Goal: Information Seeking & Learning: Check status

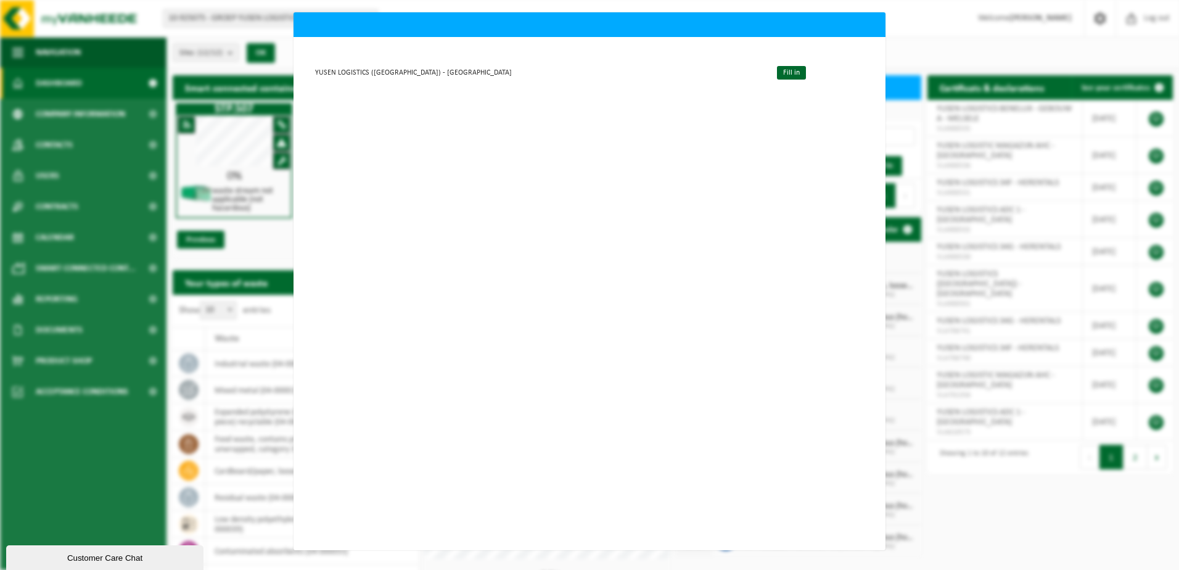
click at [489, 283] on div "YUSEN LOGISTICS ([GEOGRAPHIC_DATA]) - MELSELE Fill in" at bounding box center [590, 293] width 592 height 513
click at [751, 236] on div "YUSEN LOGISTICS ([GEOGRAPHIC_DATA]) - MELSELE Fill in" at bounding box center [590, 293] width 592 height 513
click at [100, 163] on div "YUSEN LOGISTICS ([GEOGRAPHIC_DATA]) - MELSELE Fill in" at bounding box center [589, 285] width 1179 height 570
click at [509, 389] on div "YUSEN LOGISTICS ([GEOGRAPHIC_DATA]) - MELSELE Fill in" at bounding box center [590, 293] width 592 height 513
click at [399, 70] on td "YUSEN LOGISTICS ([GEOGRAPHIC_DATA]) - [GEOGRAPHIC_DATA]" at bounding box center [536, 72] width 461 height 20
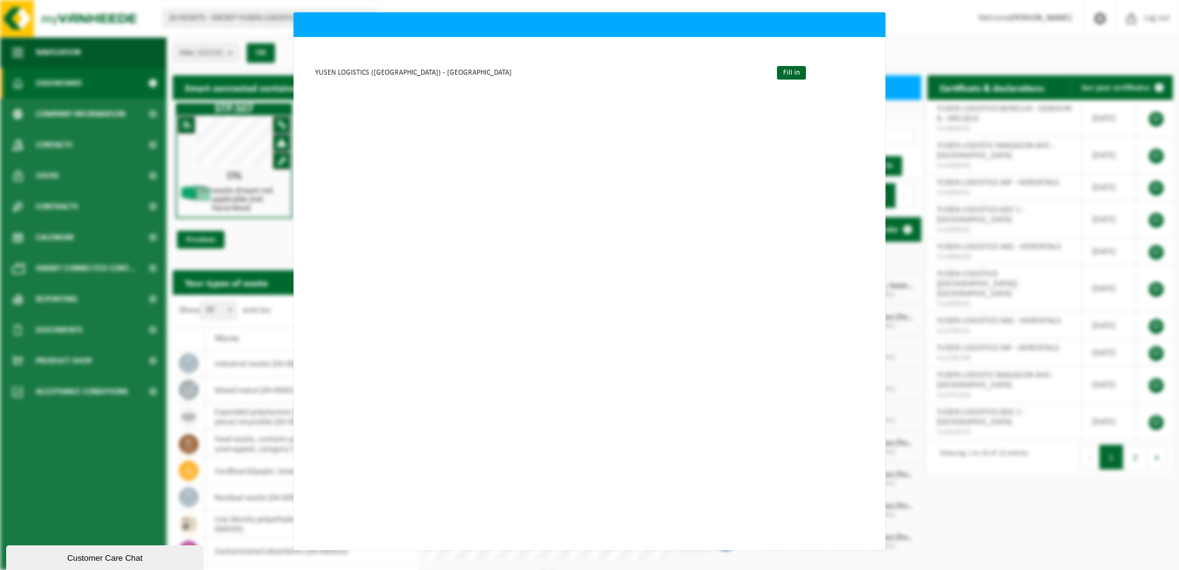
click at [441, 244] on div "YUSEN LOGISTICS ([GEOGRAPHIC_DATA]) - MELSELE Fill in" at bounding box center [590, 293] width 592 height 513
click at [535, 21] on h2 at bounding box center [590, 19] width 592 height 14
click at [418, 72] on td "YUSEN LOGISTICS (BENELUX) - MELSELE" at bounding box center [536, 72] width 461 height 20
drag, startPoint x: 458, startPoint y: 550, endPoint x: 521, endPoint y: 552, distance: 63.0
click at [521, 552] on div "YUSEN LOGISTICS (BENELUX) - MELSELE Fill in" at bounding box center [589, 285] width 1179 height 570
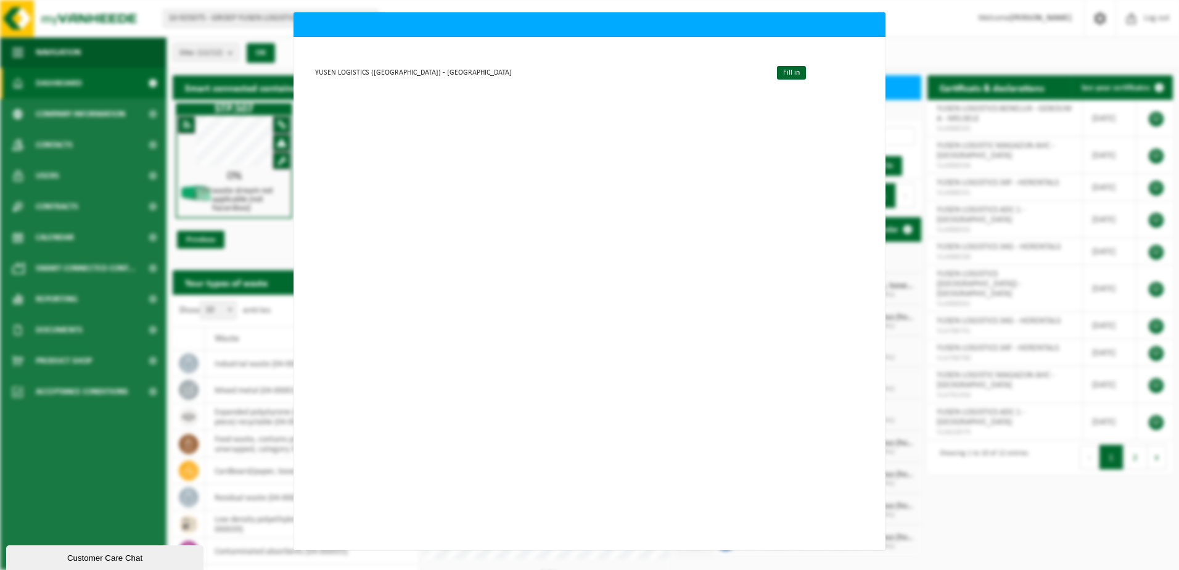
click at [575, 127] on div "YUSEN LOGISTICS (BENELUX) - MELSELE Fill in" at bounding box center [590, 293] width 592 height 513
click at [777, 73] on link "Fill in" at bounding box center [791, 73] width 29 height 14
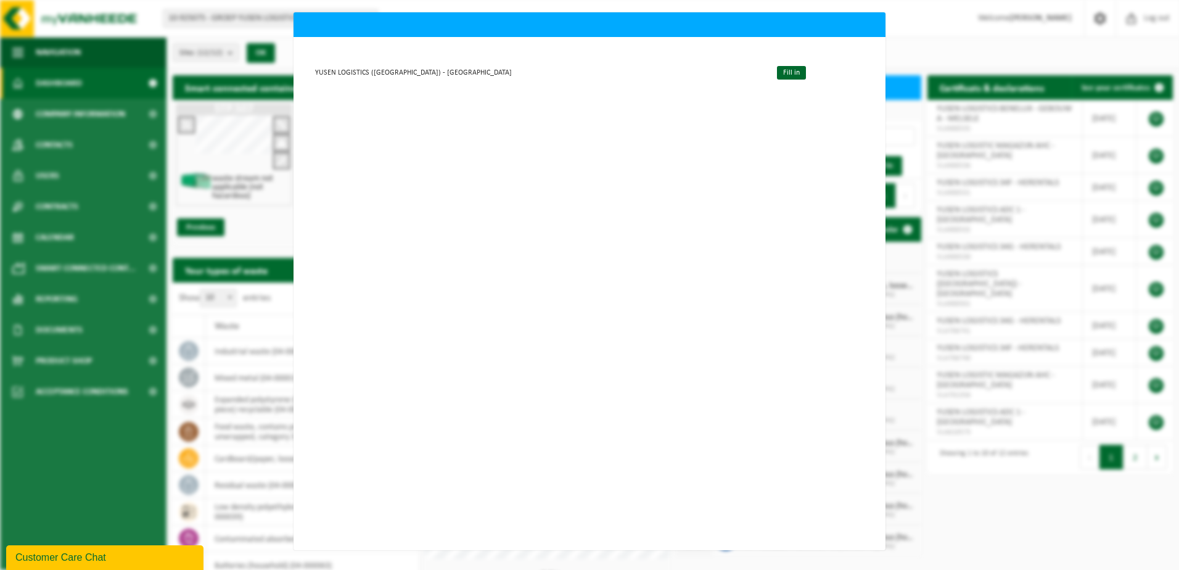
click at [72, 117] on div "YUSEN LOGISTICS ([GEOGRAPHIC_DATA]) - MELSELE Fill in" at bounding box center [589, 285] width 1179 height 570
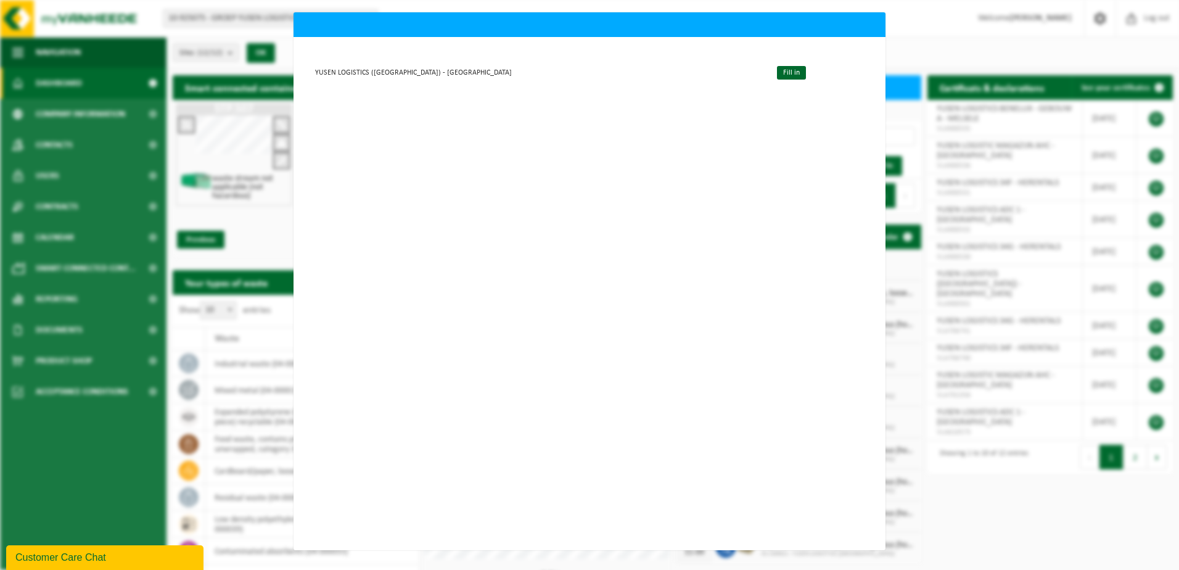
click at [630, 550] on div "YUSEN LOGISTICS ([GEOGRAPHIC_DATA]) - MELSELE Fill in" at bounding box center [589, 285] width 1179 height 570
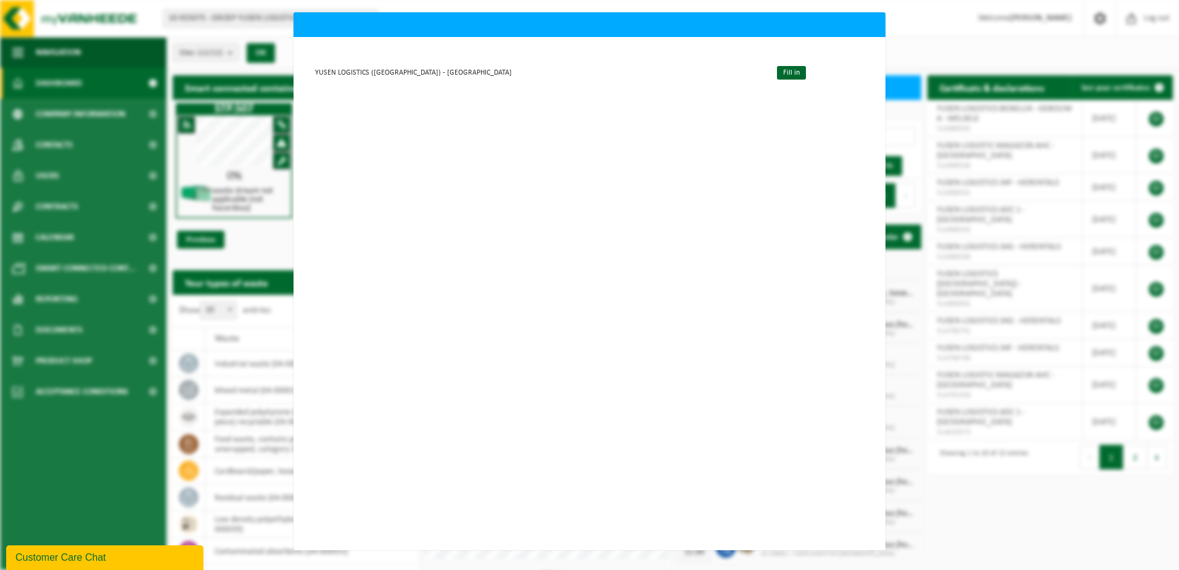
drag, startPoint x: 601, startPoint y: 550, endPoint x: 677, endPoint y: 550, distance: 76.5
click at [677, 550] on div "YUSEN LOGISTICS ([GEOGRAPHIC_DATA]) - MELSELE Fill in" at bounding box center [589, 285] width 1179 height 570
click at [834, 209] on div "YUSEN LOGISTICS (BENELUX) - MELSELE Fill in" at bounding box center [590, 293] width 592 height 513
click at [419, 73] on td "YUSEN LOGISTICS (BENELUX) - MELSELE" at bounding box center [536, 72] width 461 height 20
click at [81, 555] on div "Customer Care Chat" at bounding box center [104, 557] width 179 height 15
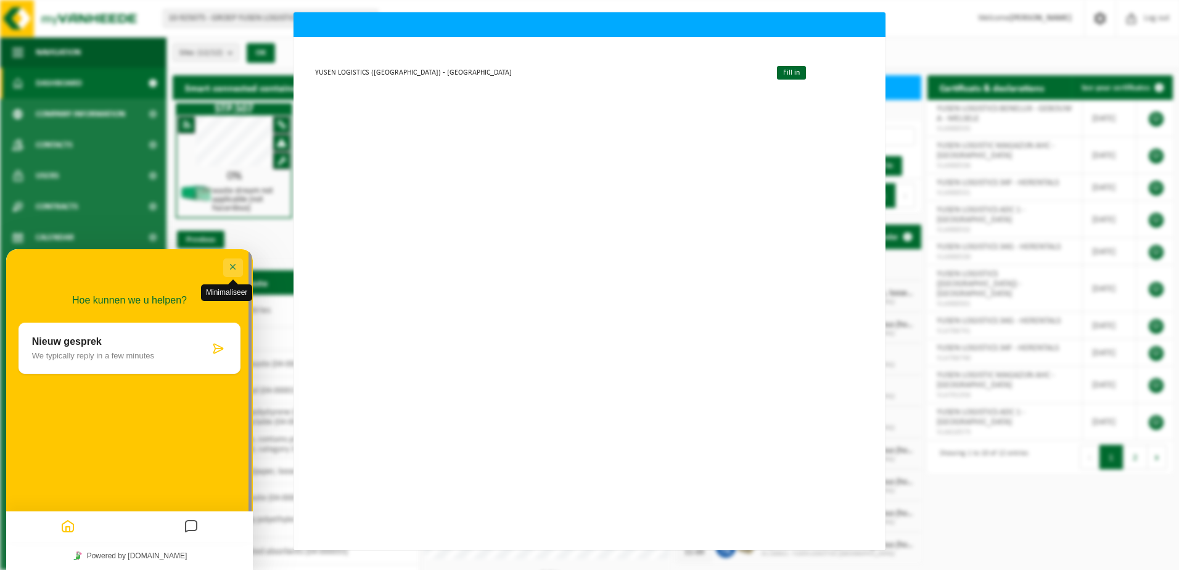
click at [228, 266] on button "Minimaliseer" at bounding box center [233, 267] width 20 height 19
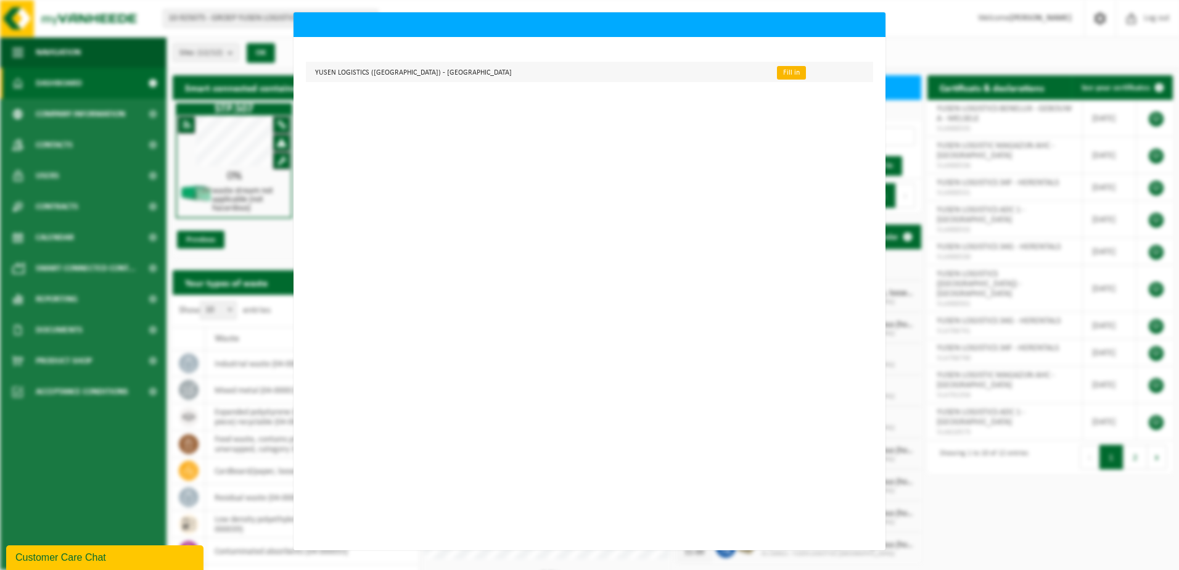
click at [777, 75] on link "Fill in" at bounding box center [791, 73] width 29 height 14
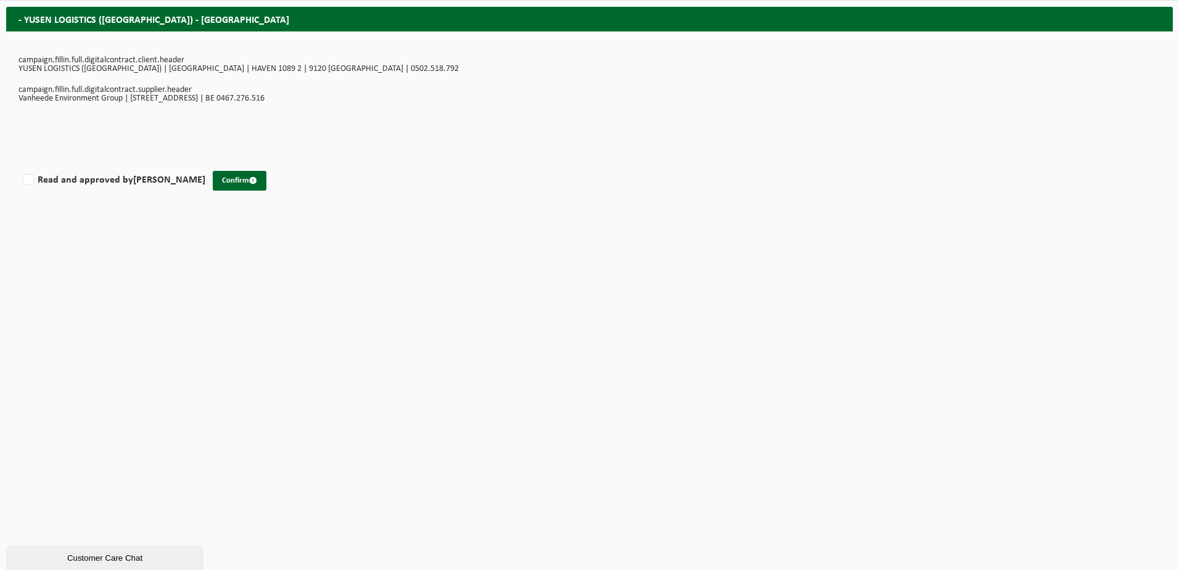
click at [86, 65] on p "YUSEN LOGISTICS (BENELUX) | KEETBERGLAAN | HAVEN 1089 2 | 9120 MELSELE | 0502.5…" at bounding box center [590, 69] width 1142 height 9
click at [224, 96] on p "Vanheede Environment Group | Beekstraat 25 | 1080 Brussel | BE 0467.276.516" at bounding box center [590, 98] width 1142 height 9
click at [149, 62] on p "campaign.fillin.full.digitalcontract.client.header" at bounding box center [590, 60] width 1142 height 9
click at [181, 25] on h2 "- YUSEN LOGISTICS (BENELUX) - MELSELE" at bounding box center [589, 19] width 1167 height 24
click at [136, 98] on p "Vanheede Environment Group | Beekstraat 25 | 1080 Brussel | BE 0467.276.516" at bounding box center [590, 98] width 1142 height 9
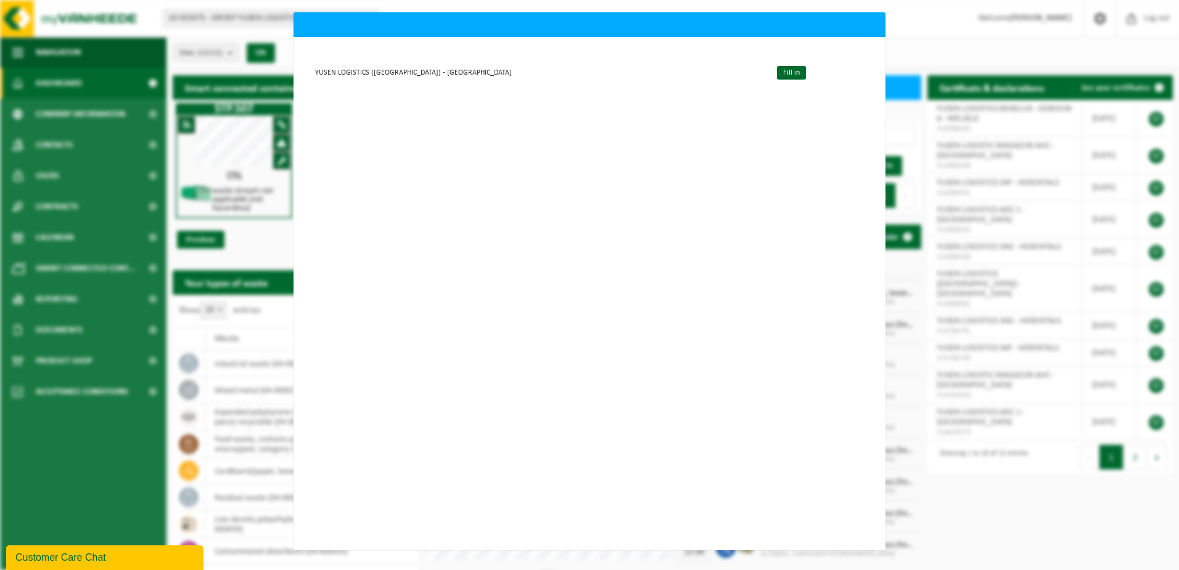
click at [81, 97] on div "YUSEN LOGISTICS (BENELUX) - MELSELE Fill in" at bounding box center [589, 285] width 1179 height 570
click at [86, 553] on div "Customer Care Chat" at bounding box center [104, 557] width 179 height 15
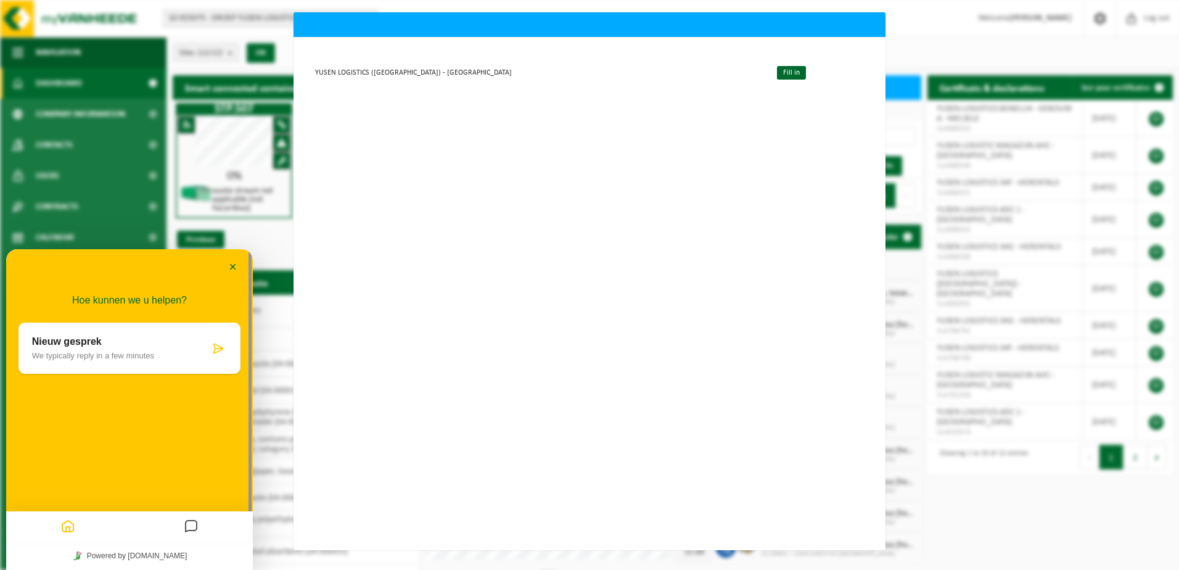
click at [672, 16] on h2 at bounding box center [590, 19] width 592 height 14
click at [163, 75] on div "YUSEN LOGISTICS ([GEOGRAPHIC_DATA]) - MELSELE Fill in" at bounding box center [589, 285] width 1179 height 570
click at [231, 264] on button "Minimaliseer" at bounding box center [233, 267] width 20 height 19
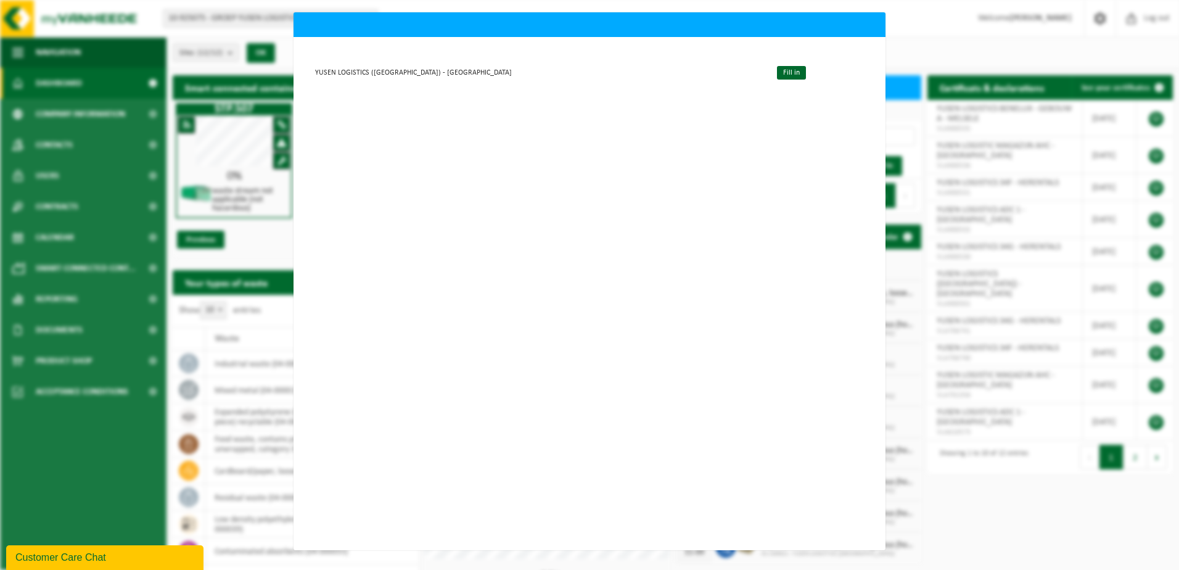
click at [942, 192] on div "YUSEN LOGISTICS (BENELUX) - MELSELE Fill in" at bounding box center [589, 285] width 1179 height 570
click at [871, 22] on h2 at bounding box center [590, 19] width 592 height 14
click at [475, 362] on div "YUSEN LOGISTICS (BENELUX) - MELSELE Fill in" at bounding box center [590, 293] width 592 height 513
click at [408, 72] on td "YUSEN LOGISTICS (BENELUX) - MELSELE" at bounding box center [536, 72] width 461 height 20
click at [777, 73] on link "Fill in" at bounding box center [791, 73] width 29 height 14
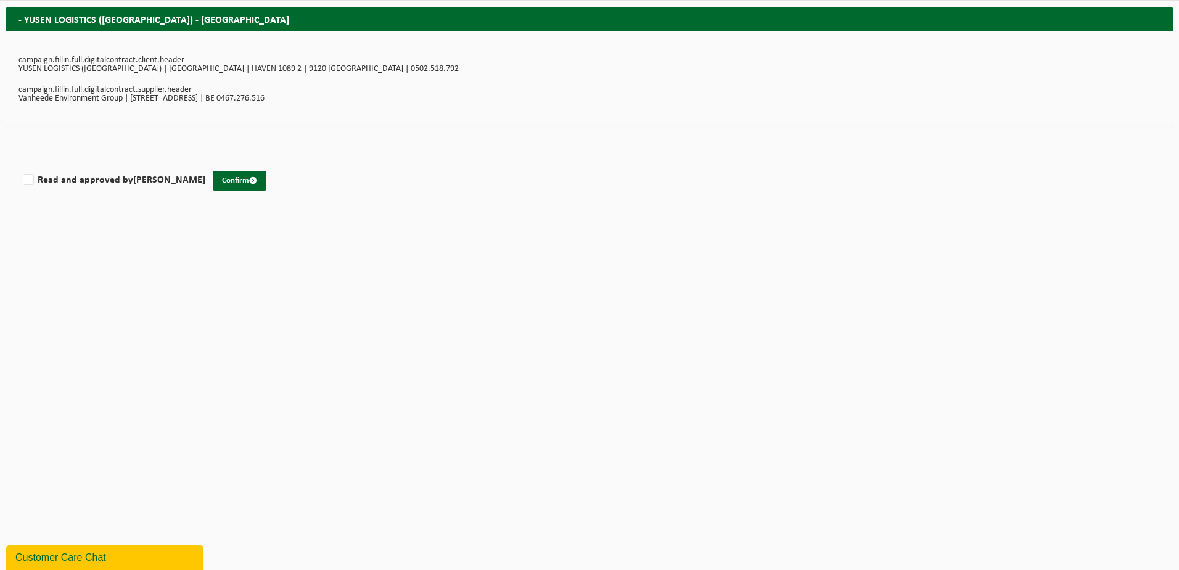
click at [126, 66] on p "YUSEN LOGISTICS ([GEOGRAPHIC_DATA]) | [GEOGRAPHIC_DATA] | HAVEN 1089 2 | 9120 […" at bounding box center [590, 69] width 1142 height 9
click at [138, 98] on p "Vanheede Environment Group | [STREET_ADDRESS] | BE 0467.276.516" at bounding box center [590, 98] width 1142 height 9
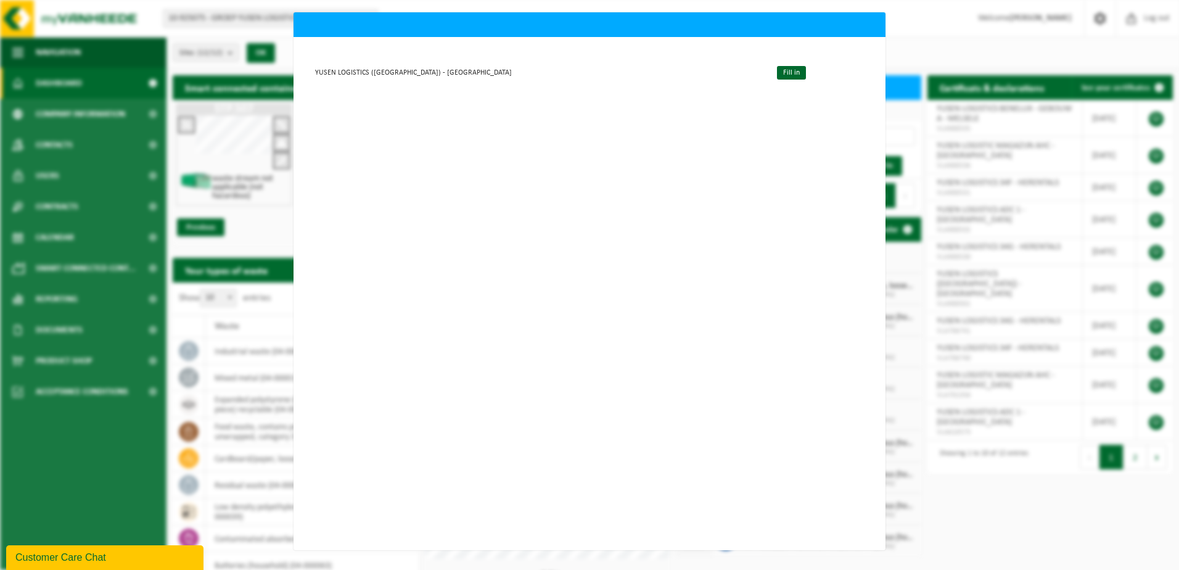
click at [265, 51] on div "YUSEN LOGISTICS ([GEOGRAPHIC_DATA]) - MELSELE Fill in" at bounding box center [589, 285] width 1179 height 570
drag, startPoint x: 524, startPoint y: 550, endPoint x: 655, endPoint y: 551, distance: 131.4
click at [652, 551] on div "YUSEN LOGISTICS (BENELUX) - MELSELE Fill in" at bounding box center [589, 285] width 1179 height 570
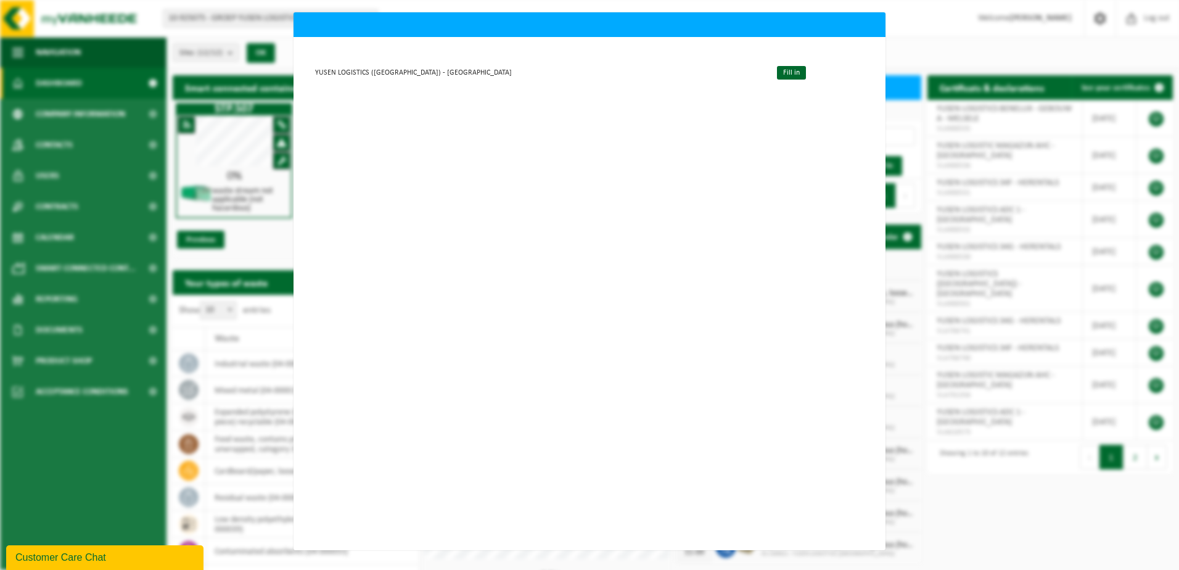
drag, startPoint x: 960, startPoint y: 144, endPoint x: 950, endPoint y: 135, distance: 13.1
click at [960, 142] on div "YUSEN LOGISTICS (BENELUX) - MELSELE Fill in" at bounding box center [589, 285] width 1179 height 570
click at [239, 157] on div "YUSEN LOGISTICS (BENELUX) - MELSELE Fill in" at bounding box center [589, 285] width 1179 height 570
click at [122, 558] on div "Customer Care Chat" at bounding box center [104, 557] width 179 height 15
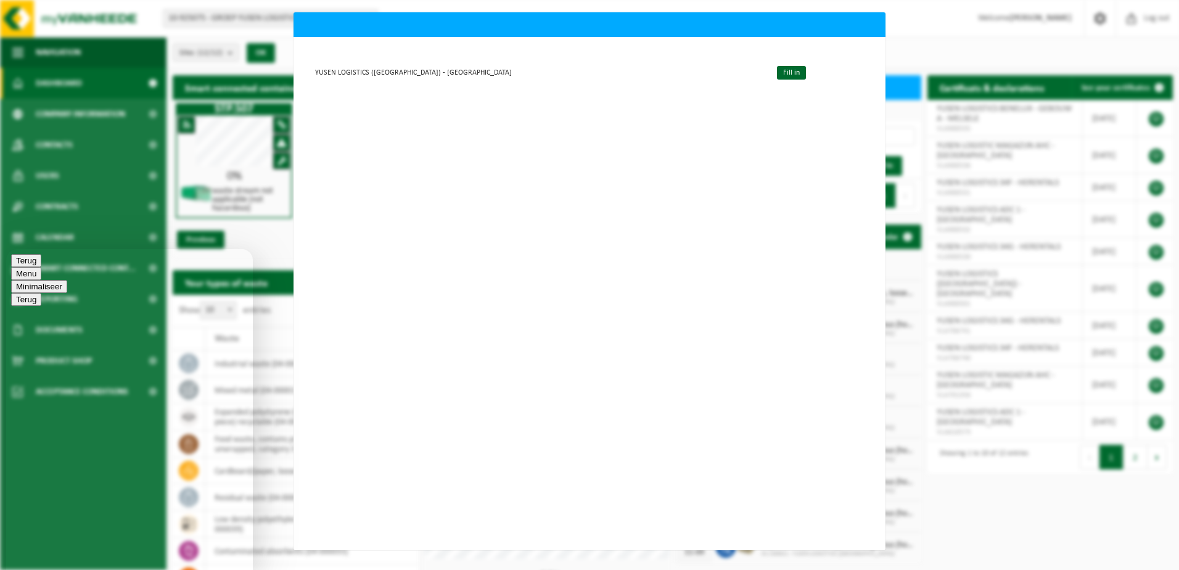
scroll to position [0, 0]
drag, startPoint x: 47, startPoint y: 556, endPoint x: 69, endPoint y: 557, distance: 22.2
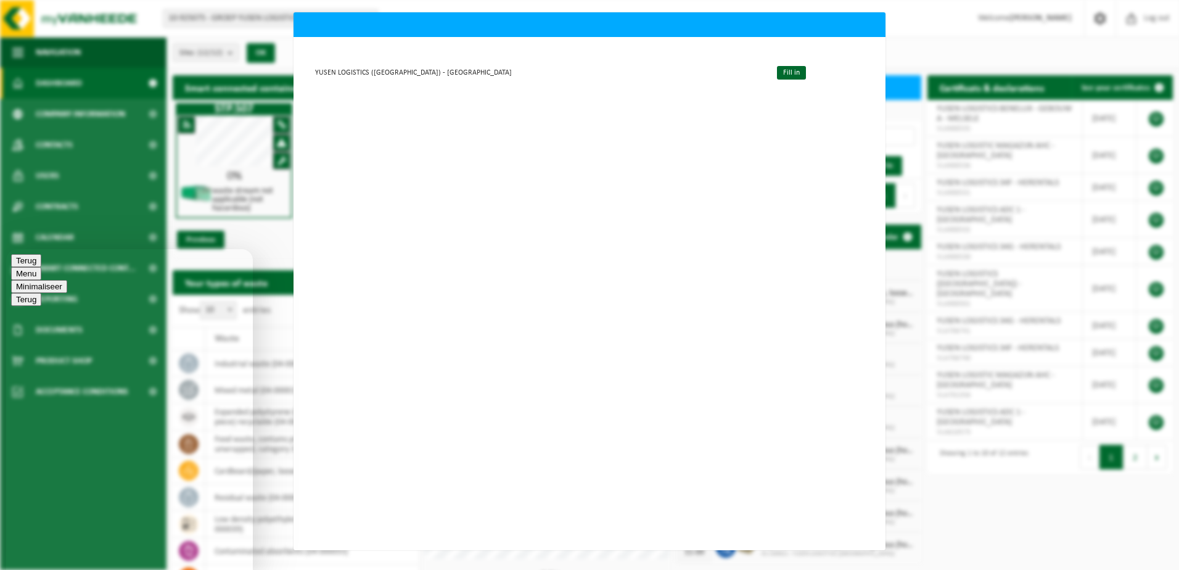
type textarea "I cannot enter our Yusen Logistics (Benelux) - Melsele Data File for downloadin…"
click at [41, 277] on button "Menu" at bounding box center [26, 283] width 30 height 13
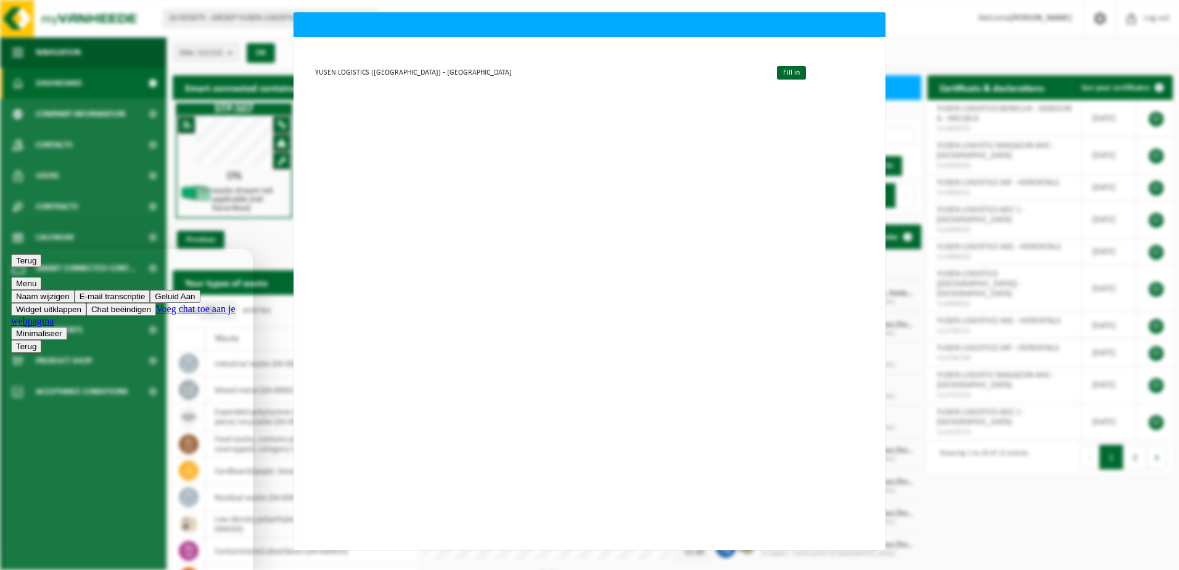
click at [340, 263] on div "YUSEN LOGISTICS (BENELUX) - MELSELE Fill in" at bounding box center [590, 293] width 592 height 513
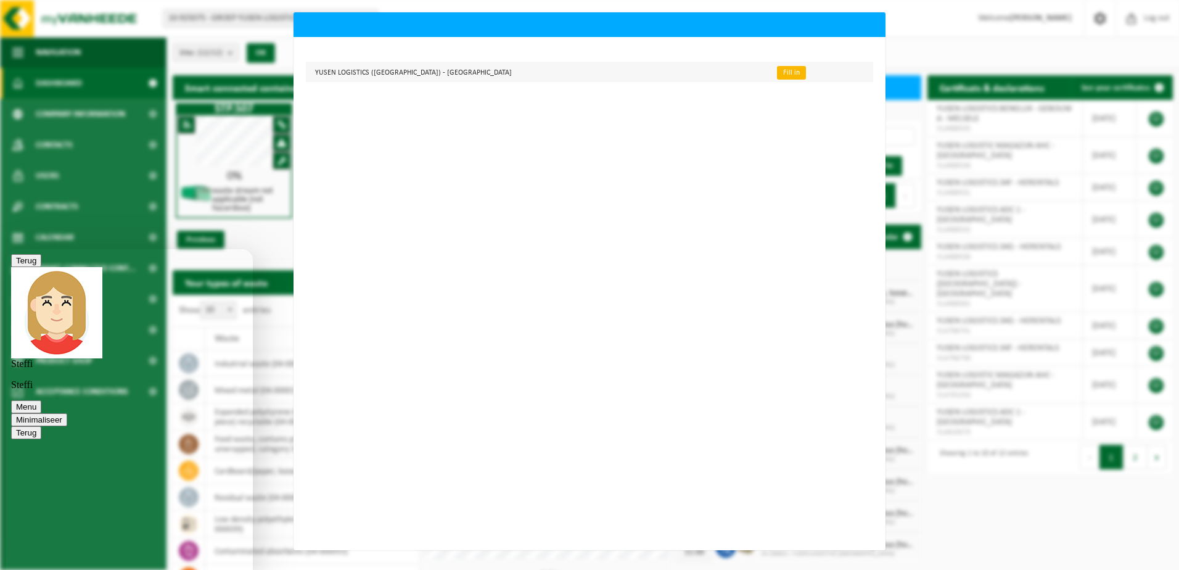
click at [777, 72] on link "Fill in" at bounding box center [791, 73] width 29 height 14
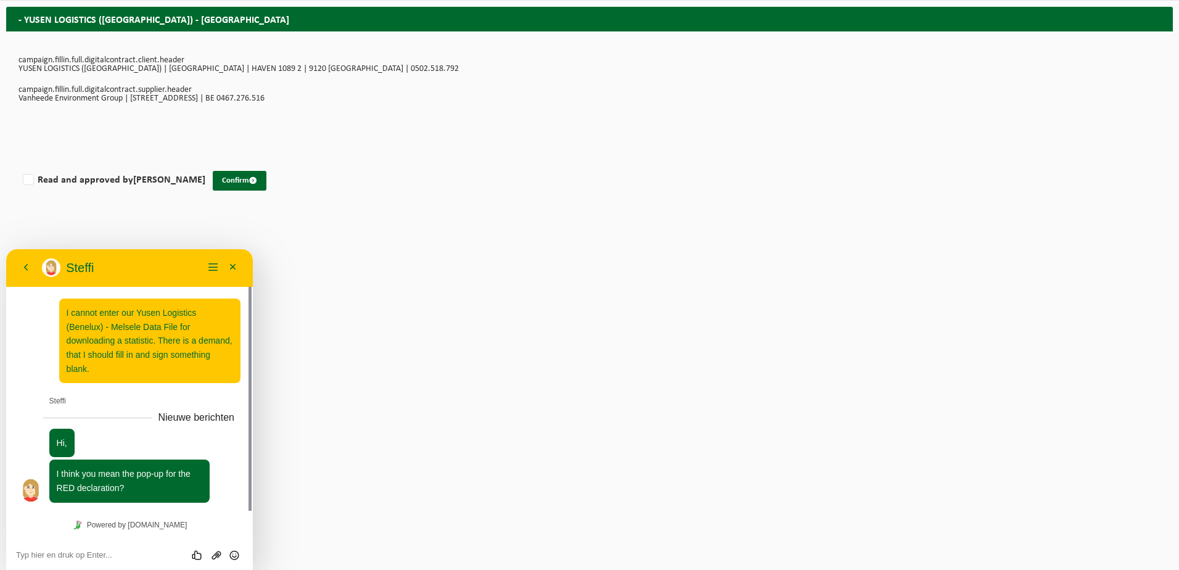
scroll to position [2, 0]
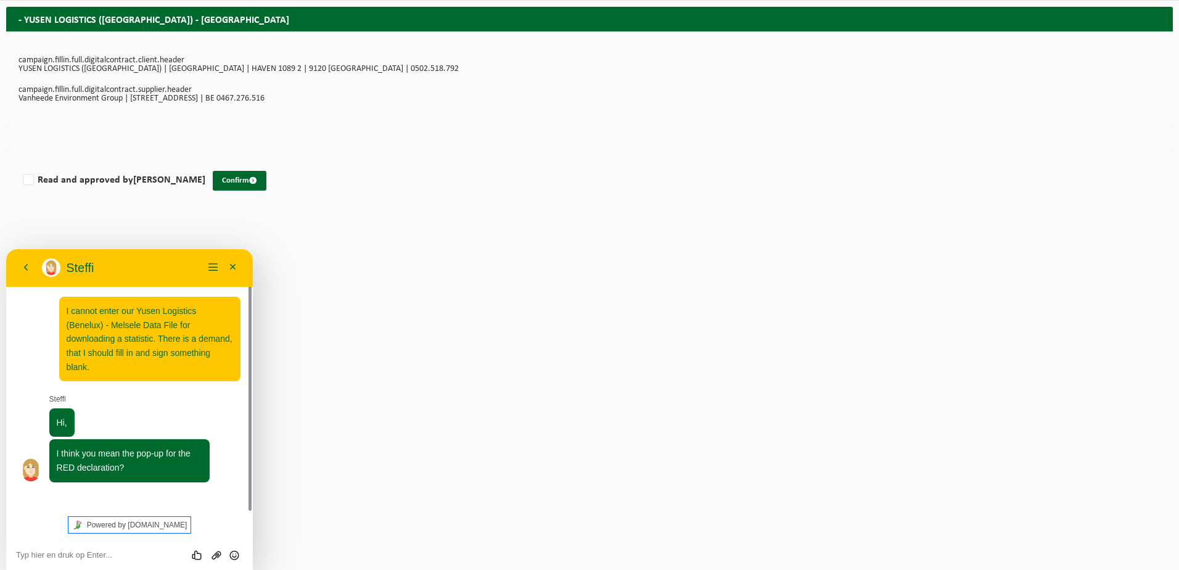
click at [110, 518] on link "Powered by [DOMAIN_NAME]" at bounding box center [129, 525] width 123 height 16
click at [57, 554] on textarea at bounding box center [129, 555] width 227 height 10
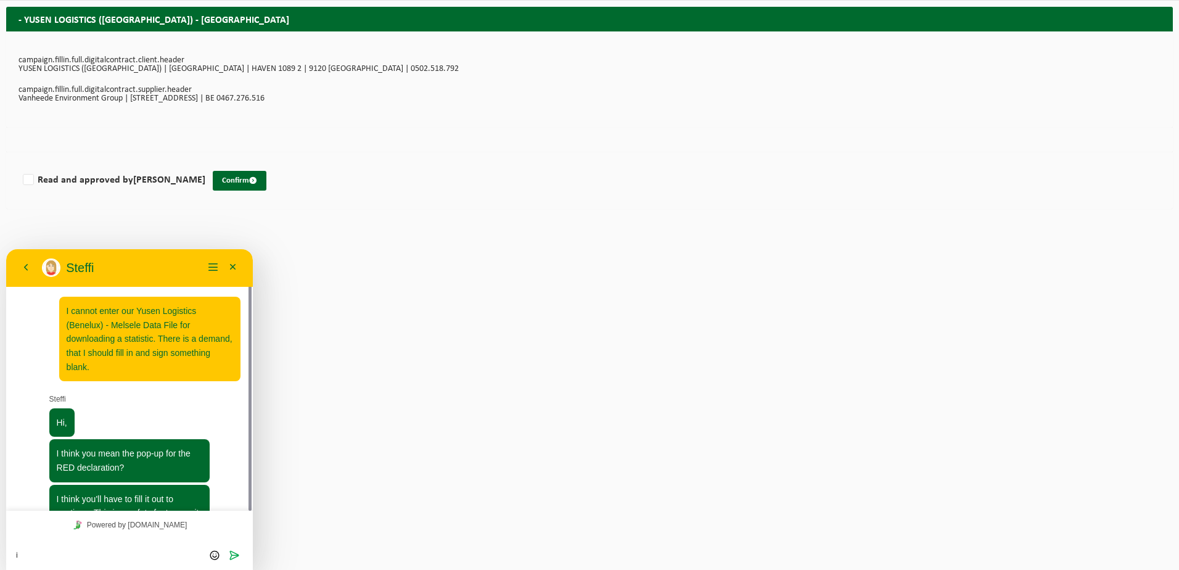
scroll to position [42, 0]
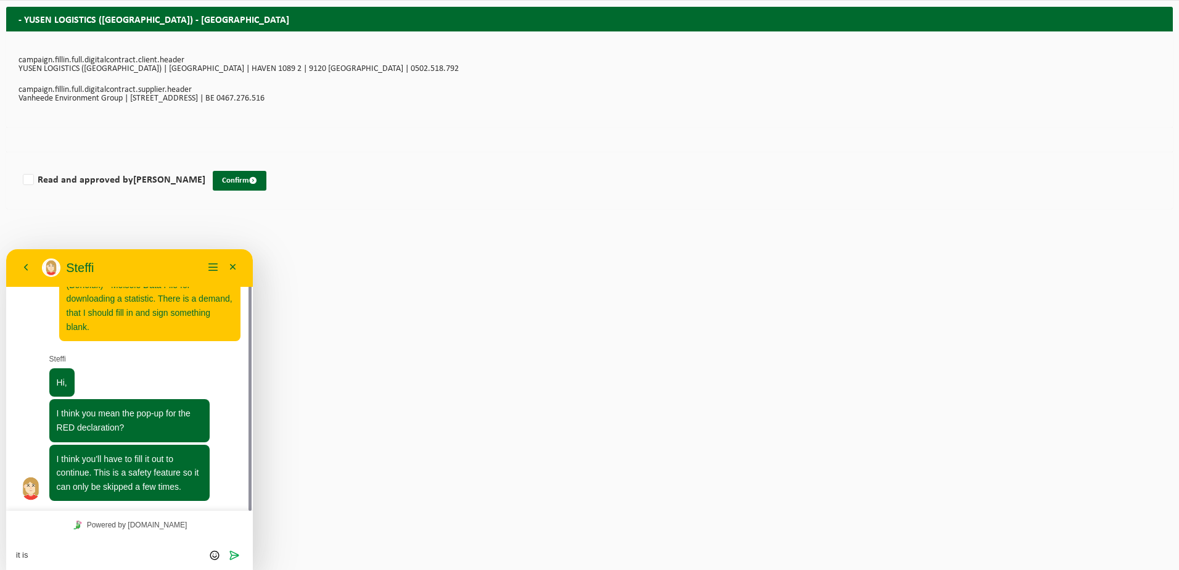
click at [94, 68] on p "YUSEN LOGISTICS ([GEOGRAPHIC_DATA]) | [GEOGRAPHIC_DATA] | HAVEN 1089 2 | 9120 […" at bounding box center [590, 69] width 1142 height 9
click at [81, 94] on p "Vanheede Environment Group | [STREET_ADDRESS] | BE 0467.276.516" at bounding box center [590, 98] width 1142 height 9
click at [37, 555] on textarea "it is" at bounding box center [129, 555] width 227 height 10
drag, startPoint x: 35, startPoint y: 555, endPoint x: 13, endPoint y: 552, distance: 21.7
click at [13, 552] on div "it is Beoordeel deze chat Upload bestand Emoji invoeren Verzenden" at bounding box center [129, 554] width 247 height 31
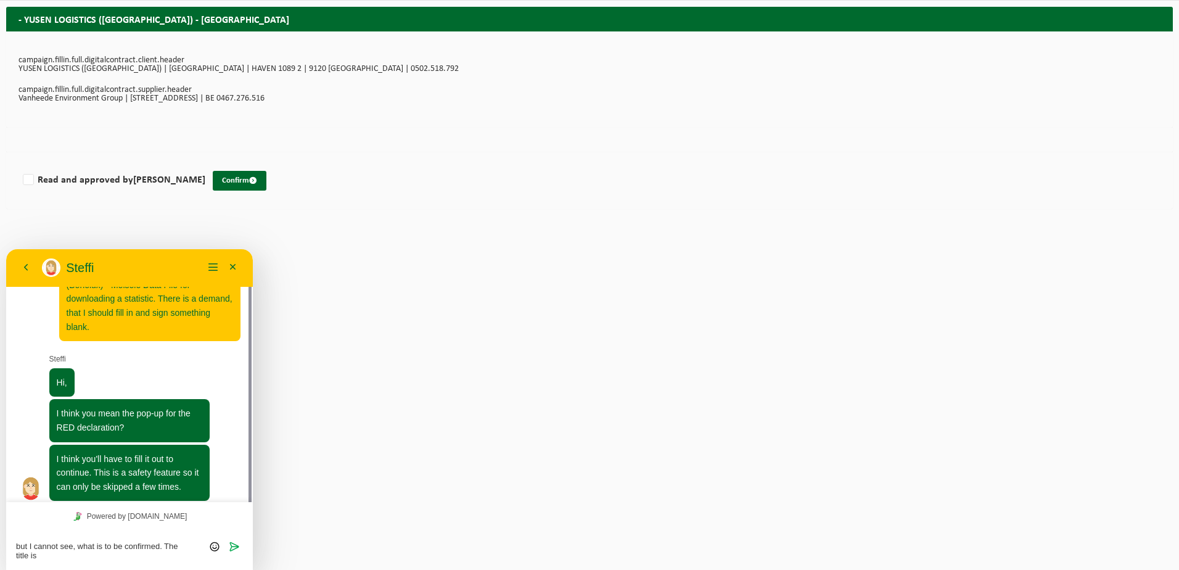
scroll to position [51, 0]
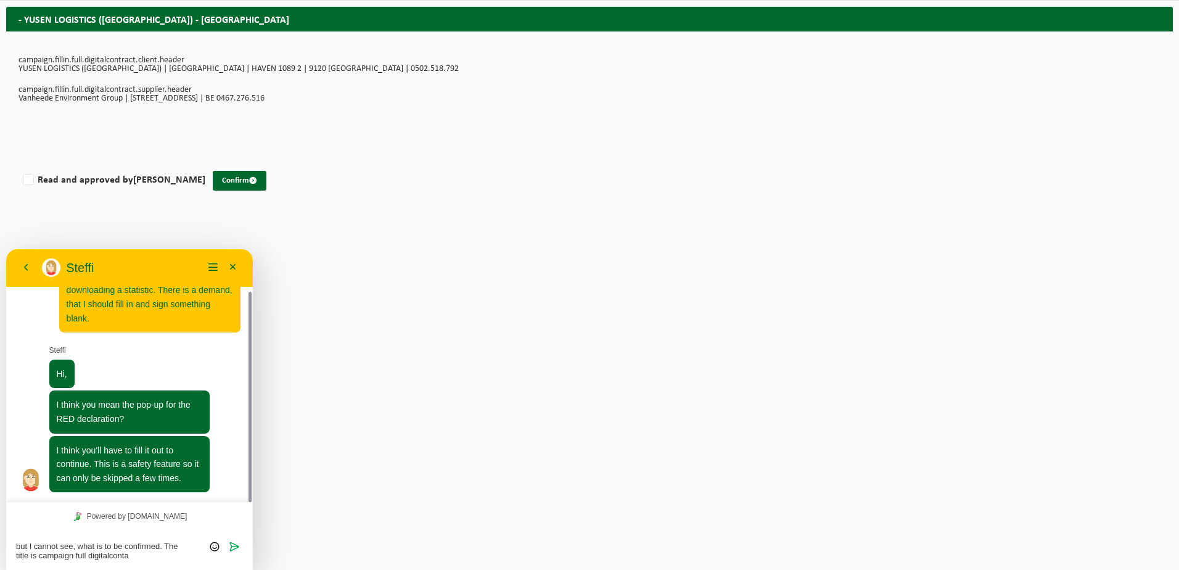
click at [110, 556] on textarea "but I cannot see, what is to be confirmed. The title is campaign full digitalco…" at bounding box center [129, 551] width 227 height 19
click at [126, 555] on textarea "but I cannot see, what is to be confirmed. The title is campaign full digital c…" at bounding box center [129, 551] width 227 height 19
click at [139, 555] on textarea "but I cannot see, what is to be confirmed. The title is campaign full digital c…" at bounding box center [129, 551] width 227 height 19
click at [145, 557] on textarea "but I cannot see, what is to be confirmed. The title is campaign full digital c…" at bounding box center [129, 551] width 227 height 19
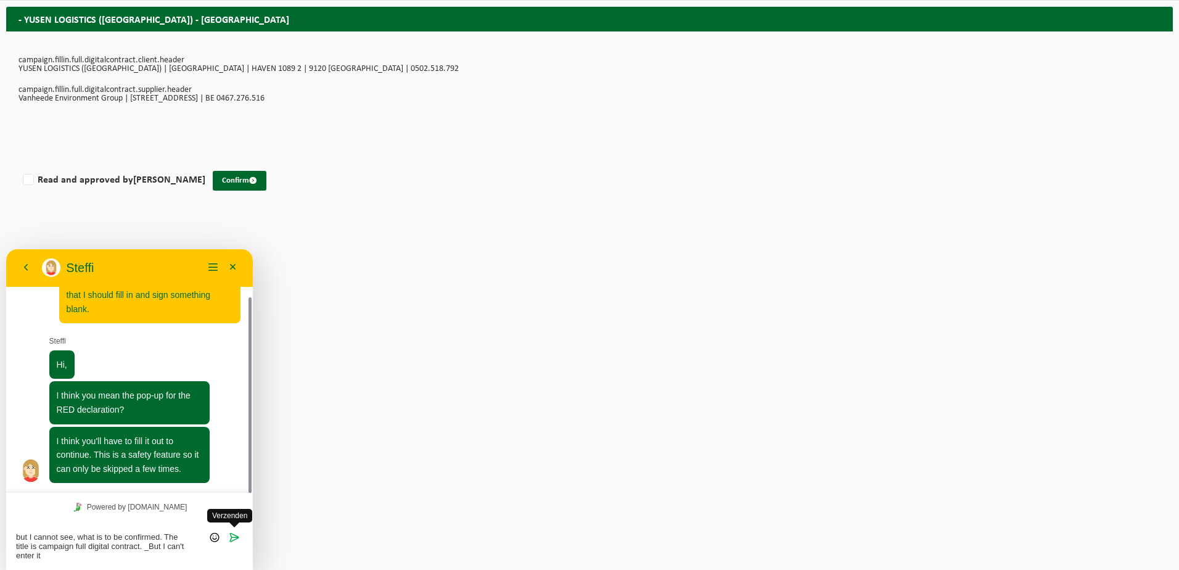
type textarea "but I cannot see, what is to be confirmed. The title is campaign full digital c…"
click at [233, 539] on icon "Verzenden" at bounding box center [234, 537] width 11 height 11
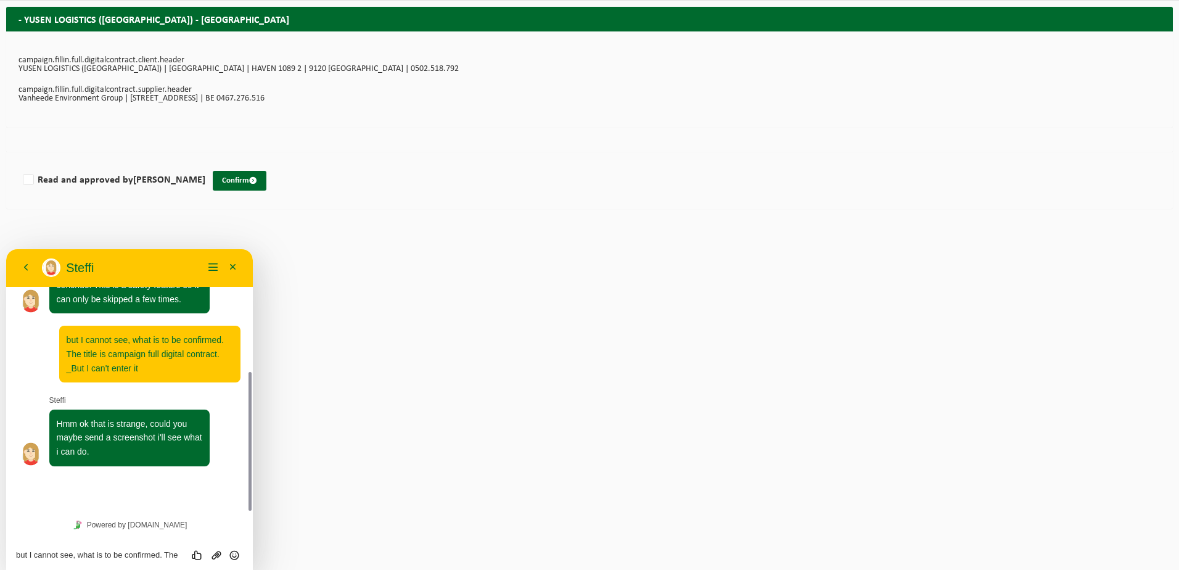
scroll to position [195, 0]
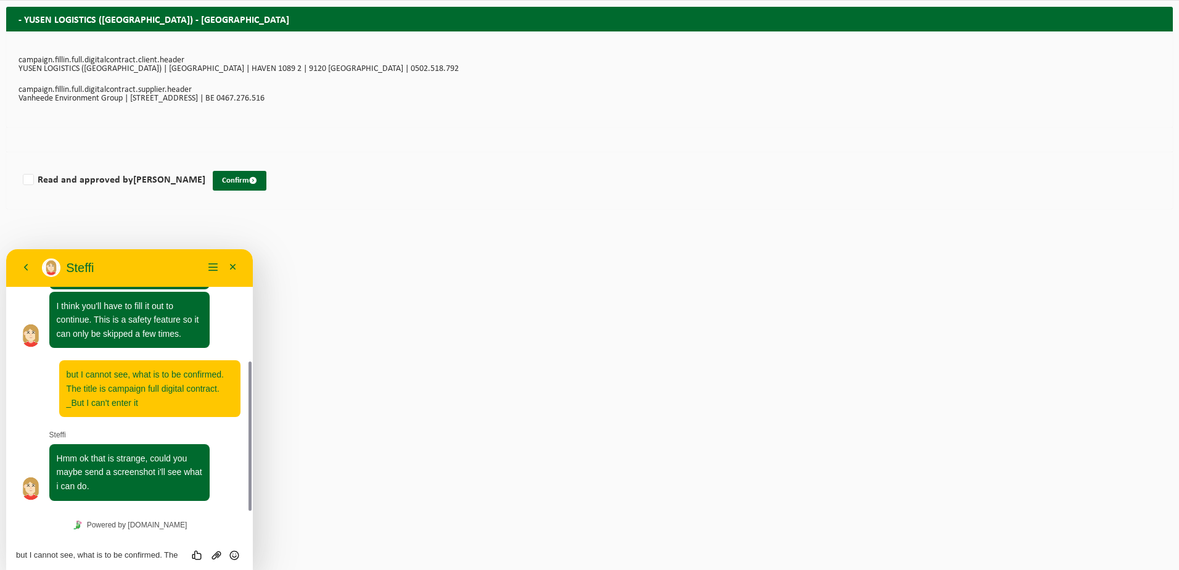
click at [108, 91] on p "campaign.fillin.full.digitalcontract.supplier.header" at bounding box center [590, 90] width 1142 height 9
click at [107, 67] on p "YUSEN LOGISTICS ([GEOGRAPHIC_DATA]) | [GEOGRAPHIC_DATA] | HAVEN 1089 2 | 9120 […" at bounding box center [590, 69] width 1142 height 9
click at [86, 558] on textarea "but I cannot see, what is to be confirmed. The title is campaign full digital c…" at bounding box center [129, 555] width 227 height 10
paste textarea
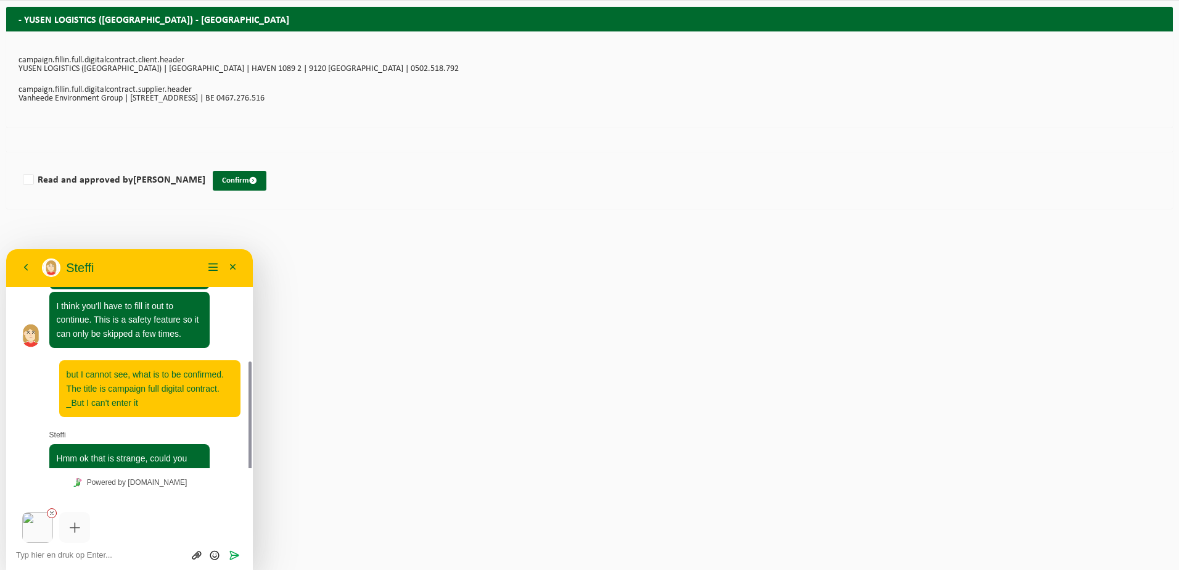
click at [53, 511] on icon at bounding box center [51, 512] width 7 height 7
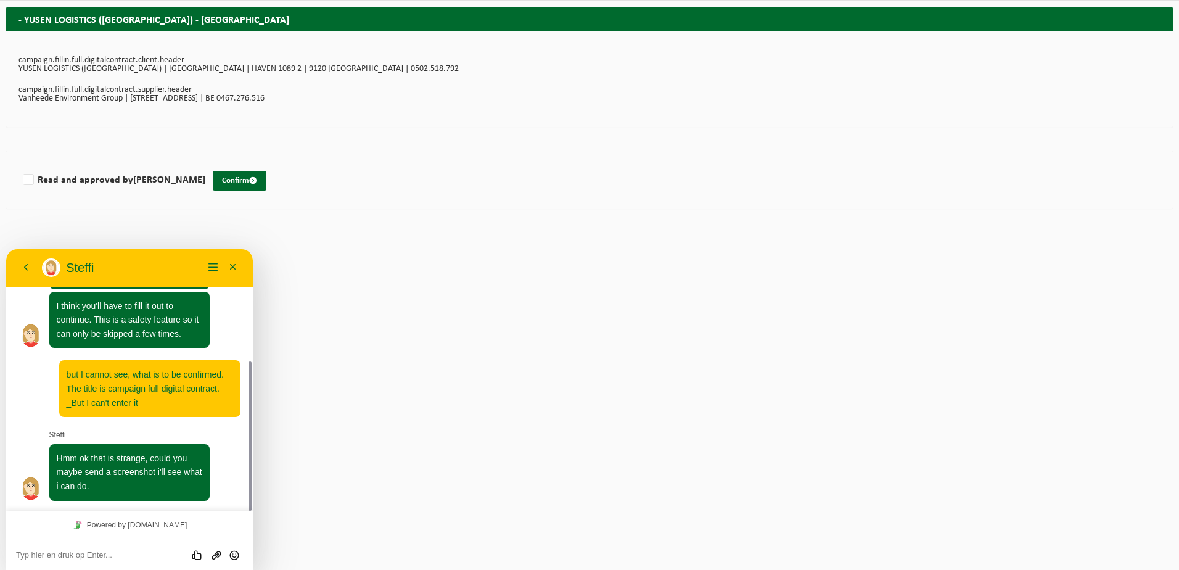
click at [76, 550] on textarea at bounding box center [129, 555] width 227 height 10
click at [74, 551] on textarea at bounding box center [129, 555] width 227 height 10
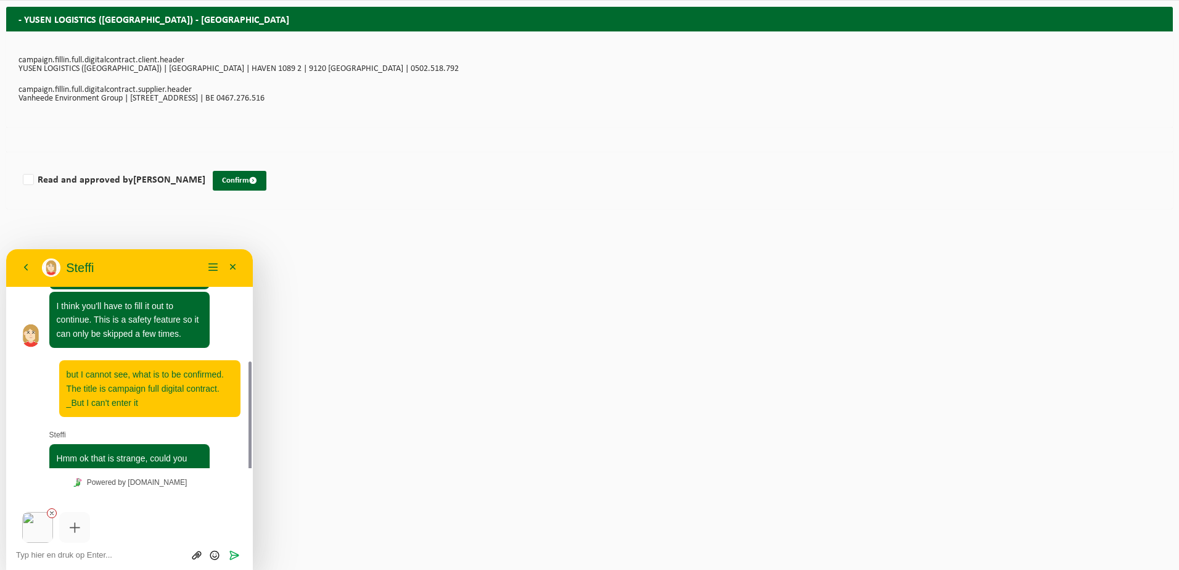
click at [39, 525] on img at bounding box center [37, 527] width 31 height 31
click at [73, 527] on icon at bounding box center [74, 527] width 12 height 12
click at [76, 527] on icon at bounding box center [74, 527] width 12 height 12
click at [73, 524] on icon at bounding box center [74, 527] width 12 height 12
click at [73, 529] on icon at bounding box center [74, 527] width 12 height 12
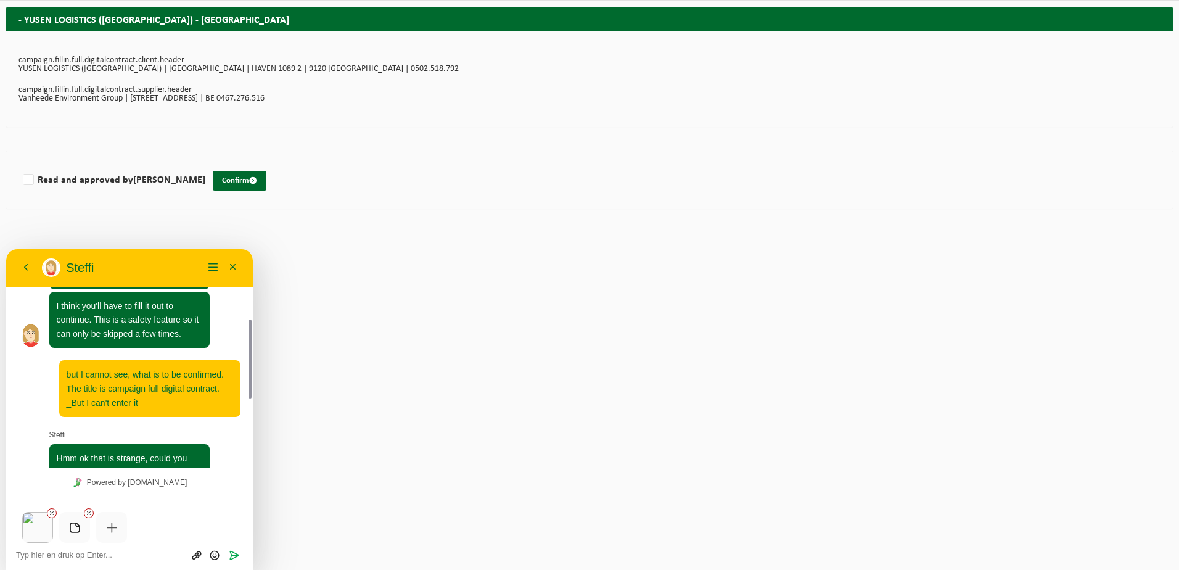
click at [73, 529] on icon at bounding box center [74, 527] width 12 height 12
click at [82, 549] on div "Beoordeel deze chat Upload bestand Emoji invoeren Verzenden" at bounding box center [129, 554] width 227 height 11
click at [50, 513] on icon at bounding box center [51, 512] width 7 height 7
click at [49, 558] on textarea at bounding box center [129, 555] width 227 height 10
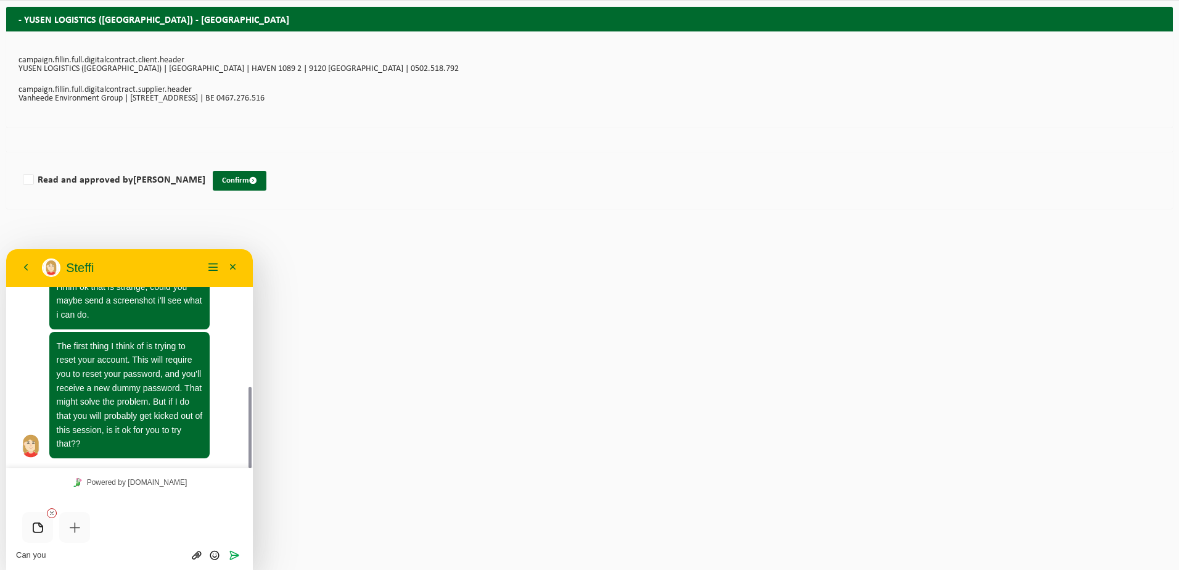
drag, startPoint x: 60, startPoint y: 555, endPoint x: 11, endPoint y: 551, distance: 48.9
click at [12, 552] on div "Can you Beoordeel deze chat Upload bestand Emoji invoeren Verzenden" at bounding box center [129, 533] width 247 height 74
click at [42, 549] on div "Can you Beoordeel deze chat Upload bestand Emoji invoeren Verzenden" at bounding box center [129, 554] width 227 height 11
drag, startPoint x: 17, startPoint y: 556, endPoint x: 61, endPoint y: 559, distance: 44.6
click at [61, 559] on textarea "Can you" at bounding box center [129, 555] width 227 height 10
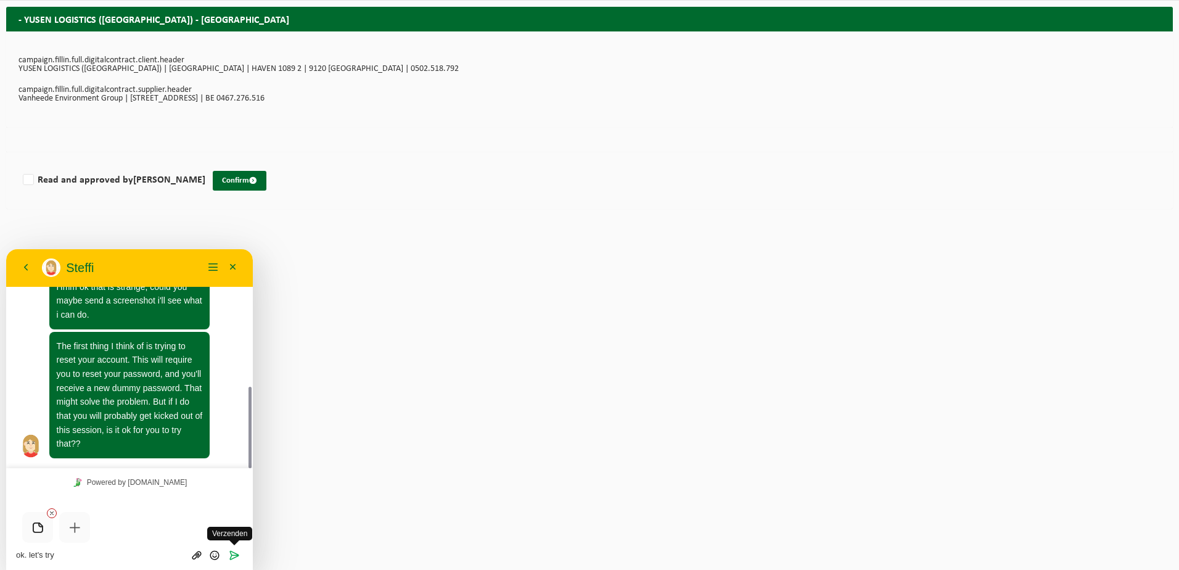
type textarea "ok. let's try"
click at [234, 554] on icon "Verzenden" at bounding box center [234, 555] width 11 height 11
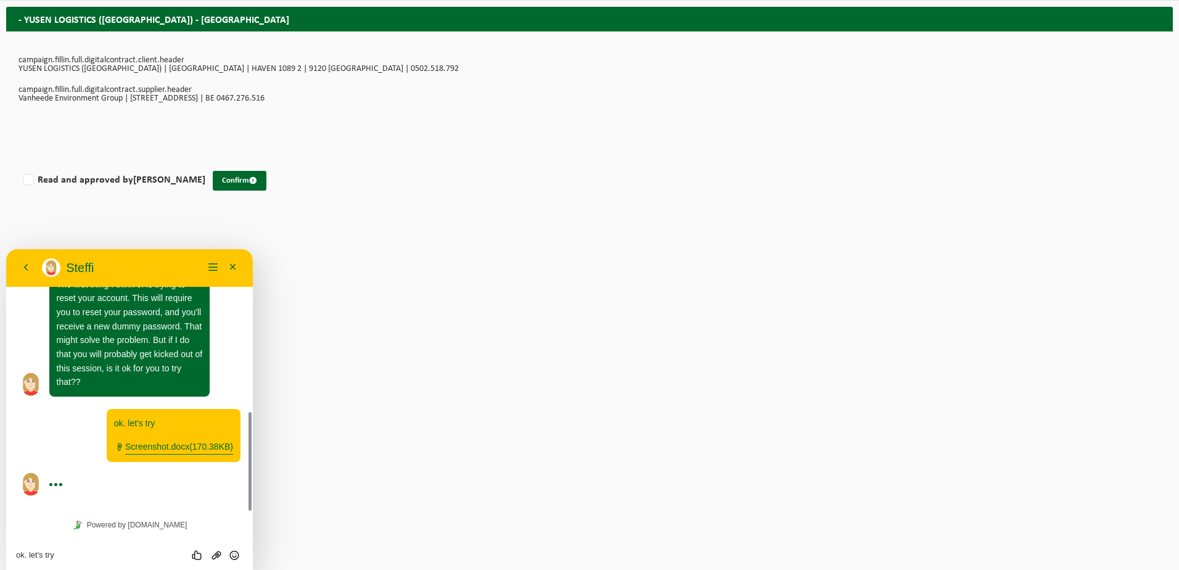
scroll to position [424, 0]
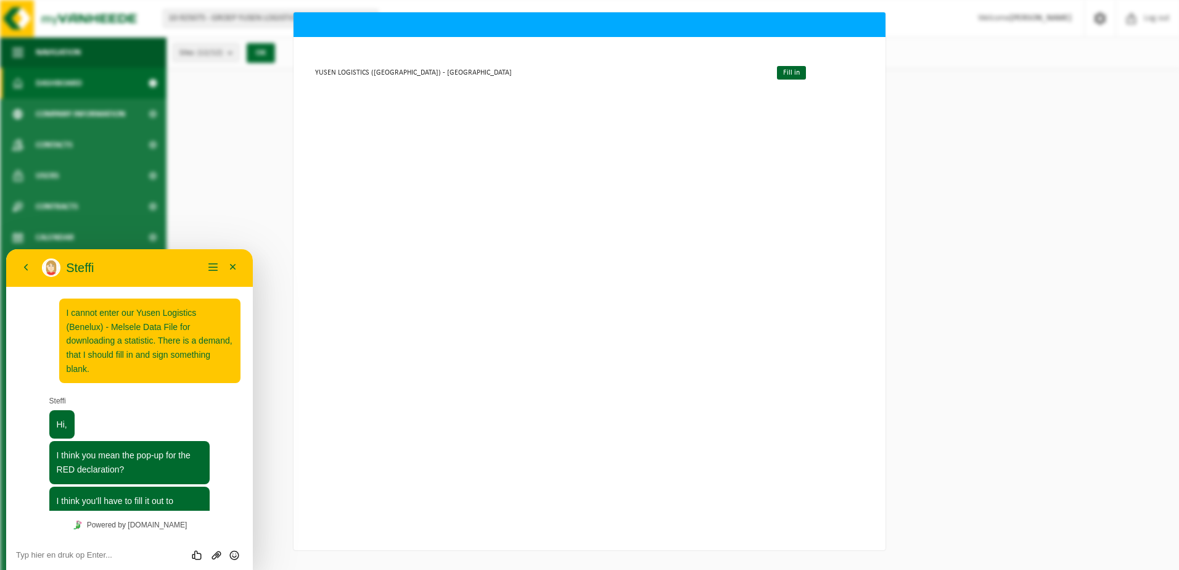
scroll to position [389, 0]
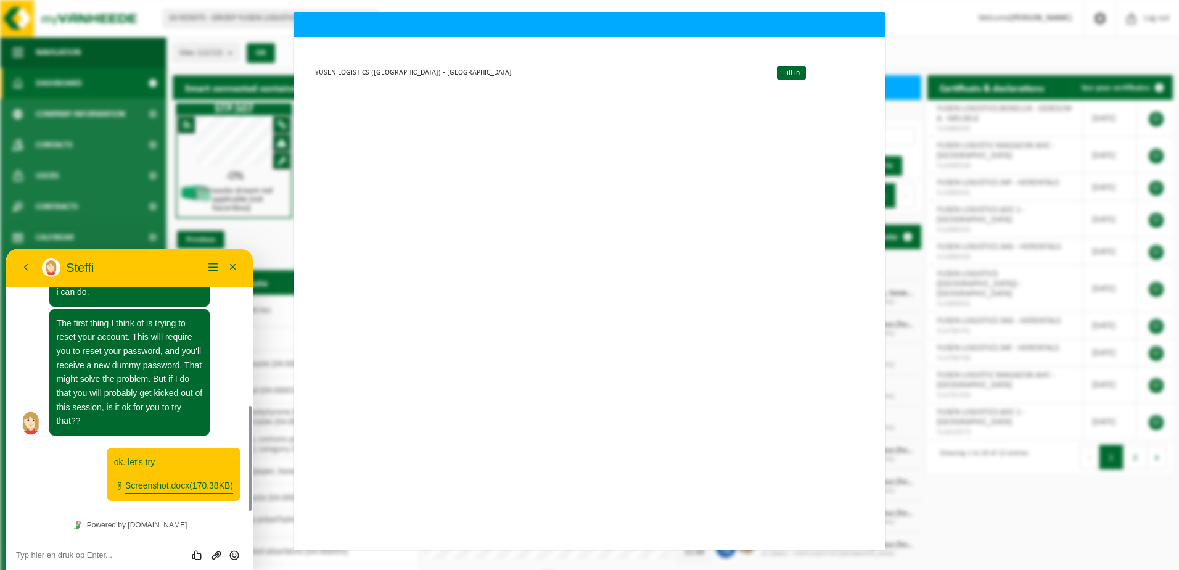
drag, startPoint x: 250, startPoint y: 431, endPoint x: 262, endPoint y: 650, distance: 219.3
click at [253, 400] on html "Terug [PERSON_NAME] [PERSON_NAME] Menu Minimaliseer Terug Powered by [DOMAIN_NA…" at bounding box center [129, 409] width 247 height 321
drag, startPoint x: 249, startPoint y: 432, endPoint x: 250, endPoint y: 374, distance: 57.4
click at [250, 374] on div at bounding box center [248, 380] width 9 height 262
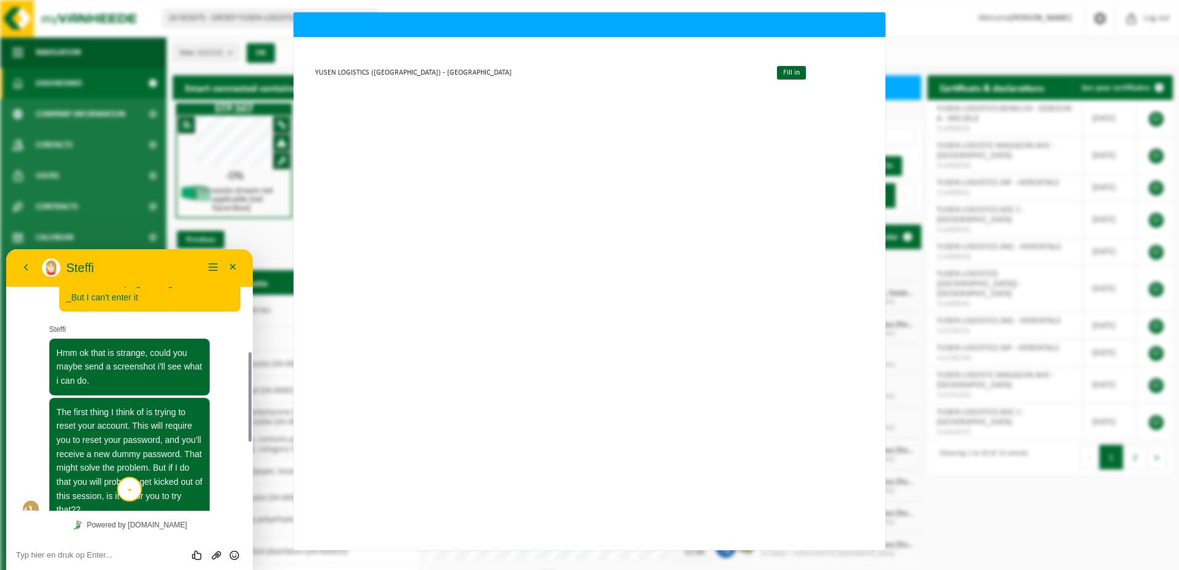
scroll to position [501, 0]
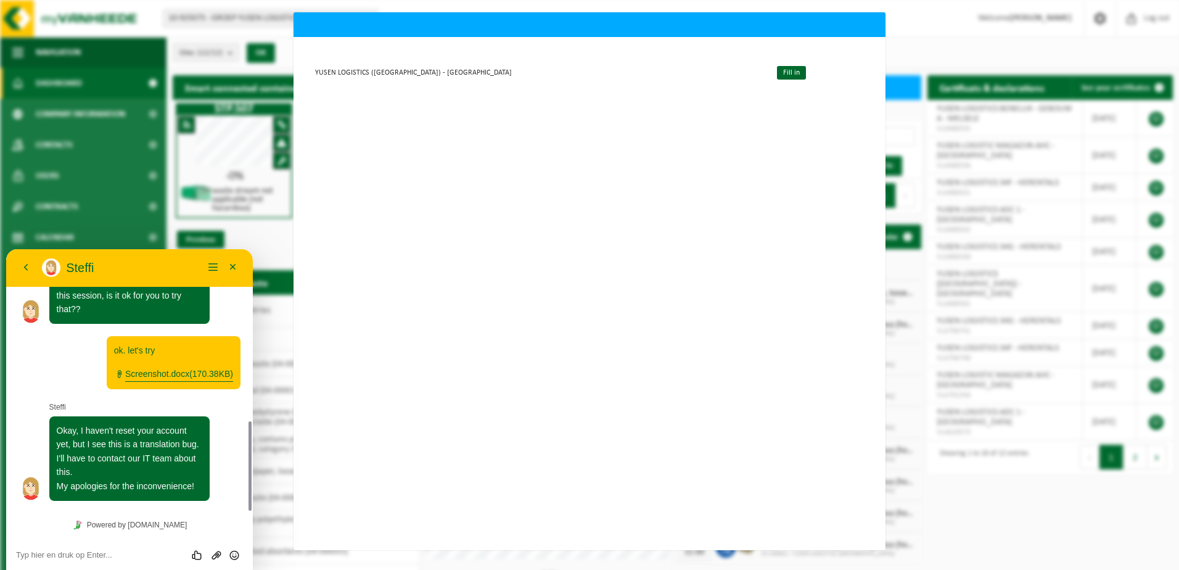
drag, startPoint x: 249, startPoint y: 477, endPoint x: 243, endPoint y: 520, distance: 43.6
click at [244, 519] on div "15:53 I cannot enter our Yusen Logistics (Benelux) - Melsele Data File for down…" at bounding box center [129, 409] width 247 height 321
click at [89, 555] on textarea at bounding box center [129, 555] width 227 height 10
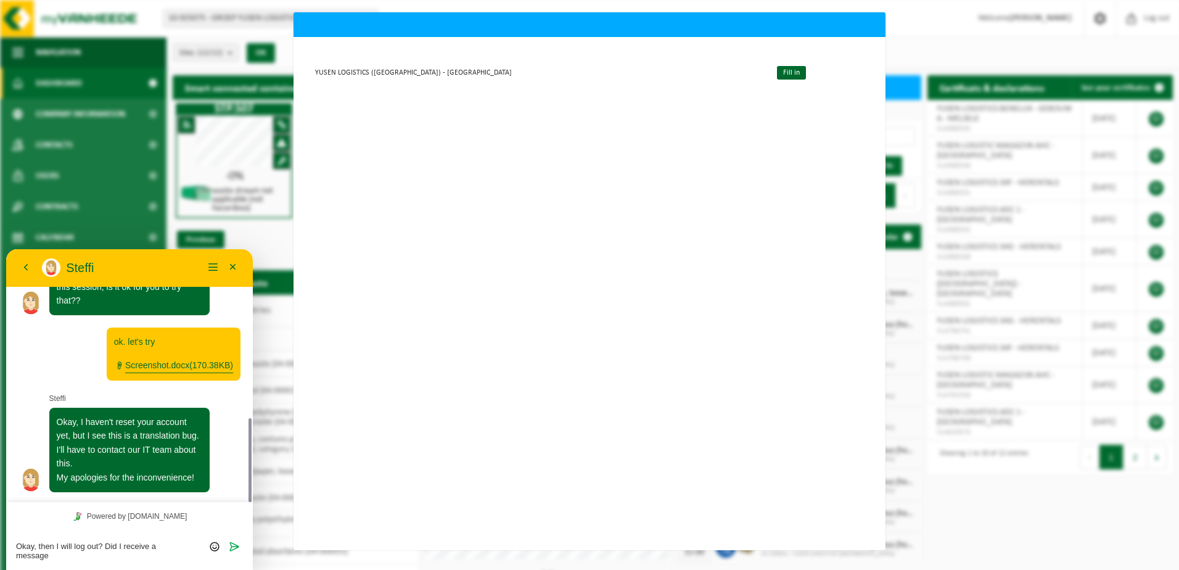
click at [162, 551] on textarea "Okay, then I will log out? Did I receive a message" at bounding box center [129, 551] width 227 height 19
click at [155, 549] on textarea "Okay, then I will log out? Did I receive a message" at bounding box center [129, 551] width 227 height 19
click at [70, 553] on textarea "Okay, then I will log out? Did I receive an E-Mail message" at bounding box center [129, 551] width 227 height 19
type textarea "Okay, then I will log out? Did I receive an E-Mail message, when I can log in a…"
click at [230, 545] on icon "Verzenden" at bounding box center [234, 546] width 11 height 11
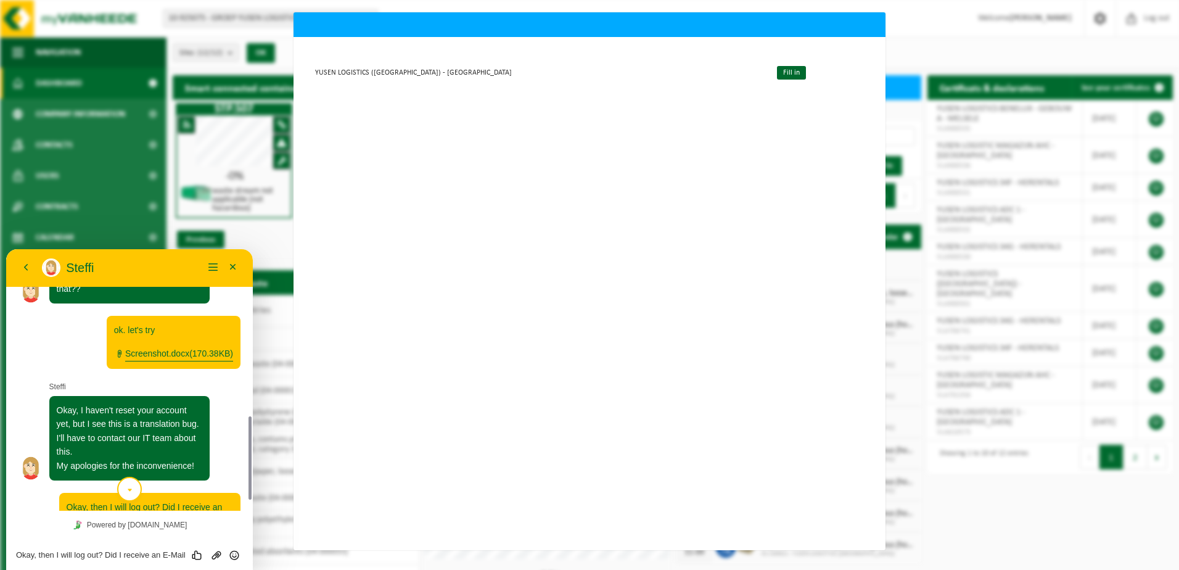
scroll to position [556, 0]
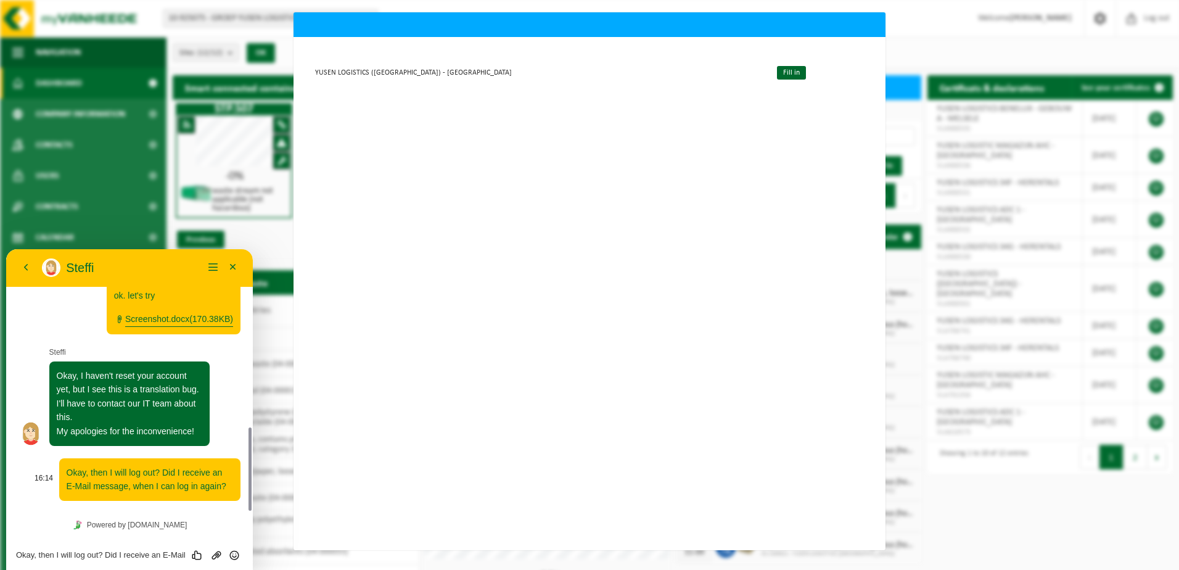
drag, startPoint x: 247, startPoint y: 444, endPoint x: 238, endPoint y: 488, distance: 44.8
click at [238, 488] on div "15:53 I cannot enter our Yusen Logistics (Benelux) - Melsele Data File for down…" at bounding box center [129, 380] width 247 height 262
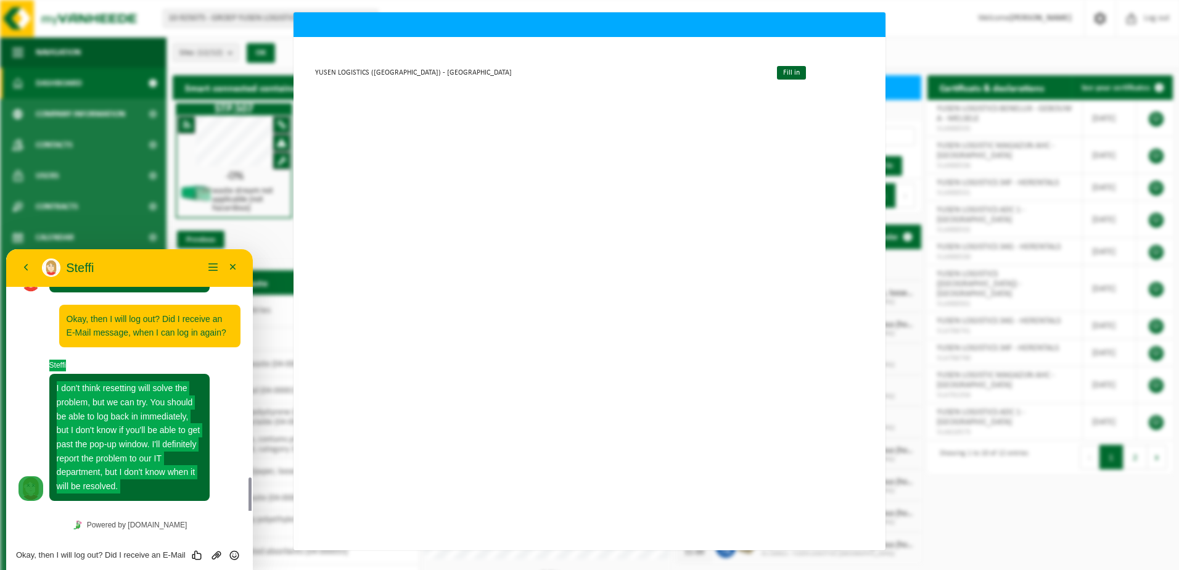
scroll to position [744, 0]
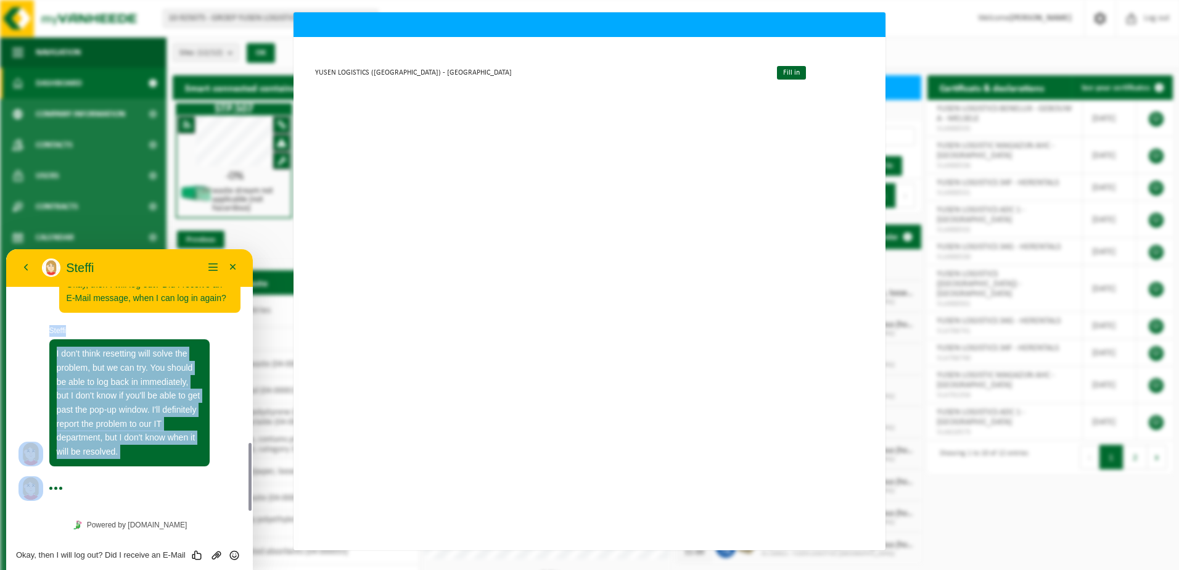
drag, startPoint x: 249, startPoint y: 463, endPoint x: 249, endPoint y: 506, distance: 42.6
click at [249, 506] on div at bounding box center [250, 477] width 3 height 68
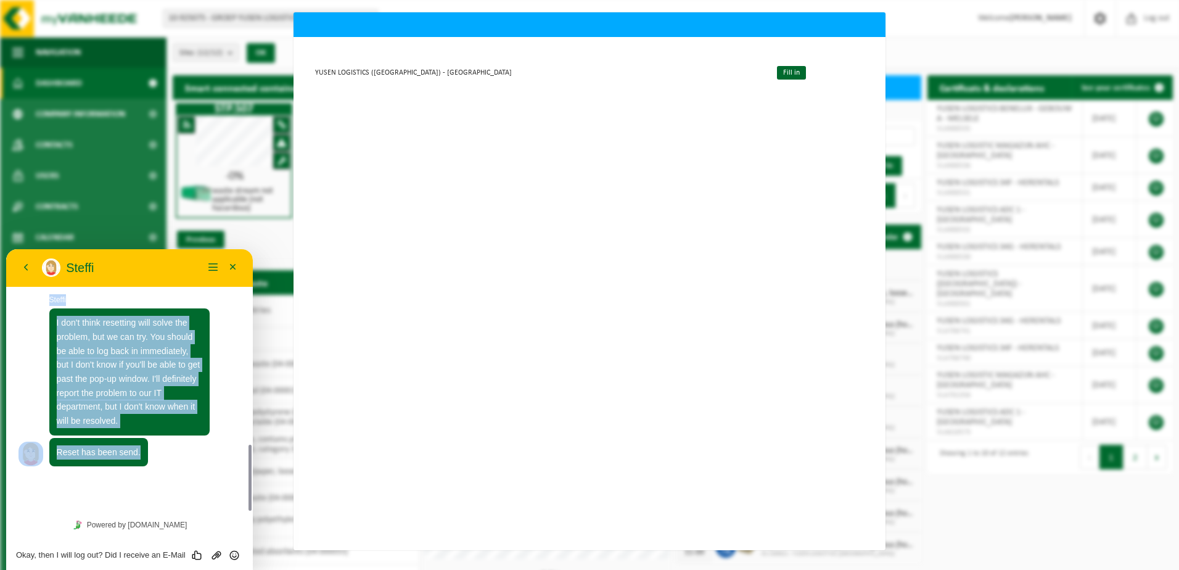
scroll to position [740, 0]
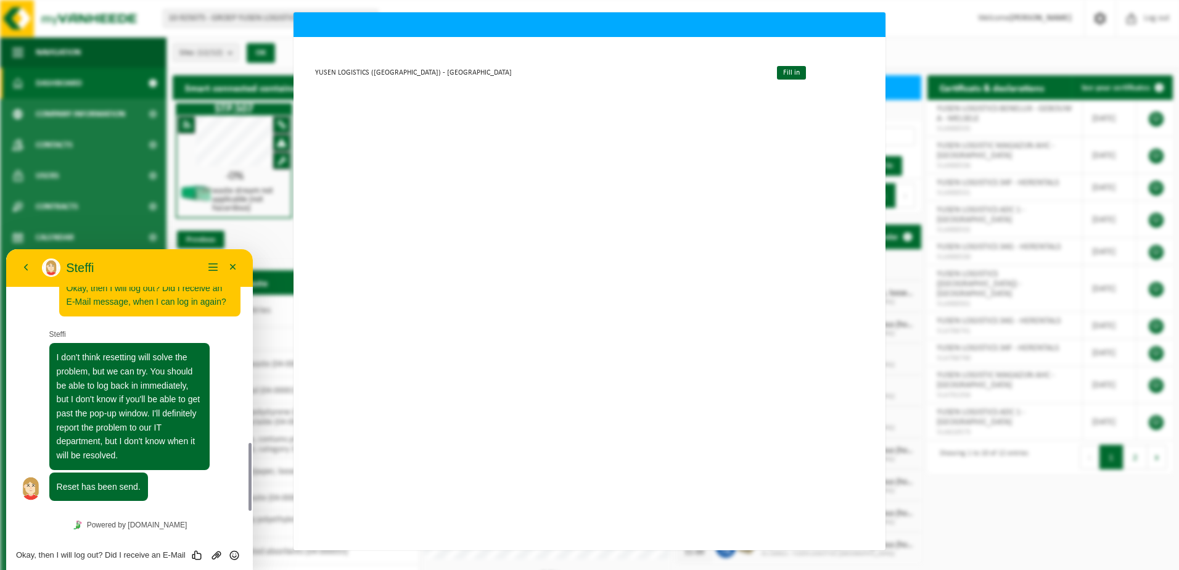
click at [44, 550] on div "Okay, then I will log out? Did I receive an E-Mail message, when I can log in a…" at bounding box center [129, 554] width 227 height 11
click at [84, 559] on textarea "Okay, then I will log out? Did I receive an E-Mail message, when I can log in a…" at bounding box center [129, 555] width 227 height 10
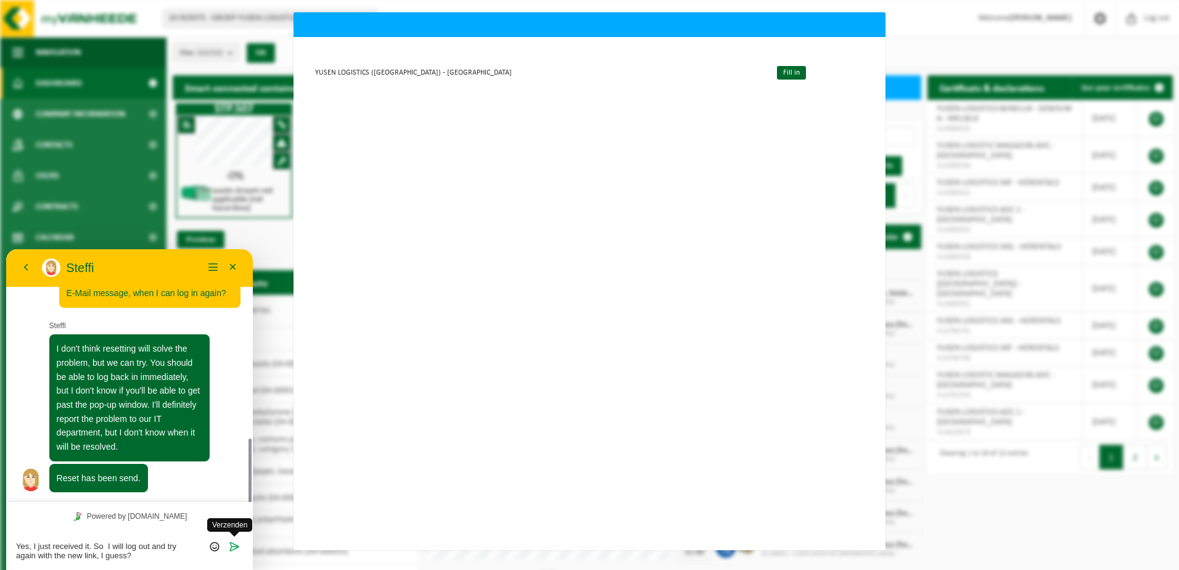
type textarea "Yes, I just received it. So I will log out and try again with the new link, I g…"
click at [237, 551] on icon "Verzenden" at bounding box center [234, 546] width 11 height 11
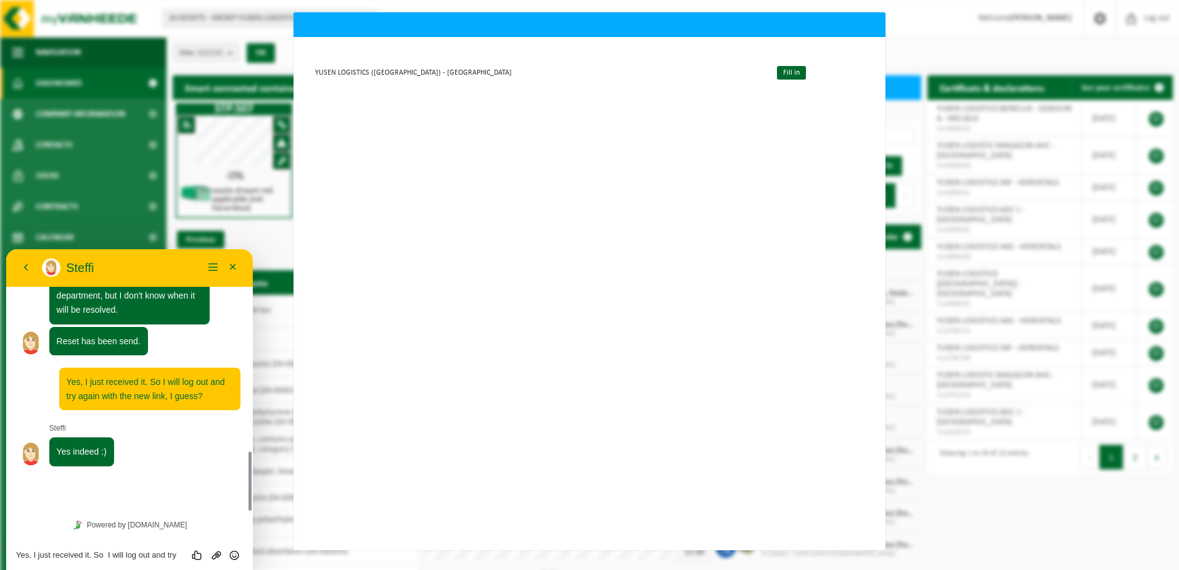
scroll to position [851, 0]
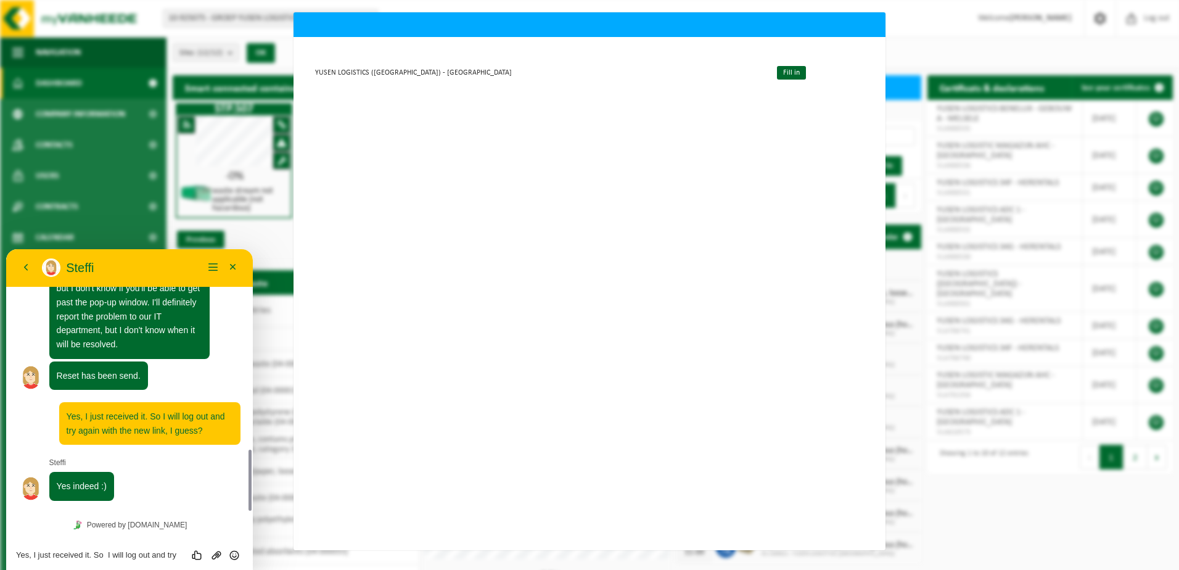
click at [63, 555] on textarea "Yes, I just received it. So I will log out and try again with the new link, I g…" at bounding box center [129, 555] width 227 height 10
type textarea "ok, and bye."
click at [229, 553] on icon "Verzenden" at bounding box center [234, 555] width 11 height 11
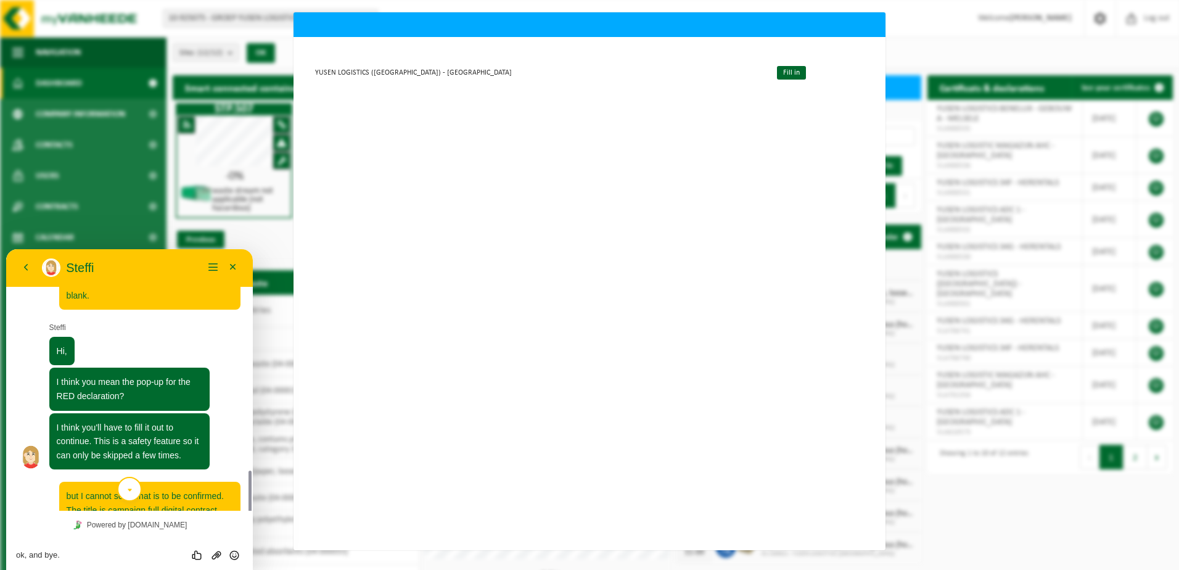
scroll to position [0, 0]
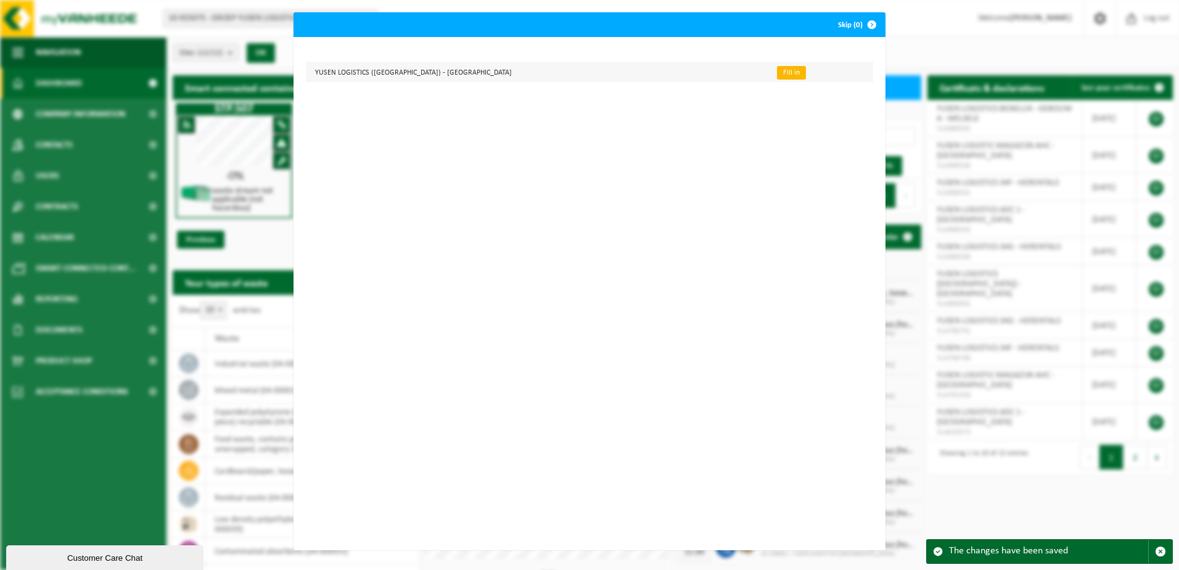
click at [777, 69] on link "Fill in" at bounding box center [791, 73] width 29 height 14
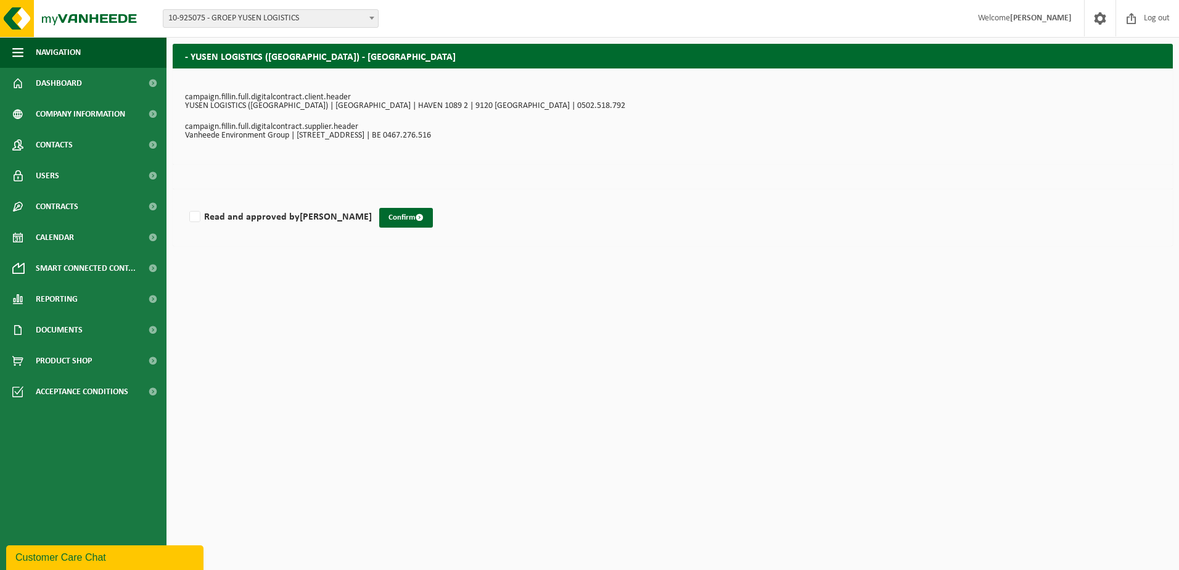
click at [327, 107] on p "YUSEN LOGISTICS ([GEOGRAPHIC_DATA]) | [GEOGRAPHIC_DATA] | HAVEN 1089 2 | 9120 […" at bounding box center [673, 106] width 976 height 9
click at [282, 133] on p "Vanheede Environment Group | [STREET_ADDRESS] | BE 0467.276.516" at bounding box center [673, 135] width 976 height 9
click at [47, 299] on span "Reporting" at bounding box center [57, 299] width 42 height 31
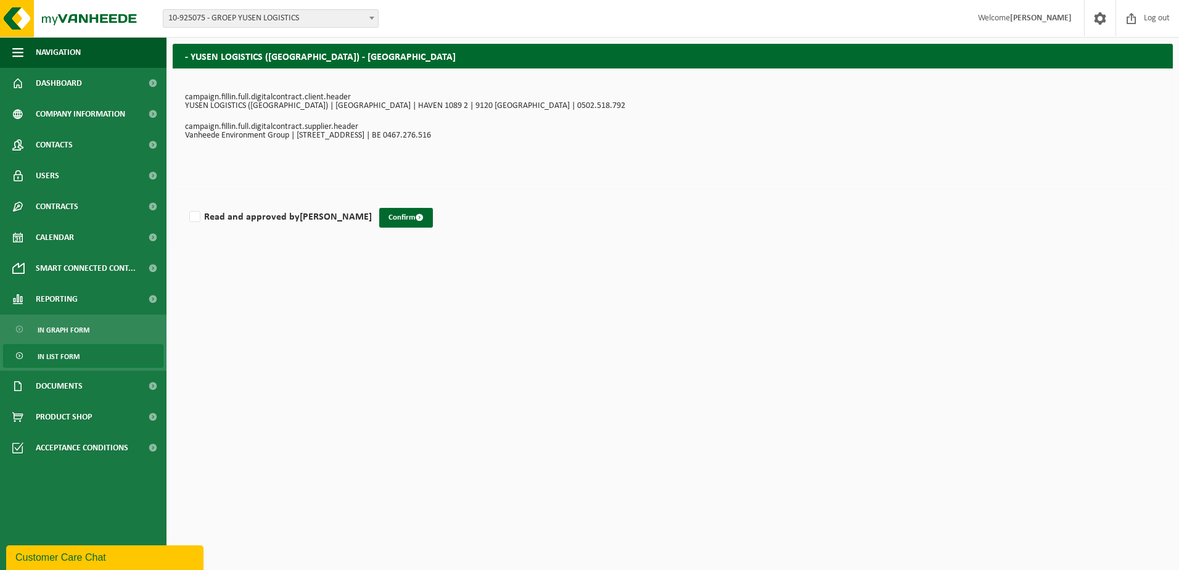
click at [65, 353] on span "In list form" at bounding box center [59, 356] width 42 height 23
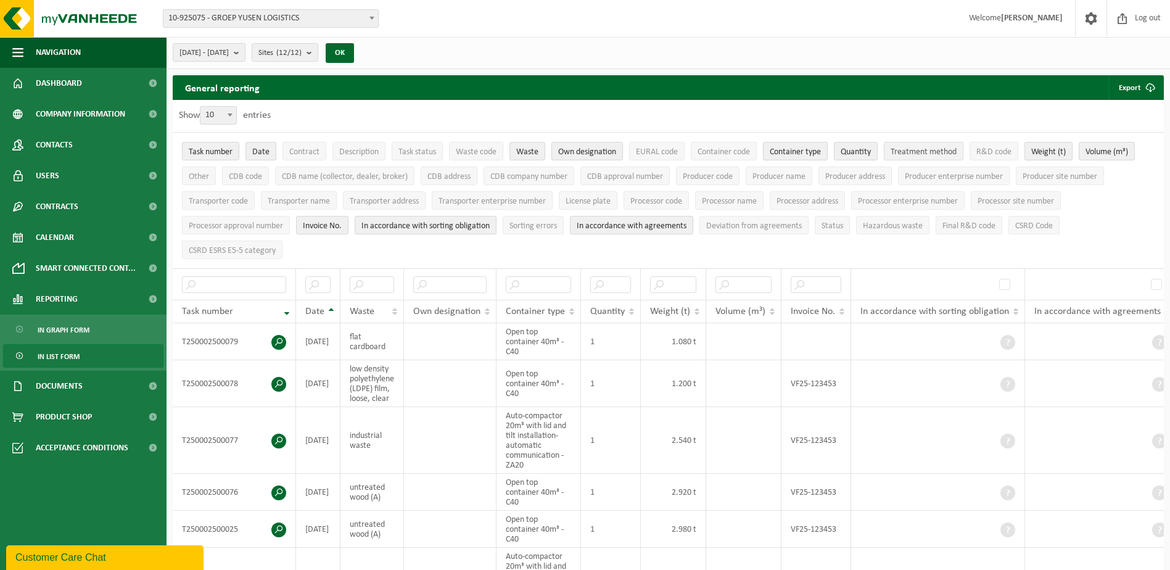
click at [928, 151] on span "Treatment method" at bounding box center [924, 151] width 66 height 9
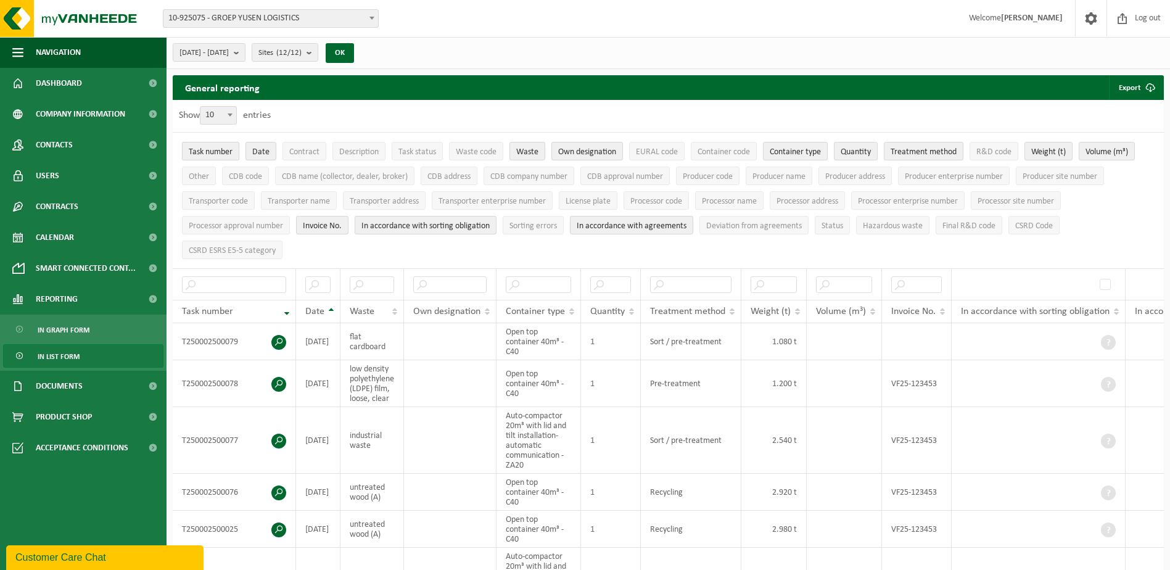
click at [208, 147] on span "Task number" at bounding box center [211, 151] width 44 height 9
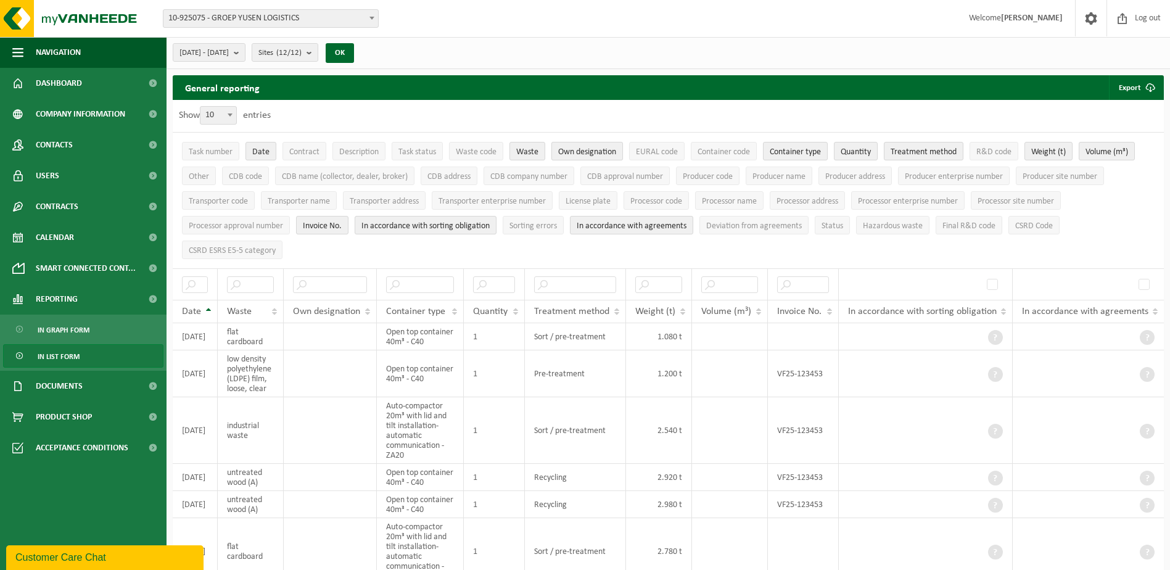
click at [579, 150] on span "Own designation" at bounding box center [587, 151] width 58 height 9
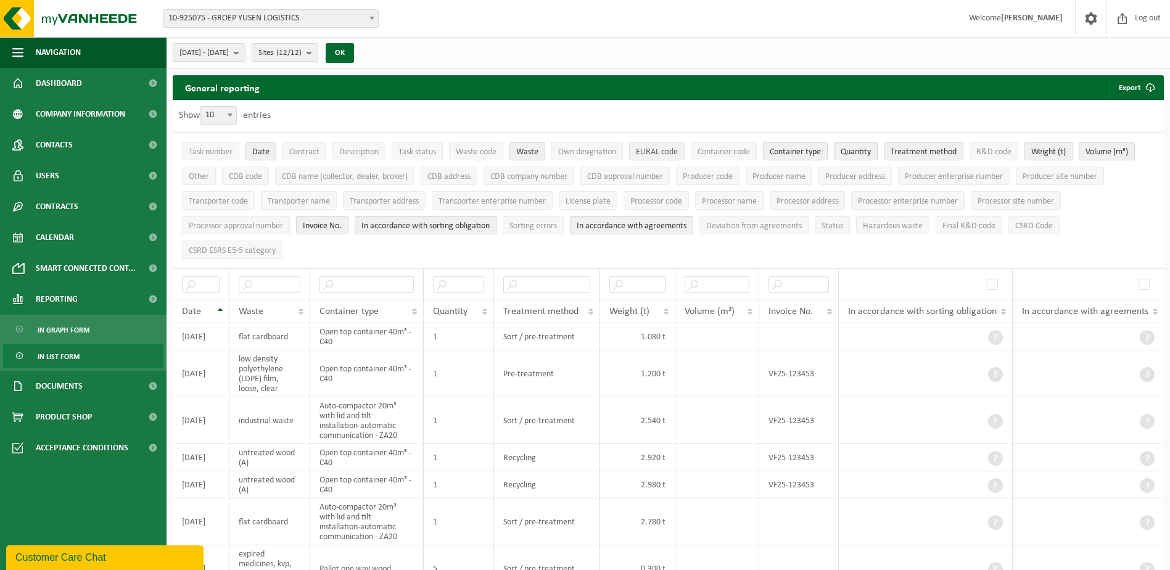
click at [650, 151] on span "EURAL code" at bounding box center [657, 151] width 42 height 9
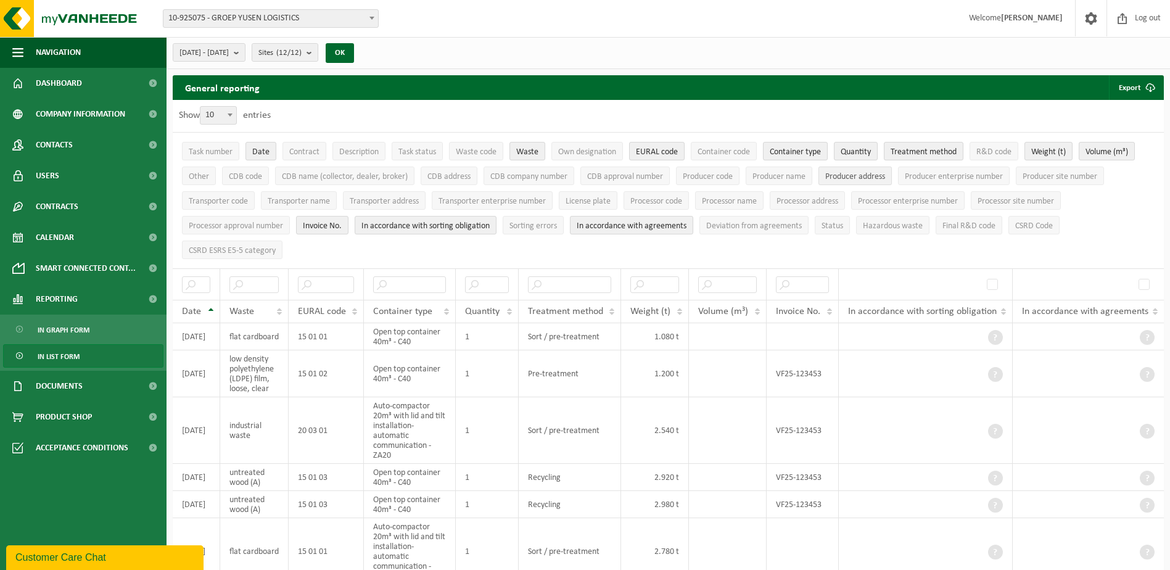
click at [859, 175] on span "Producer address" at bounding box center [855, 176] width 60 height 9
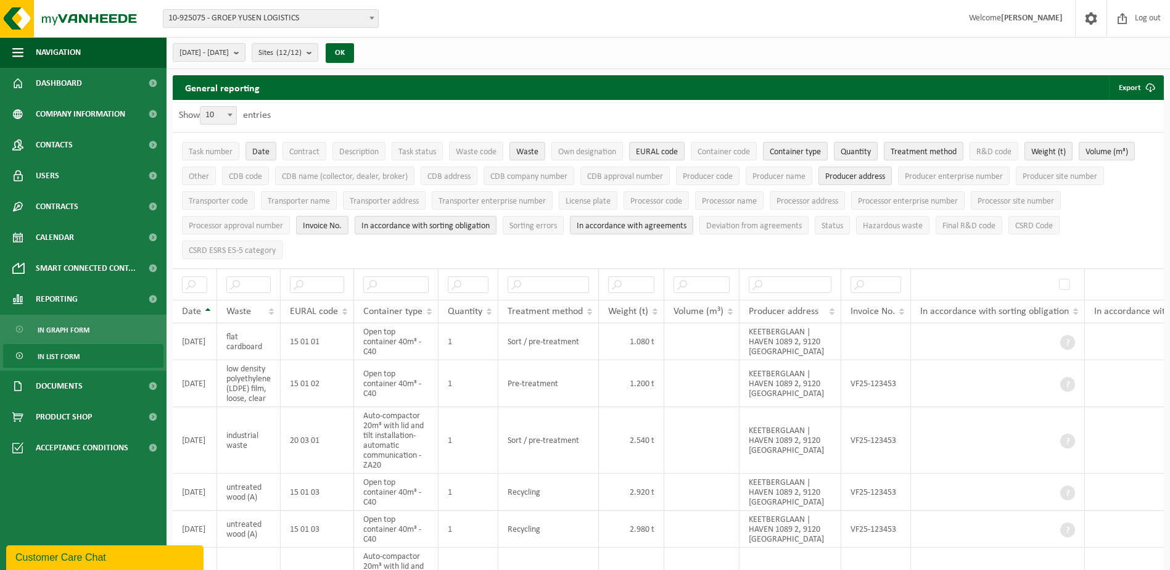
click at [653, 222] on span "In accordance with agreements" at bounding box center [632, 225] width 110 height 9
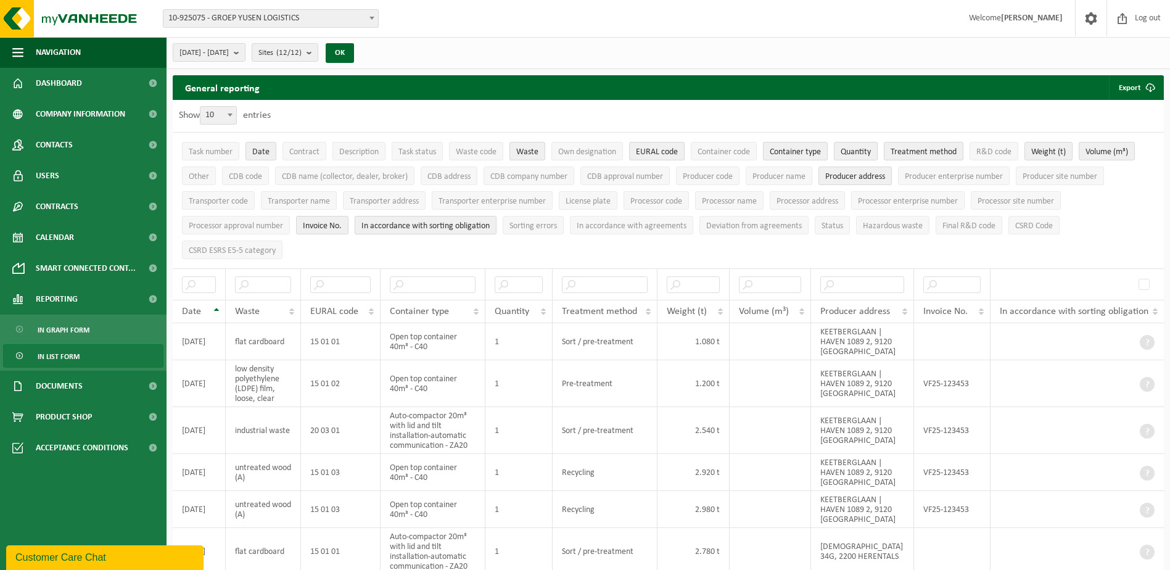
click at [453, 223] on span "In accordance with sorting obligation" at bounding box center [425, 225] width 128 height 9
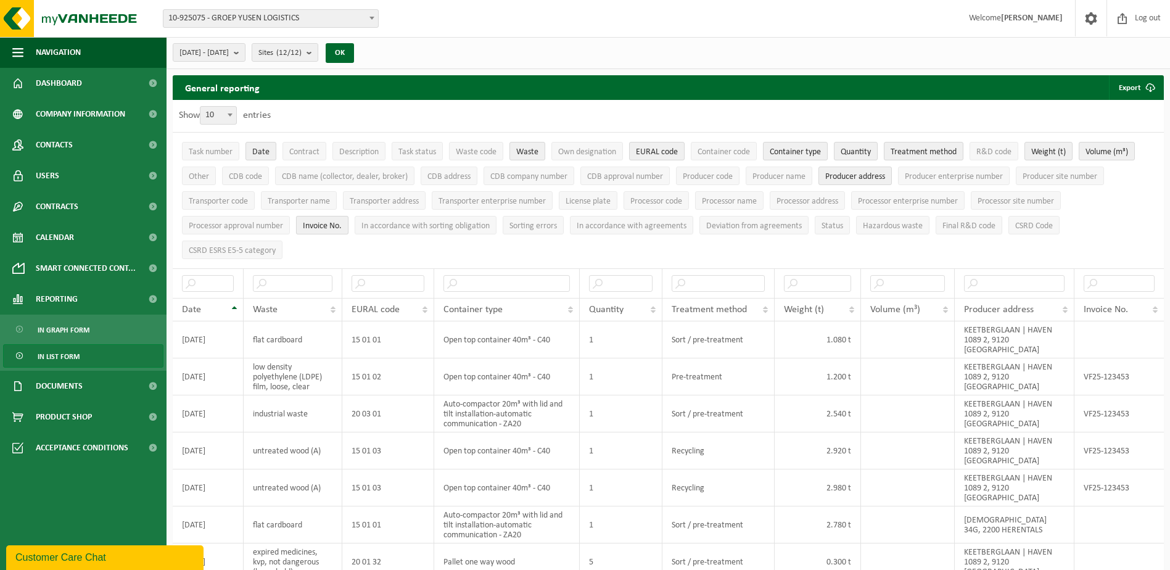
click at [334, 225] on span "Invoice No." at bounding box center [322, 225] width 39 height 9
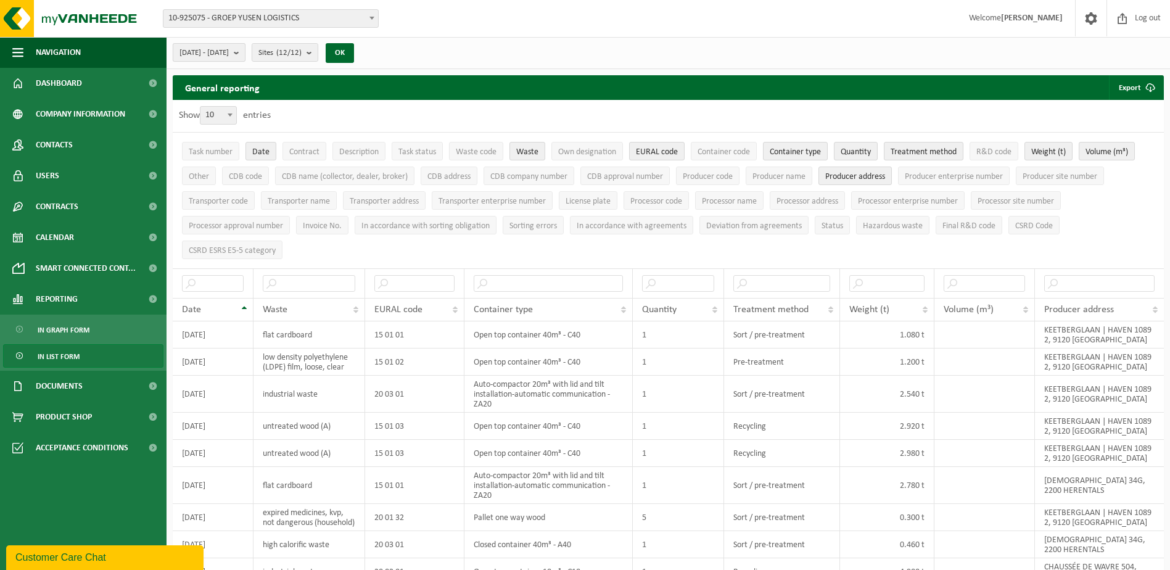
click at [245, 52] on b "submit" at bounding box center [239, 52] width 11 height 17
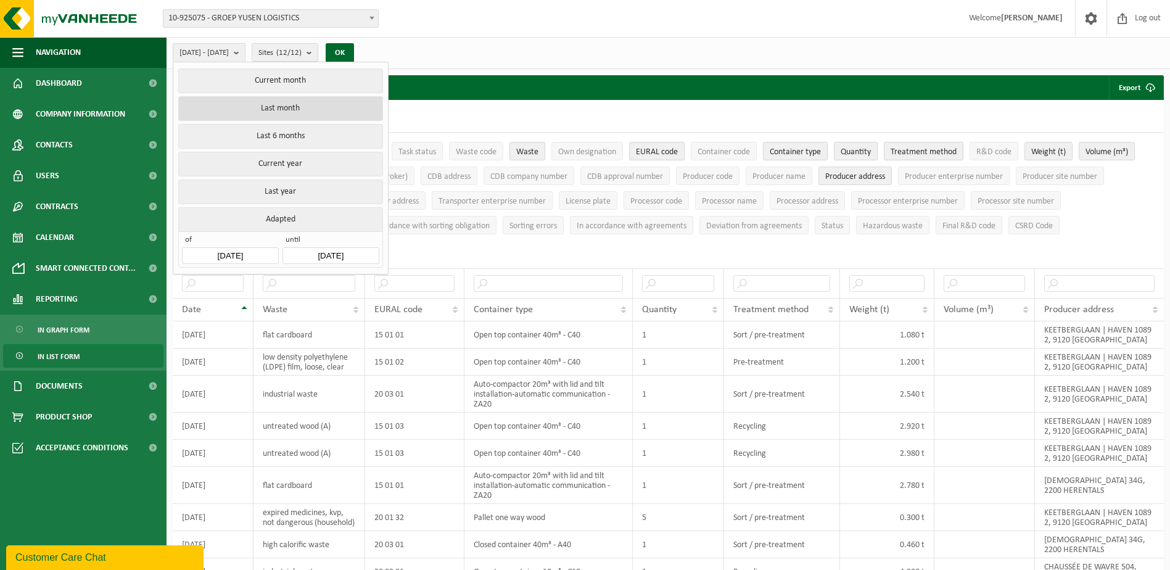
click at [278, 104] on button "Last month" at bounding box center [280, 108] width 204 height 25
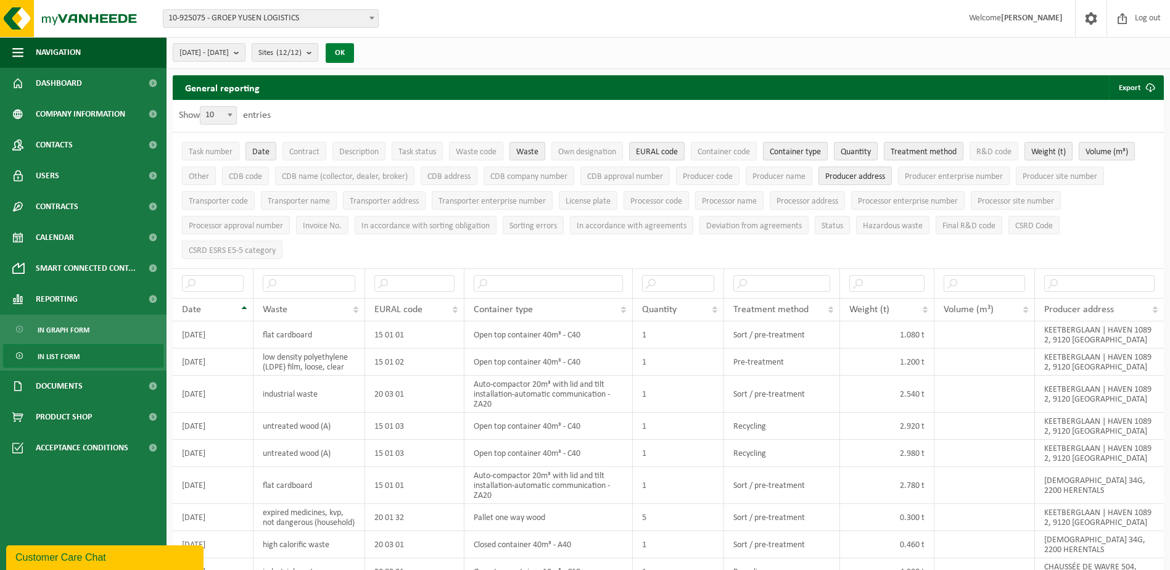
click at [354, 54] on button "OK" at bounding box center [340, 53] width 28 height 20
click at [1149, 88] on span "submit" at bounding box center [1150, 87] width 25 height 25
click at [1139, 113] on link "Only my selection" at bounding box center [1118, 112] width 88 height 25
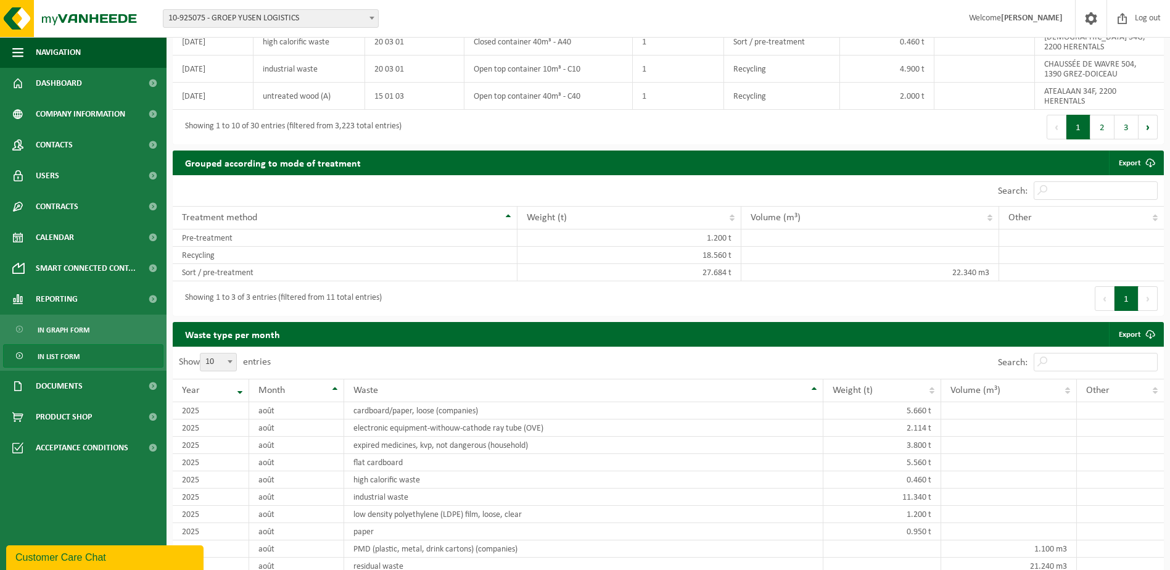
scroll to position [617, 0]
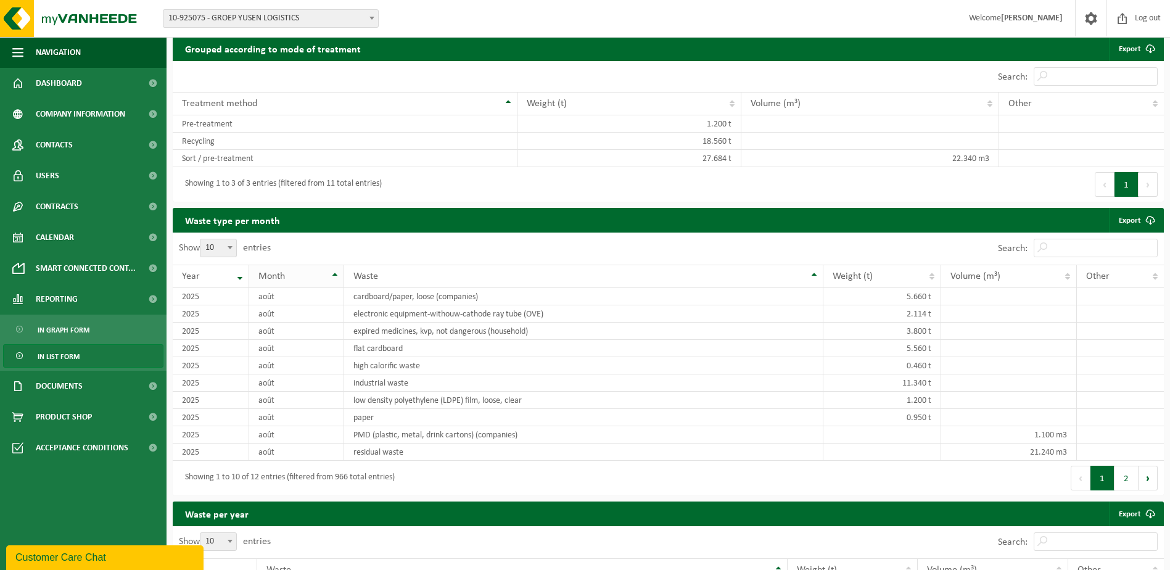
click at [335, 282] on th "Month" at bounding box center [296, 276] width 95 height 23
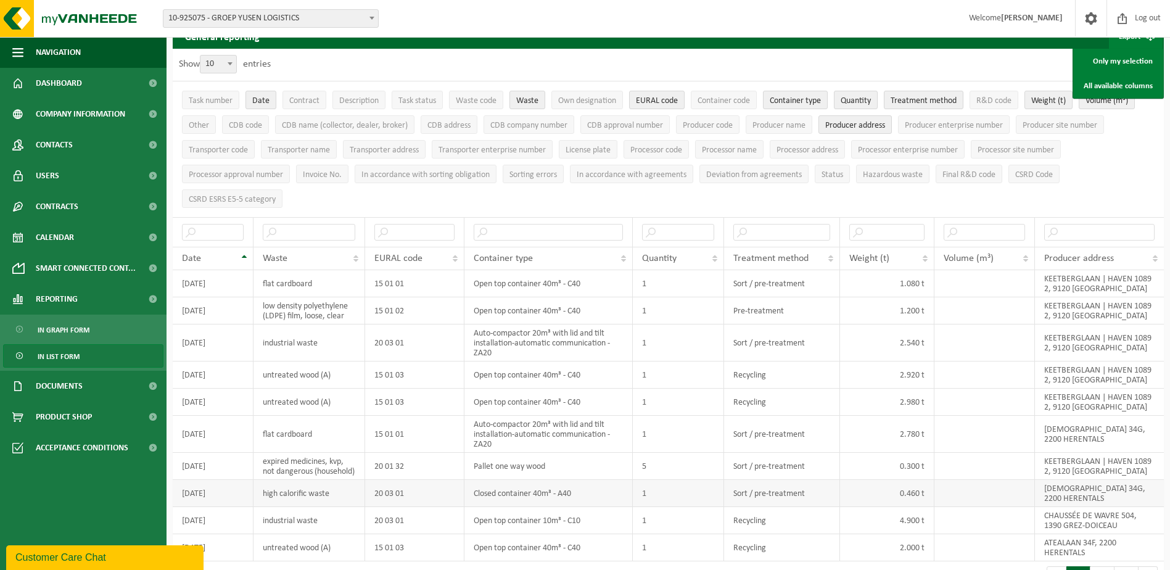
scroll to position [0, 0]
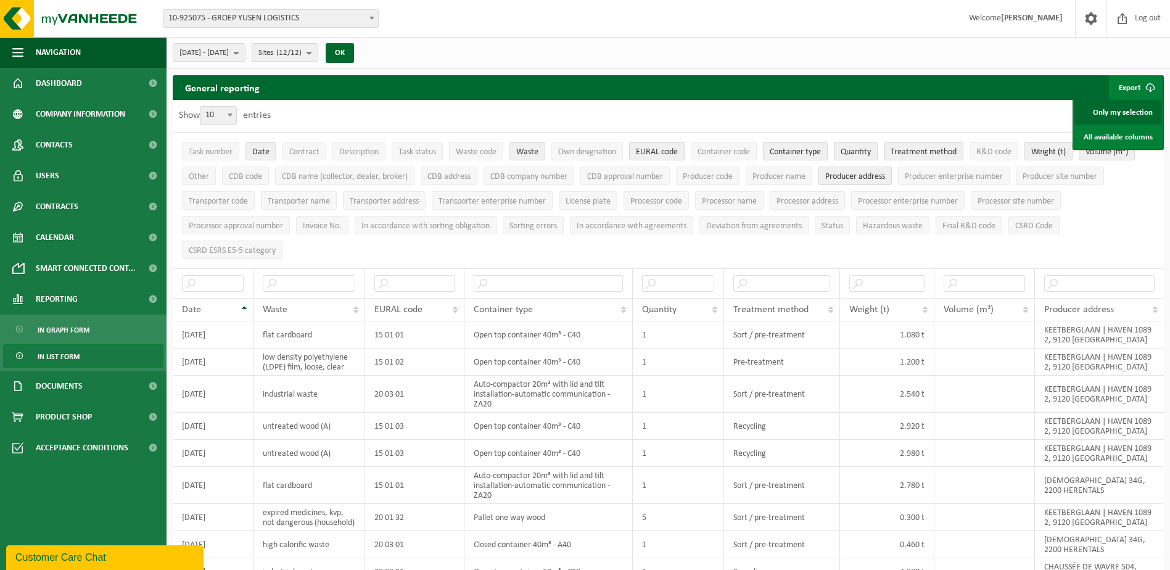
click at [1125, 109] on link "Only my selection" at bounding box center [1118, 112] width 88 height 25
click at [76, 356] on span "In list form" at bounding box center [59, 356] width 42 height 23
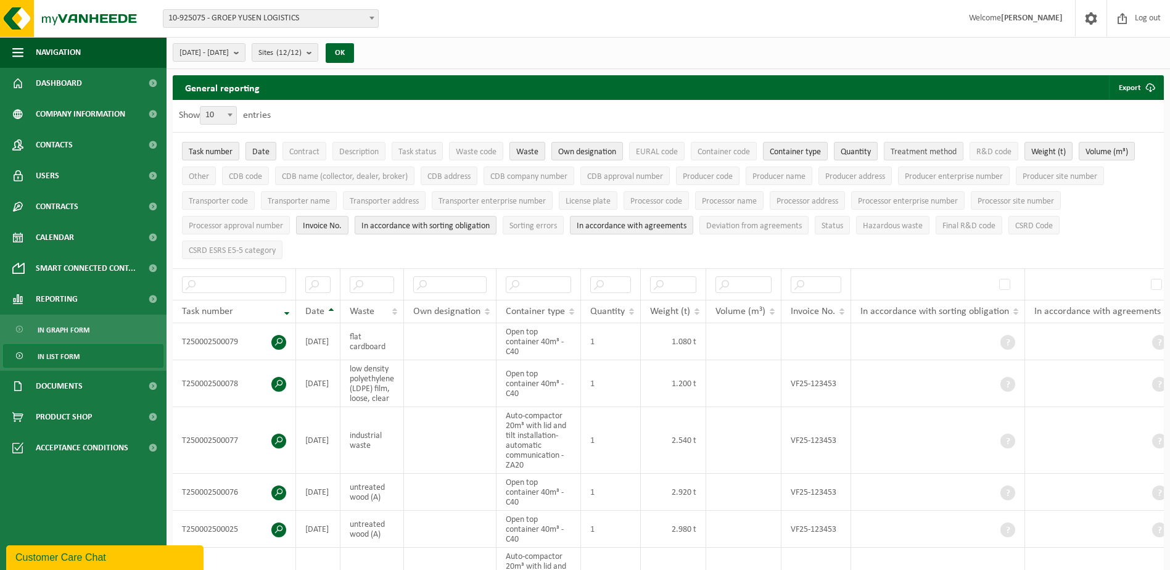
click at [949, 151] on span "Treatment method" at bounding box center [924, 151] width 66 height 9
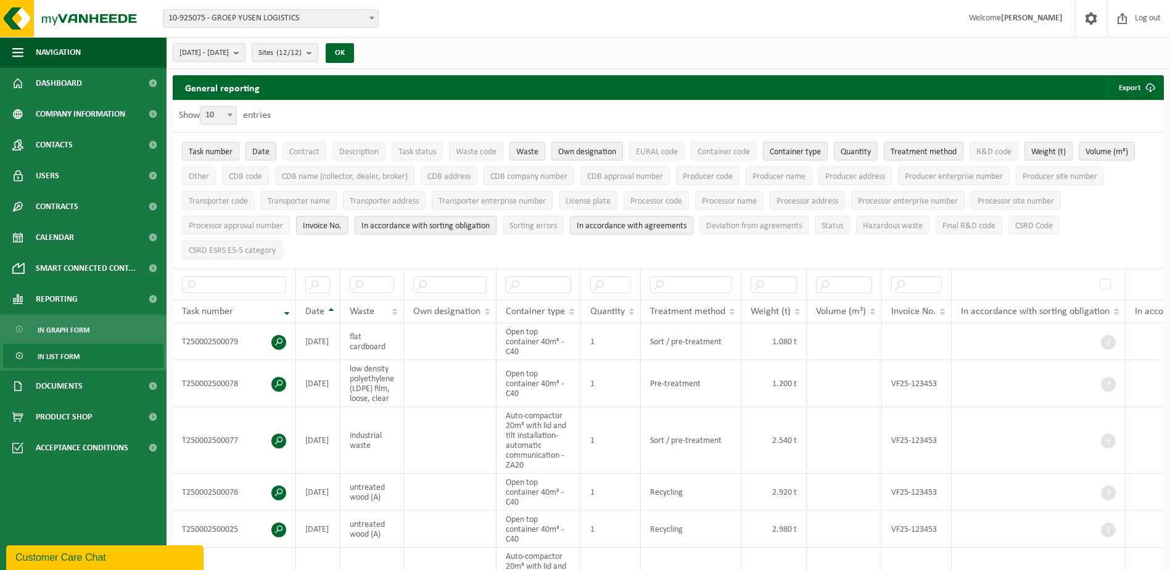
click at [200, 147] on span "Task number" at bounding box center [211, 151] width 44 height 9
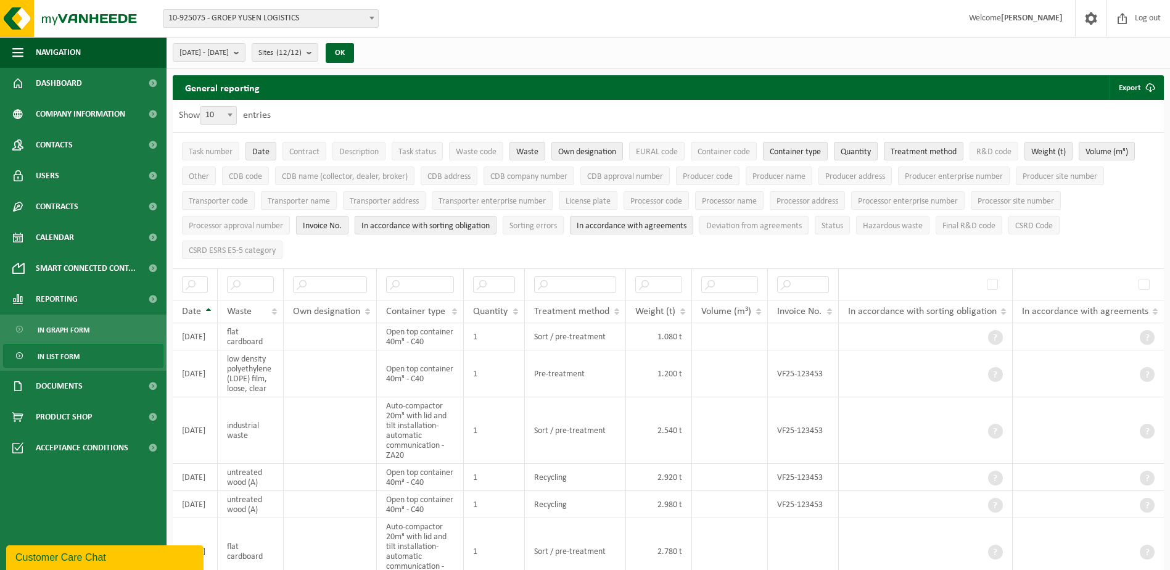
click at [331, 226] on span "Invoice No." at bounding box center [322, 225] width 39 height 9
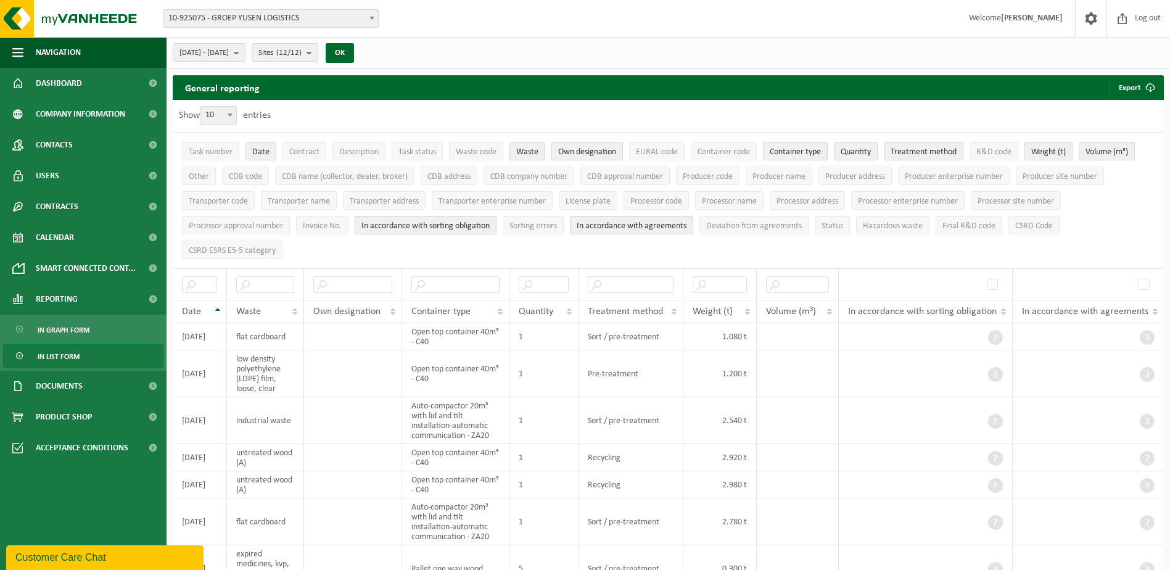
click at [400, 225] on span "In accordance with sorting obligation" at bounding box center [425, 225] width 128 height 9
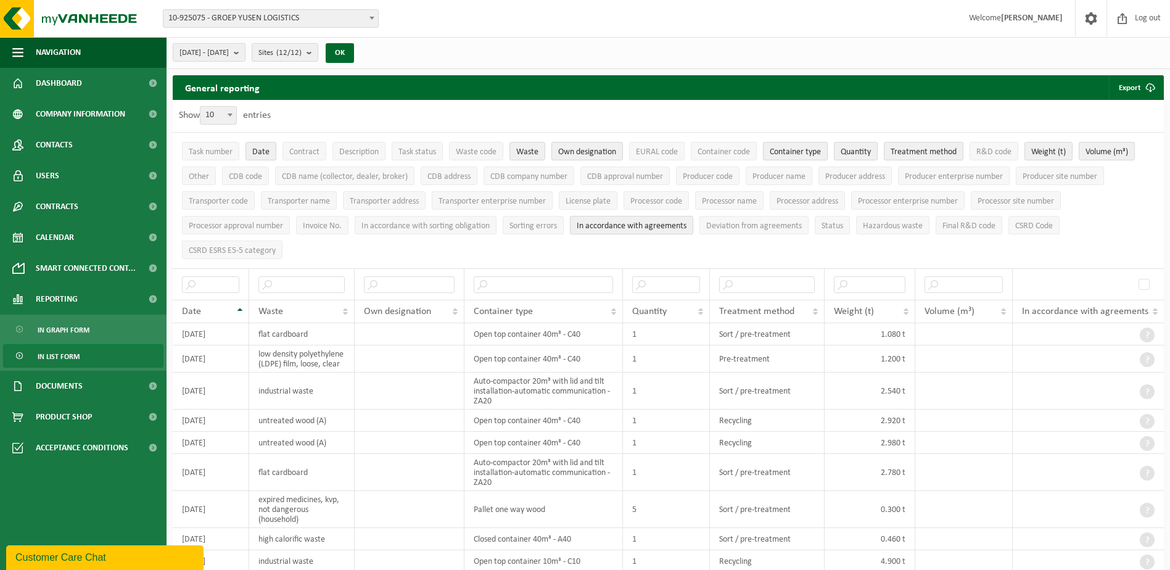
click at [646, 224] on span "In accordance with agreements" at bounding box center [632, 225] width 110 height 9
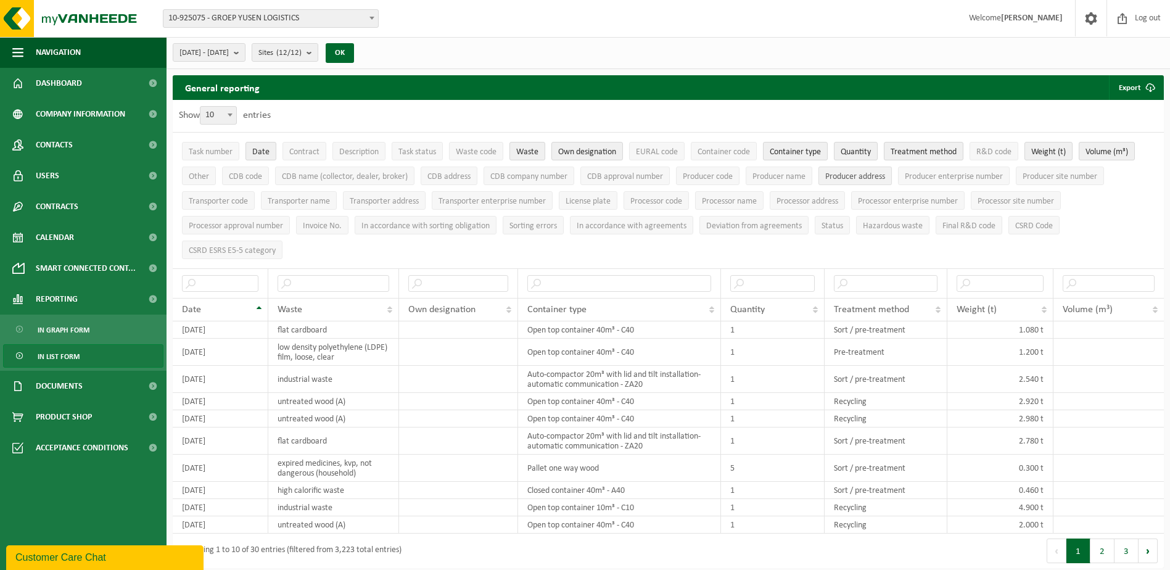
click at [865, 176] on span "Producer address" at bounding box center [855, 176] width 60 height 9
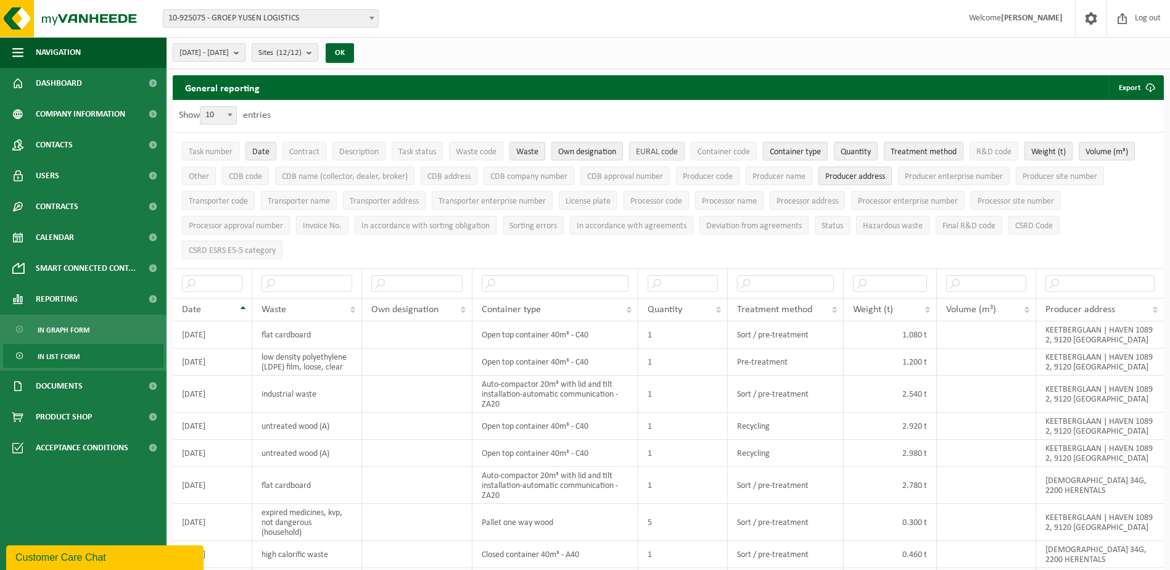
click at [661, 155] on span "EURAL code" at bounding box center [657, 151] width 42 height 9
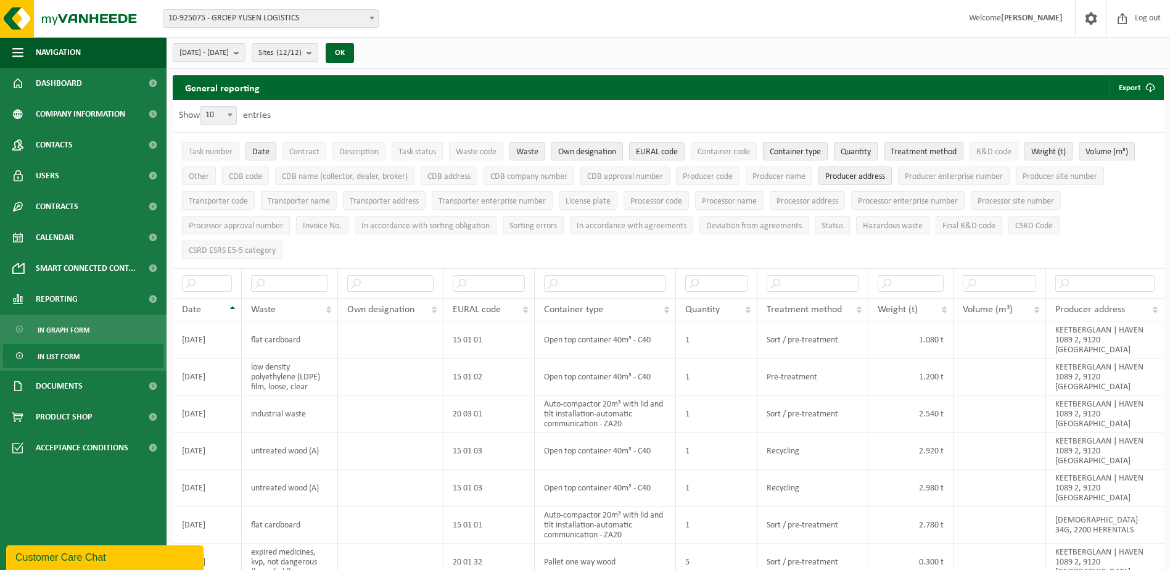
click at [611, 154] on span "Own designation" at bounding box center [587, 151] width 58 height 9
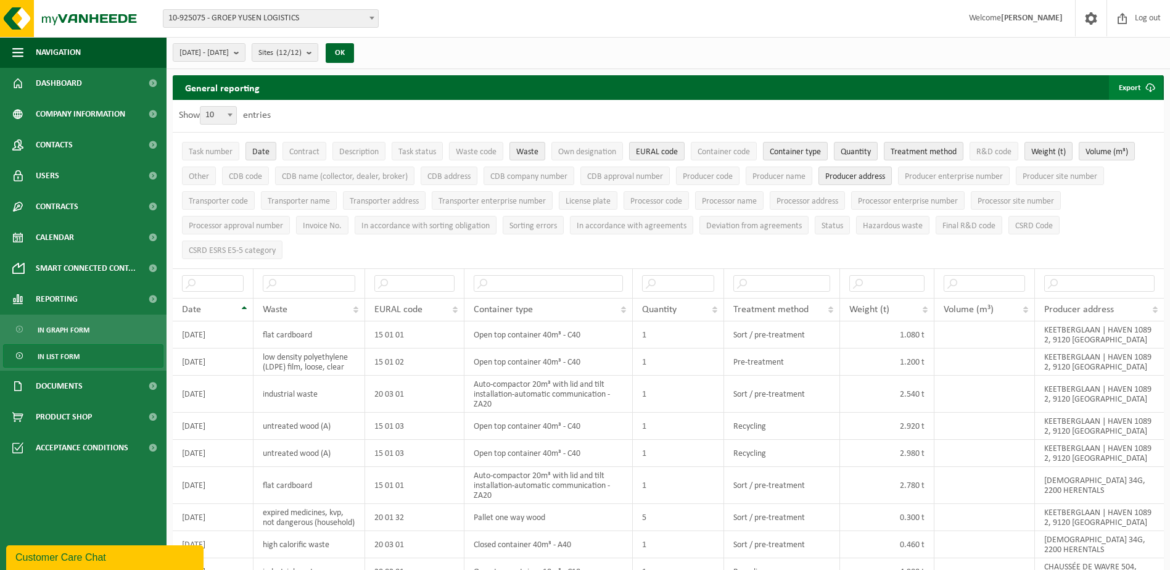
click at [1151, 85] on span "submit" at bounding box center [1150, 87] width 25 height 25
click at [1139, 112] on link "Only my selection" at bounding box center [1118, 112] width 88 height 25
click at [802, 23] on div "Site: 10-925075 - GROEP YUSEN LOGISTICS 10-933973 - AJIMEX SRL - GREZ-DOICEAU 1…" at bounding box center [585, 19] width 1170 height 38
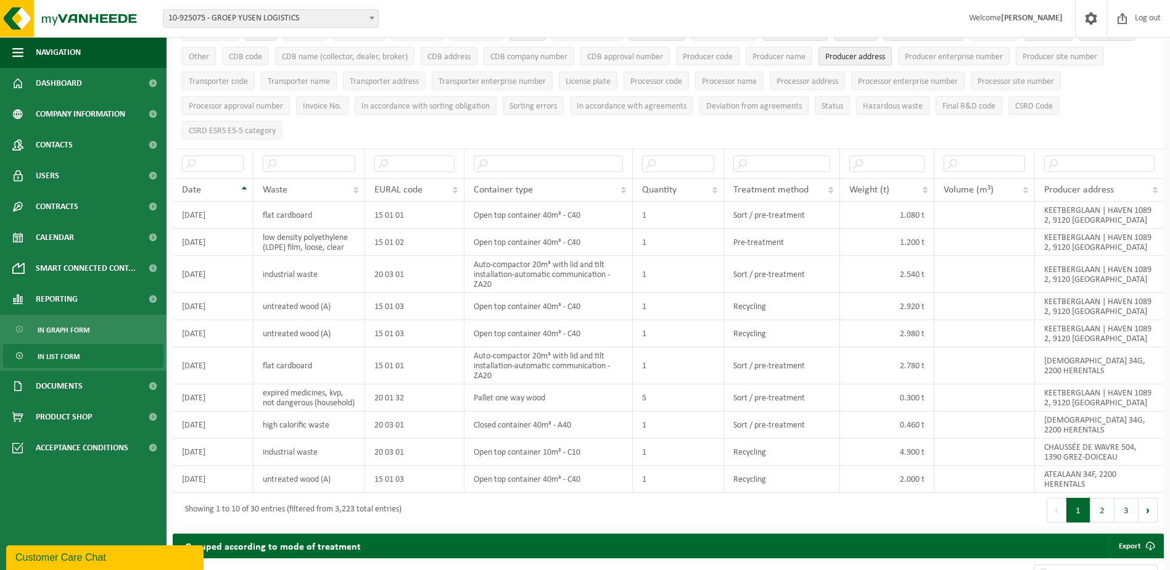
scroll to position [126, 0]
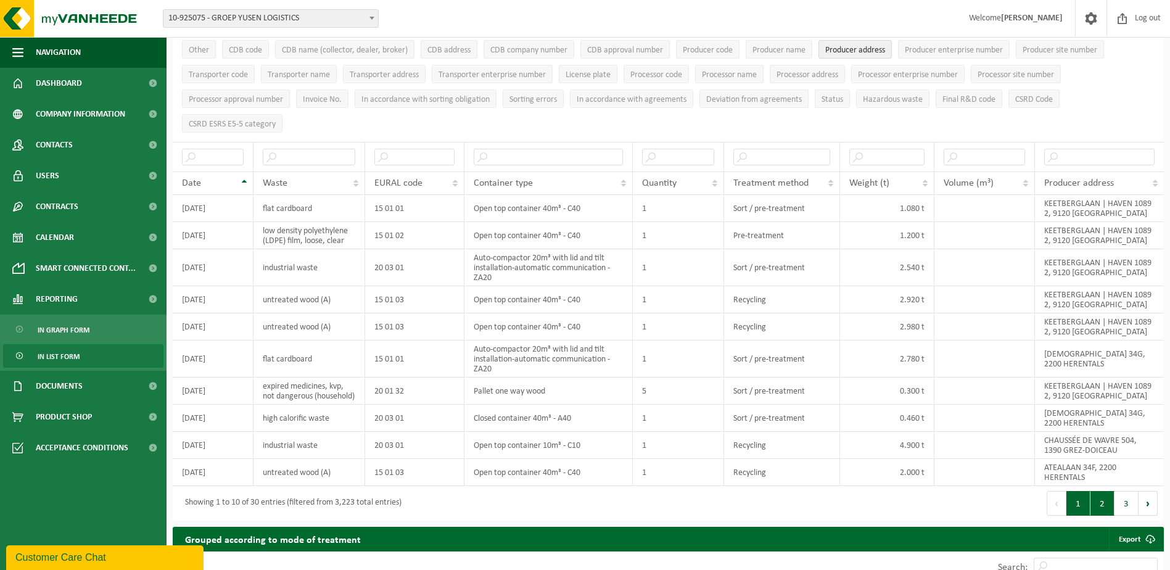
click at [1099, 509] on button "2" at bounding box center [1103, 503] width 24 height 25
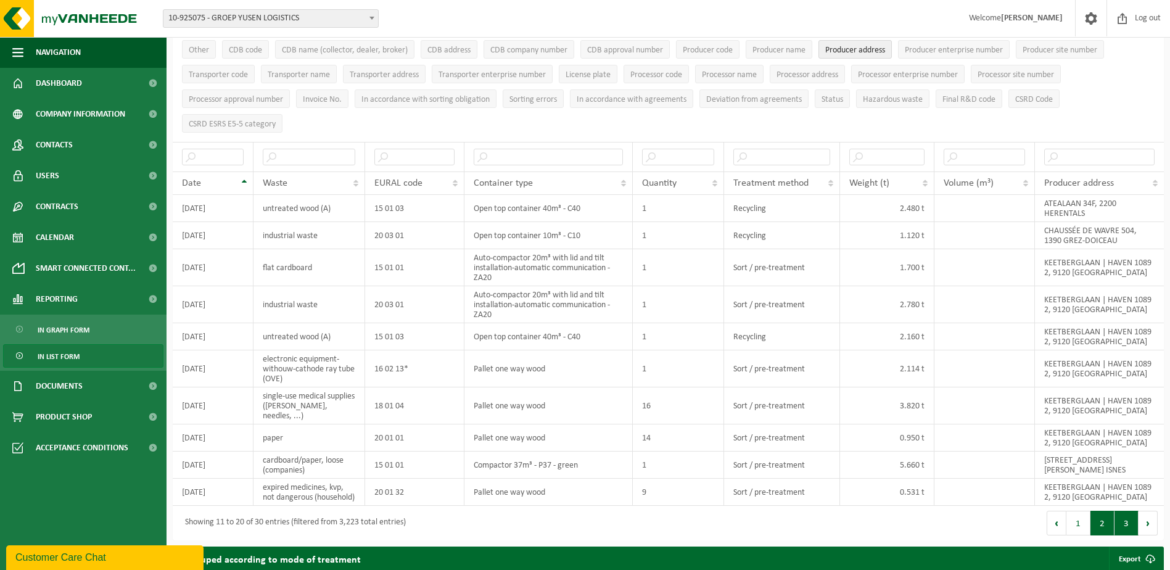
click at [1121, 529] on button "3" at bounding box center [1127, 523] width 24 height 25
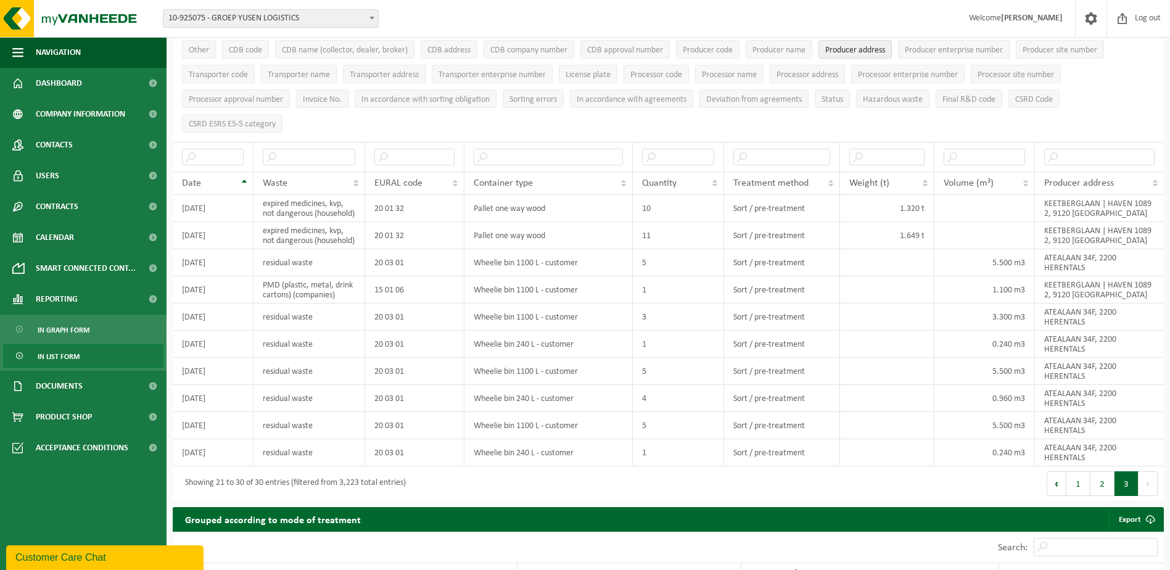
click at [1147, 496] on button "Next" at bounding box center [1148, 483] width 19 height 25
click at [1062, 496] on button "Previous" at bounding box center [1057, 483] width 20 height 25
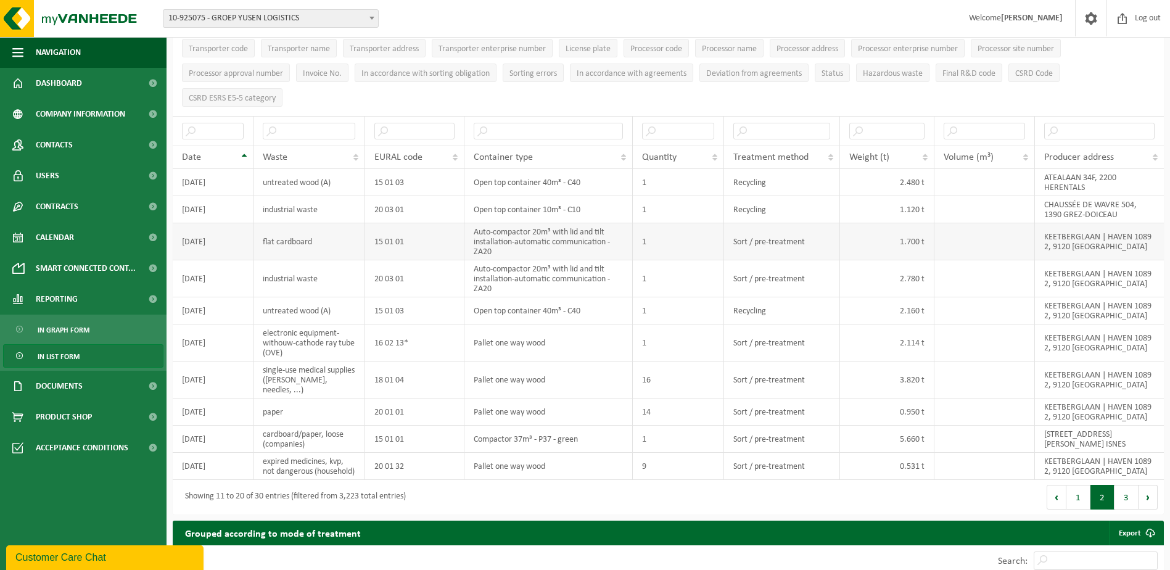
scroll to position [123, 0]
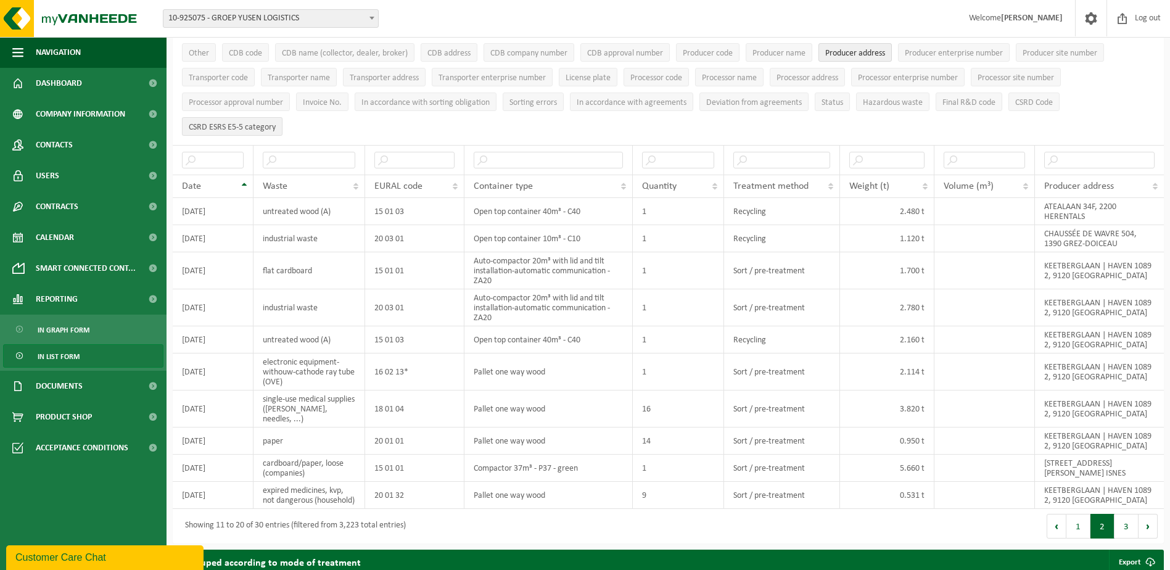
click at [233, 125] on span "CSRD ESRS E5-5 category" at bounding box center [232, 127] width 87 height 9
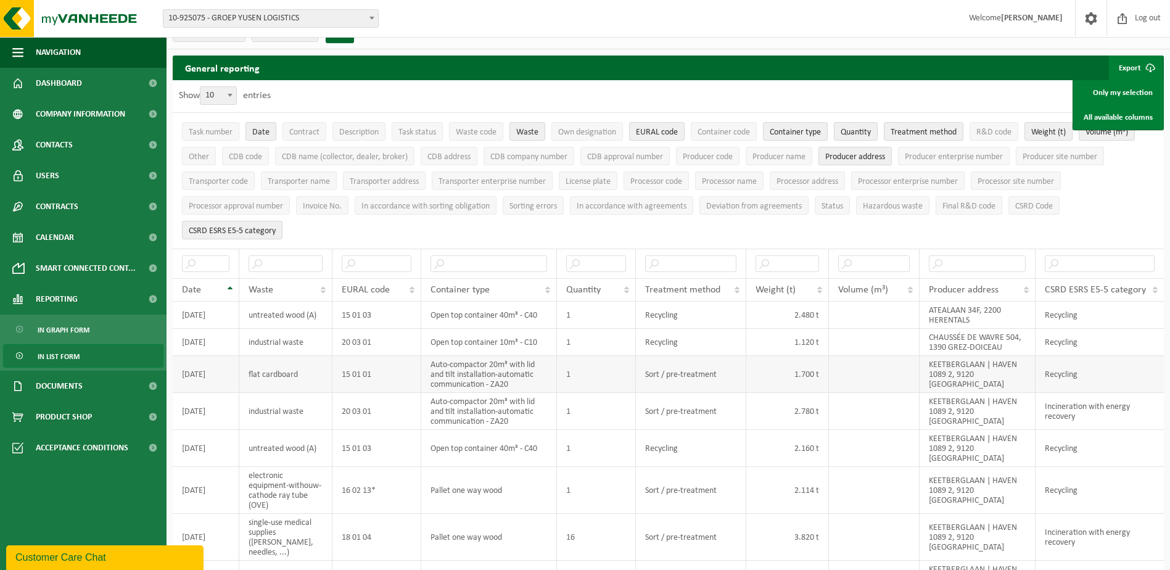
scroll to position [0, 0]
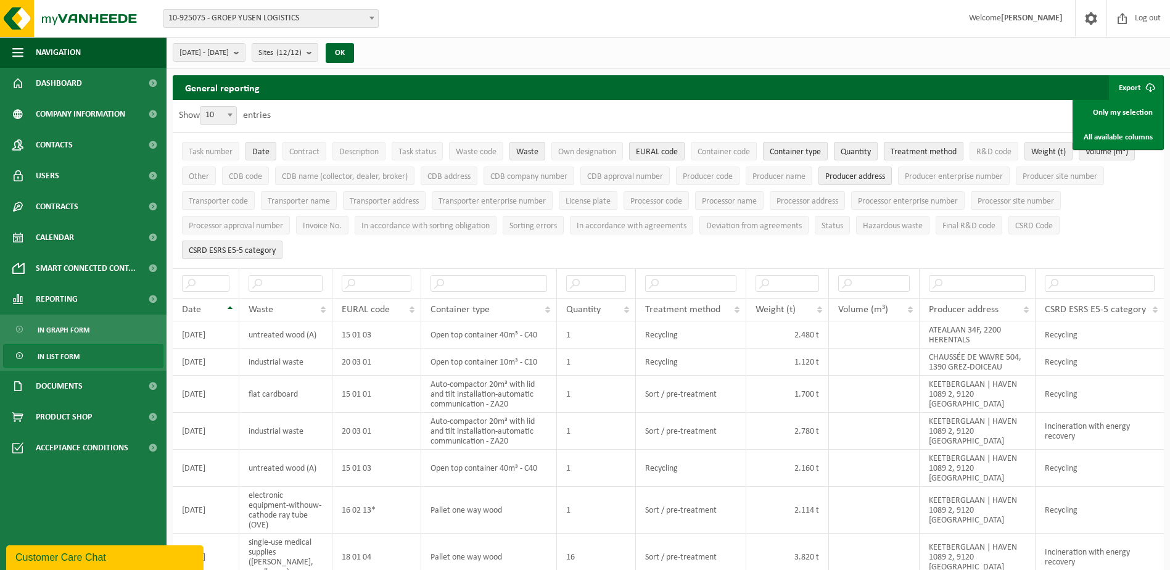
click at [917, 151] on span "Treatment method" at bounding box center [924, 151] width 66 height 9
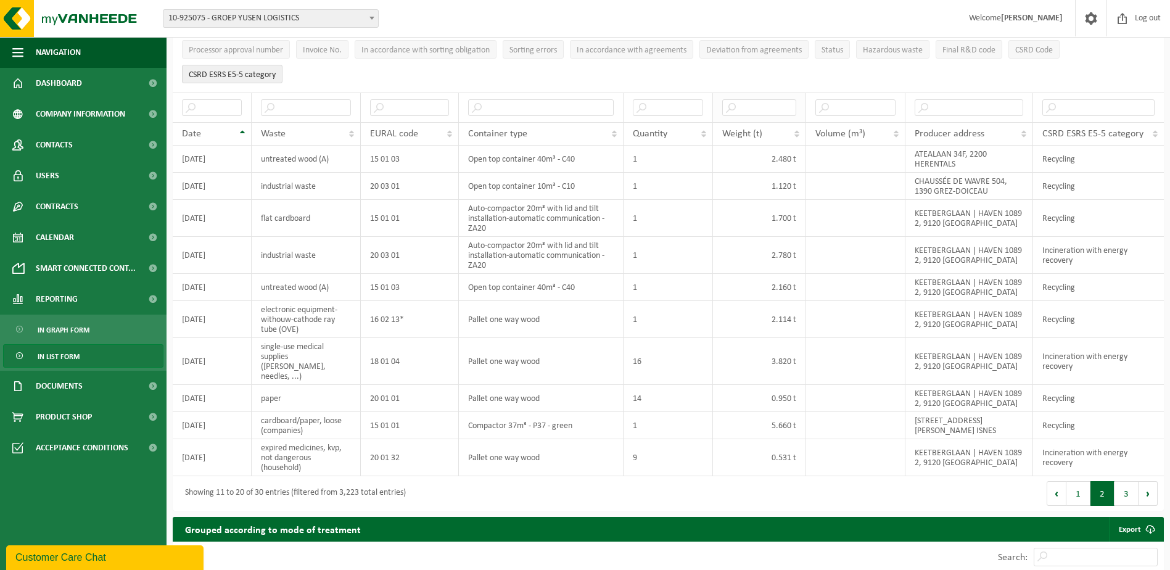
scroll to position [62, 0]
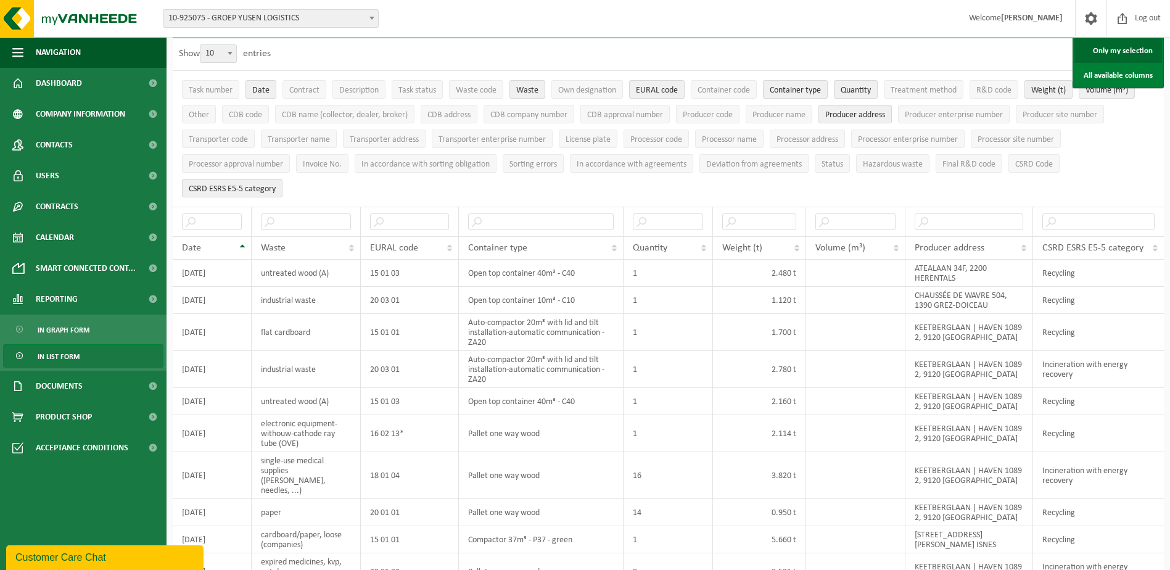
click at [1108, 48] on link "Only my selection" at bounding box center [1118, 50] width 88 height 25
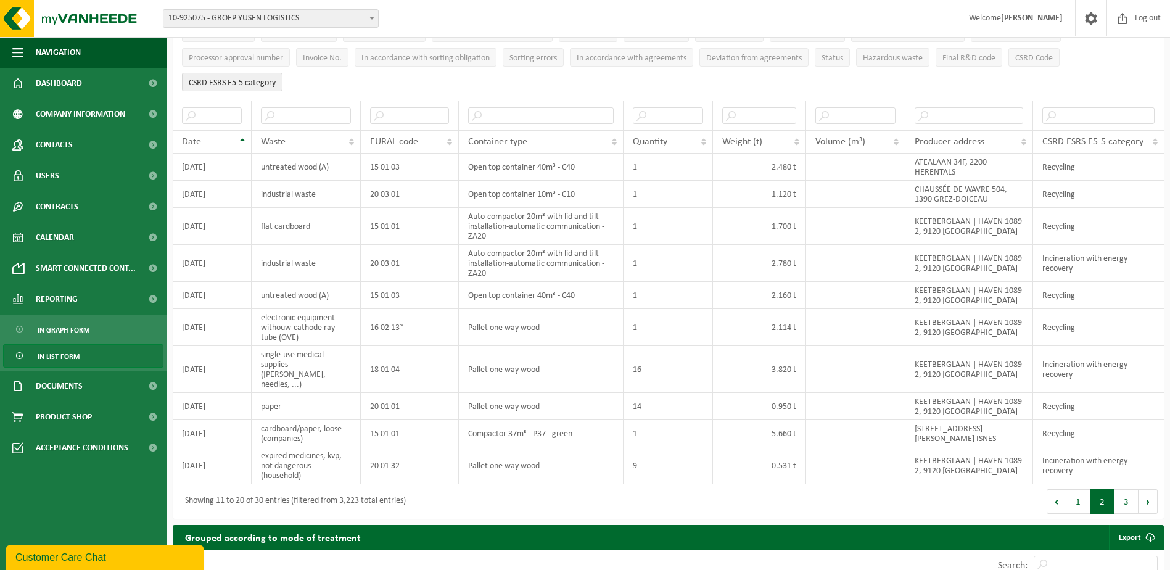
scroll to position [234, 0]
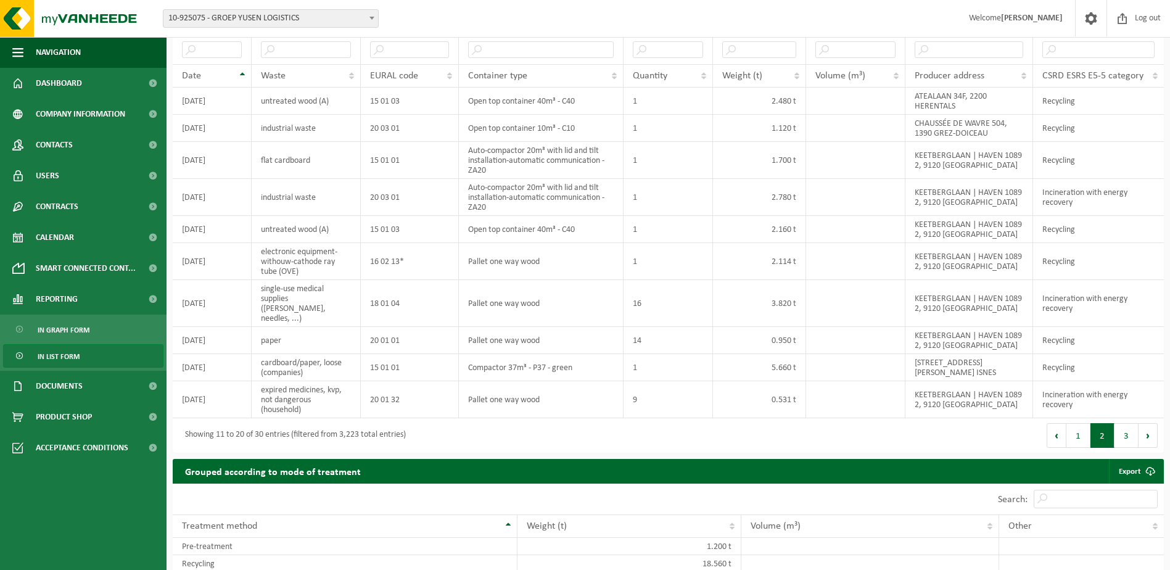
click at [1102, 423] on button "2" at bounding box center [1103, 435] width 24 height 25
click at [1121, 424] on button "3" at bounding box center [1127, 435] width 24 height 25
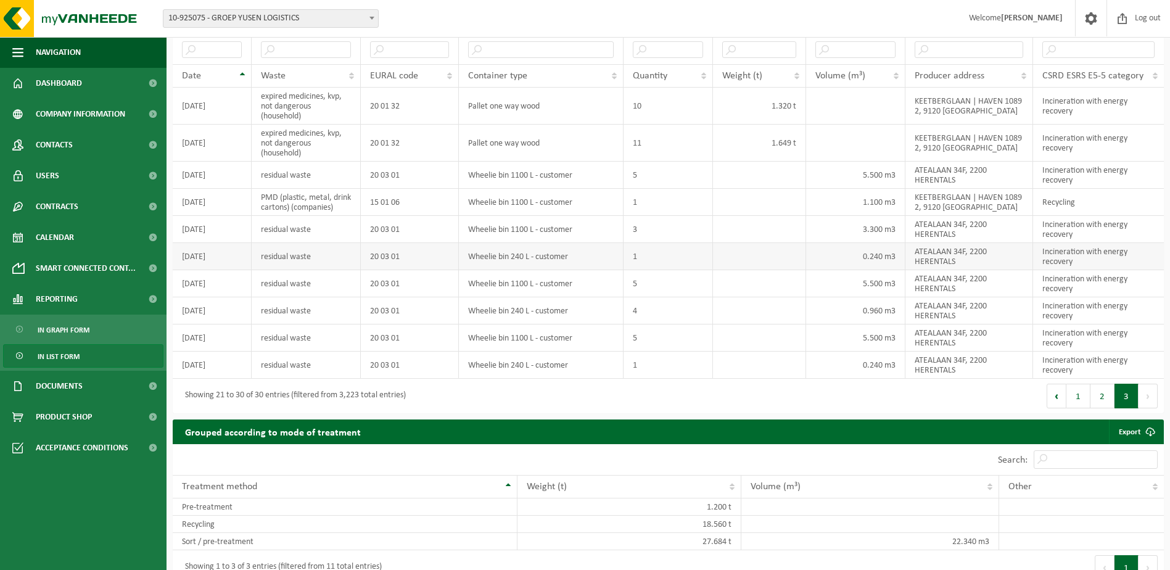
scroll to position [172, 0]
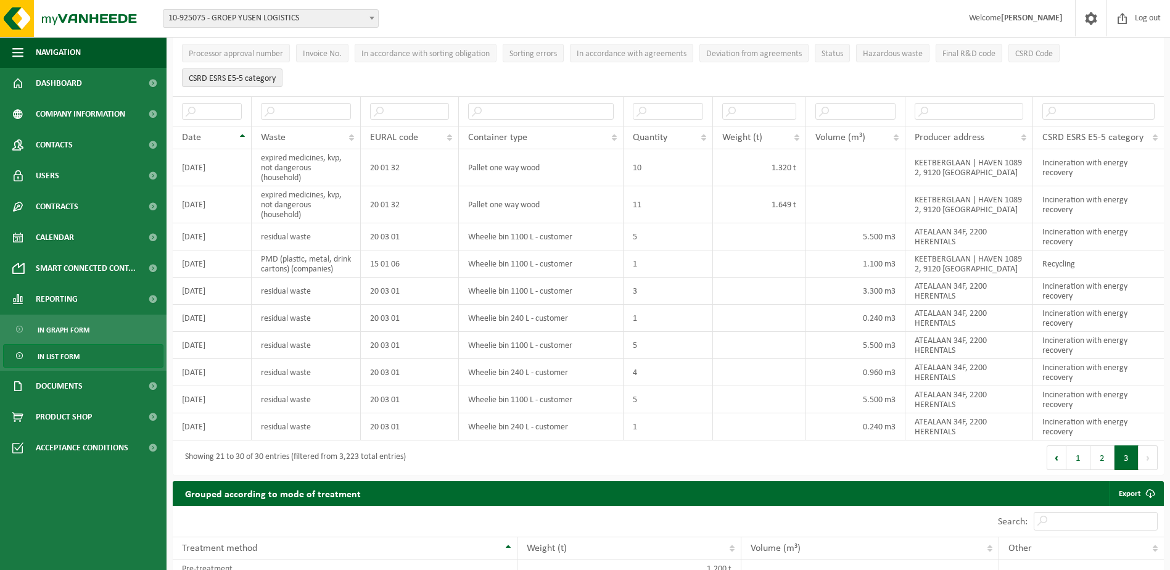
click at [1125, 469] on button "3" at bounding box center [1127, 457] width 24 height 25
click at [1097, 465] on button "2" at bounding box center [1103, 457] width 24 height 25
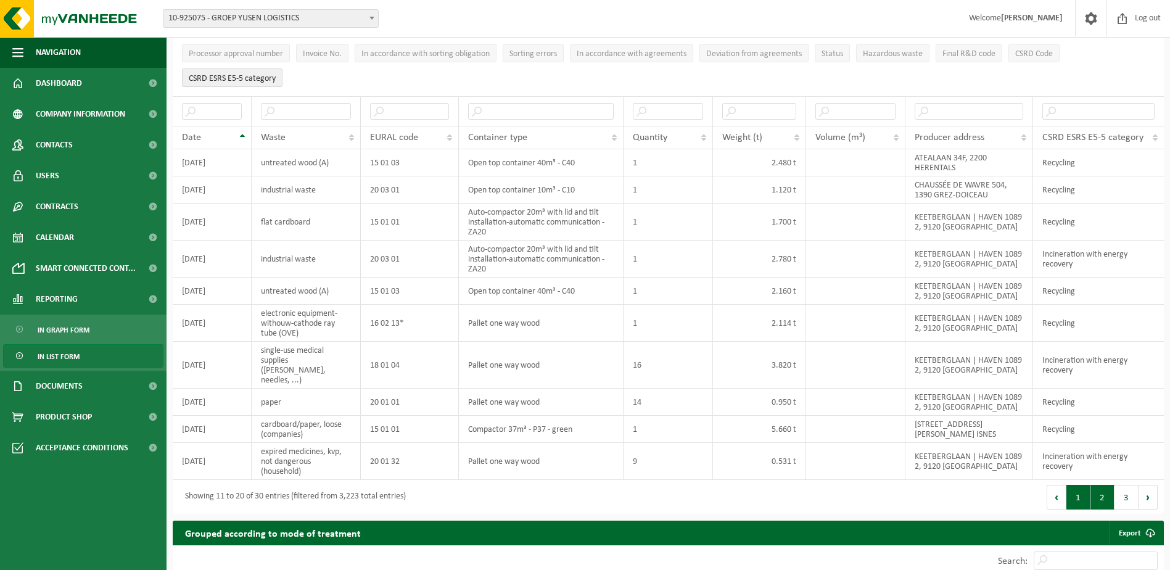
click at [1079, 486] on button "1" at bounding box center [1078, 497] width 24 height 25
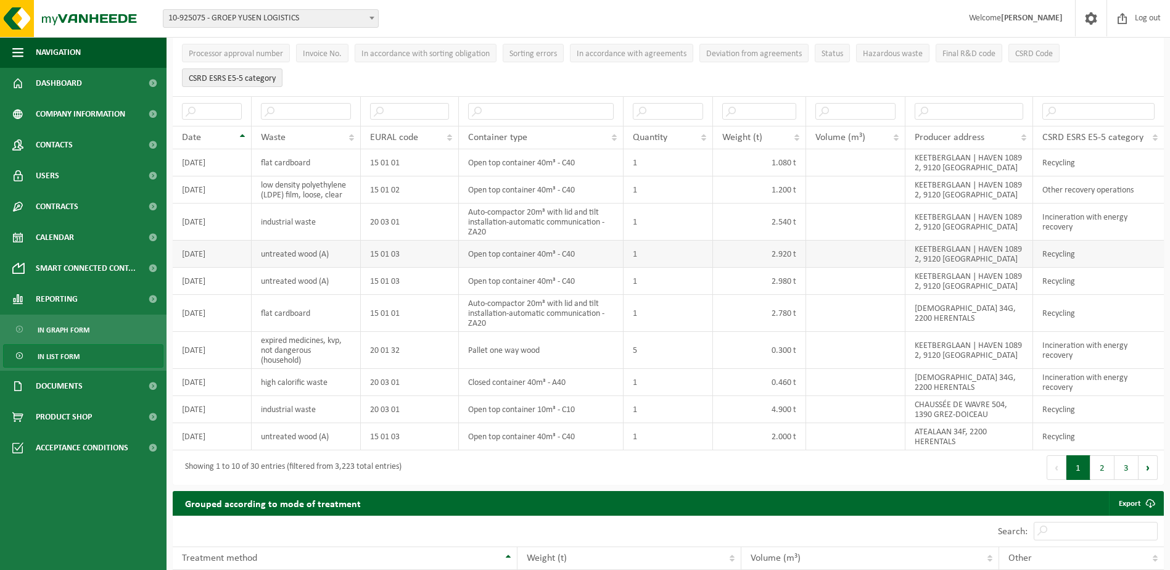
scroll to position [0, 0]
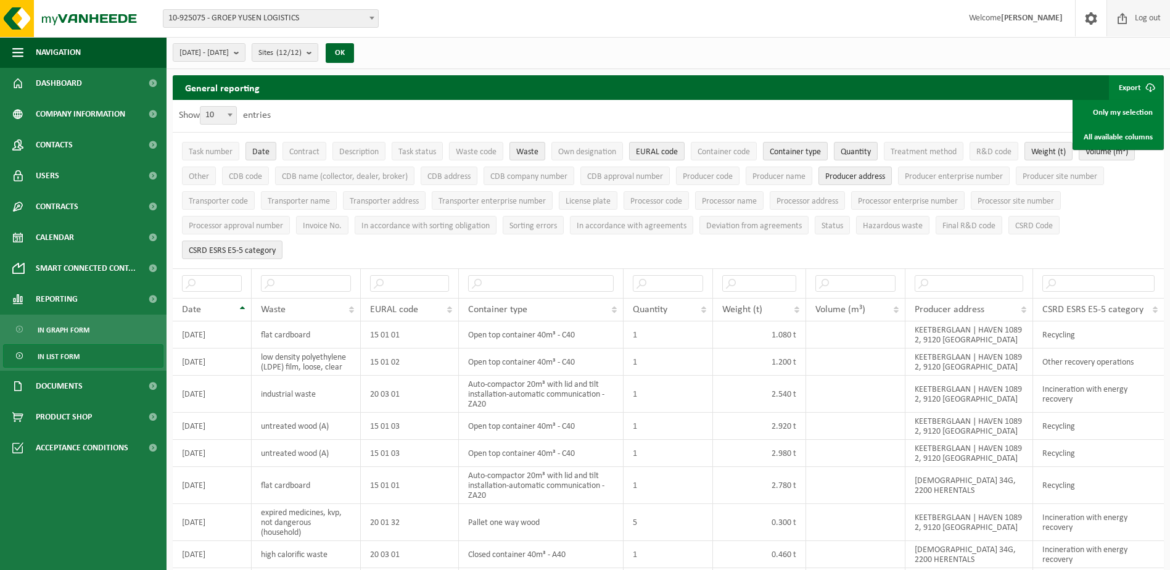
click at [1124, 20] on span at bounding box center [1122, 18] width 19 height 36
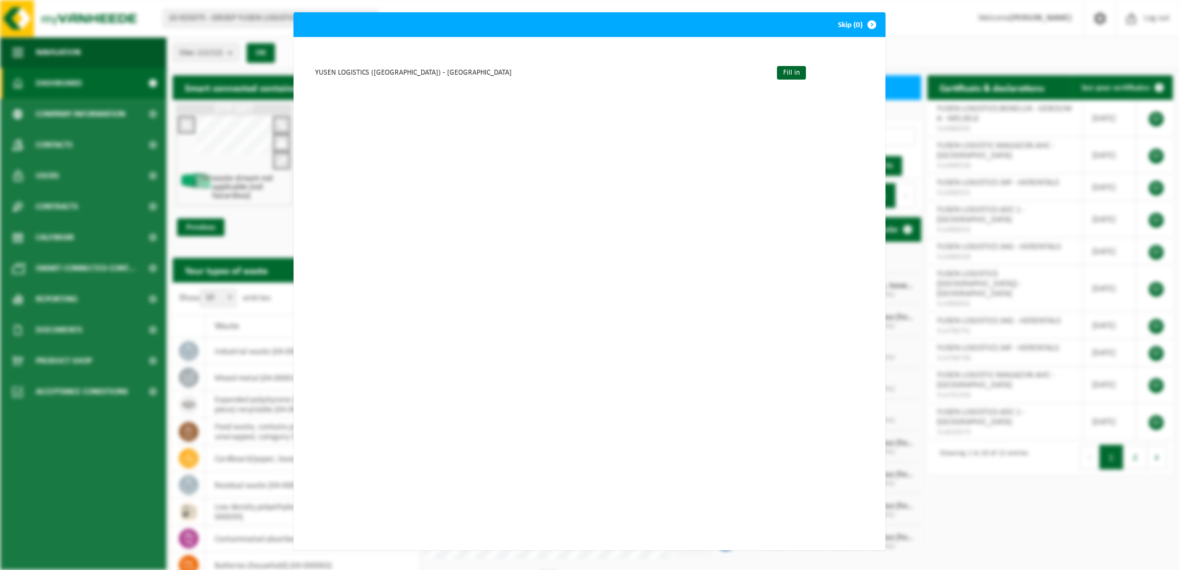
click at [198, 405] on div "Skip (0) YUSEN LOGISTICS ([GEOGRAPHIC_DATA]) - MELSELE Fill in" at bounding box center [589, 285] width 1179 height 570
click at [1039, 306] on div "Skip (0) YUSEN LOGISTICS ([GEOGRAPHIC_DATA]) - MELSELE Fill in" at bounding box center [589, 285] width 1179 height 570
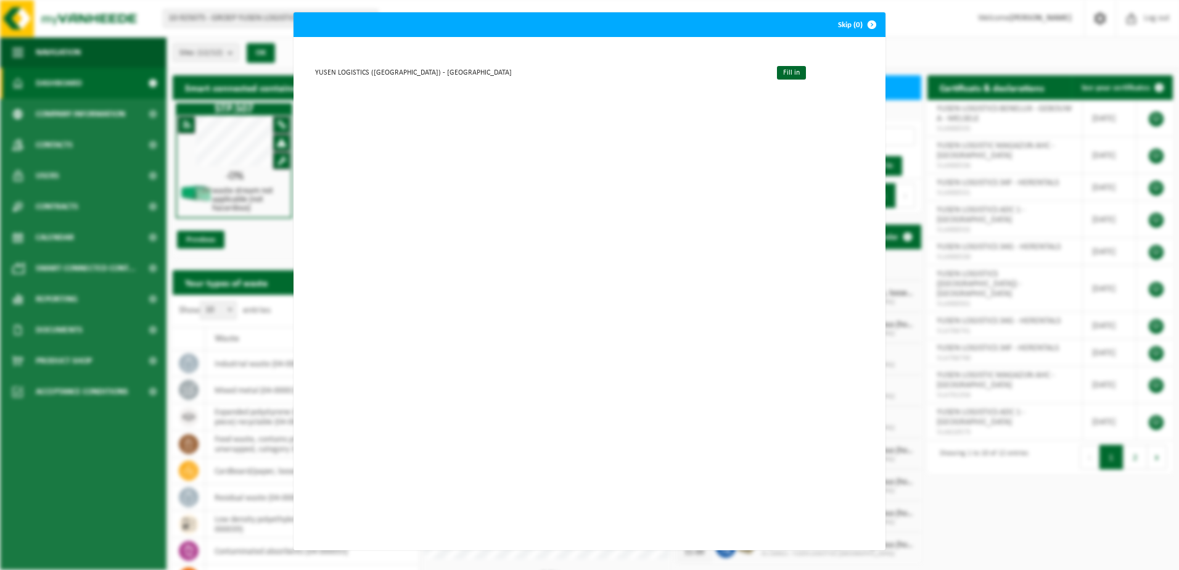
click at [103, 73] on div "Skip (0) YUSEN LOGISTICS ([GEOGRAPHIC_DATA]) - MELSELE Fill in" at bounding box center [589, 285] width 1179 height 570
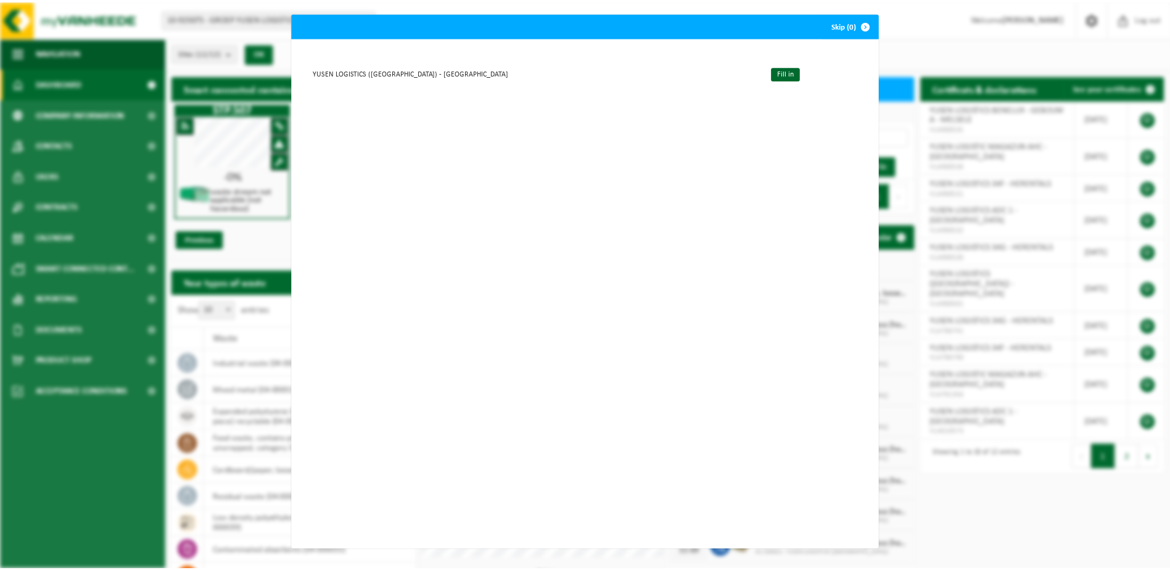
scroll to position [2, 0]
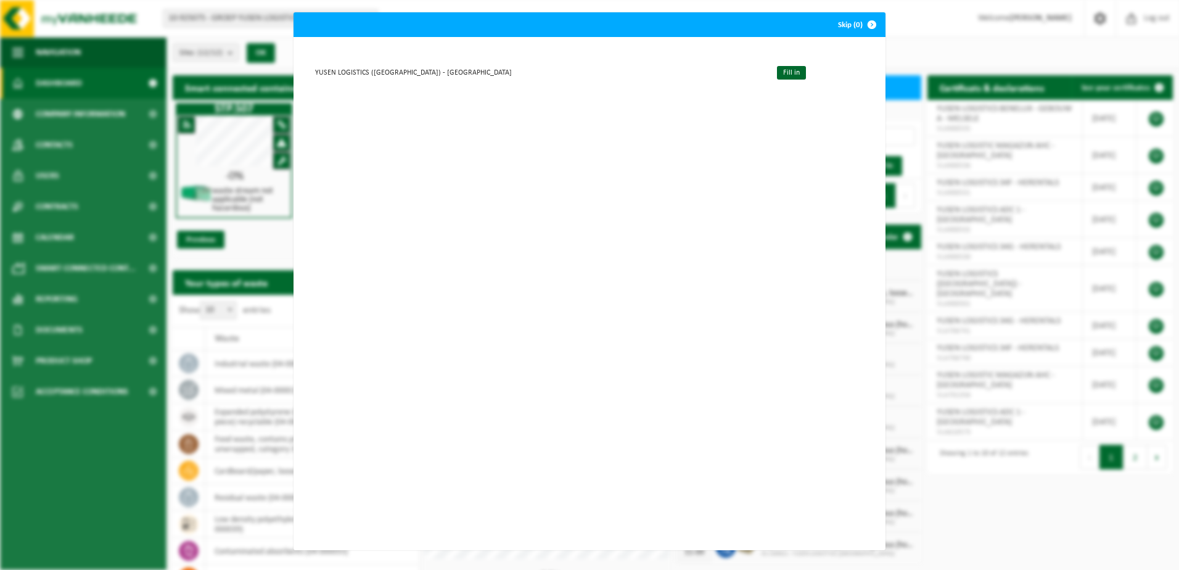
click at [196, 265] on div "Skip (0) YUSEN LOGISTICS ([GEOGRAPHIC_DATA]) - MELSELE Fill in" at bounding box center [589, 285] width 1179 height 570
click at [870, 23] on span "button" at bounding box center [872, 24] width 25 height 25
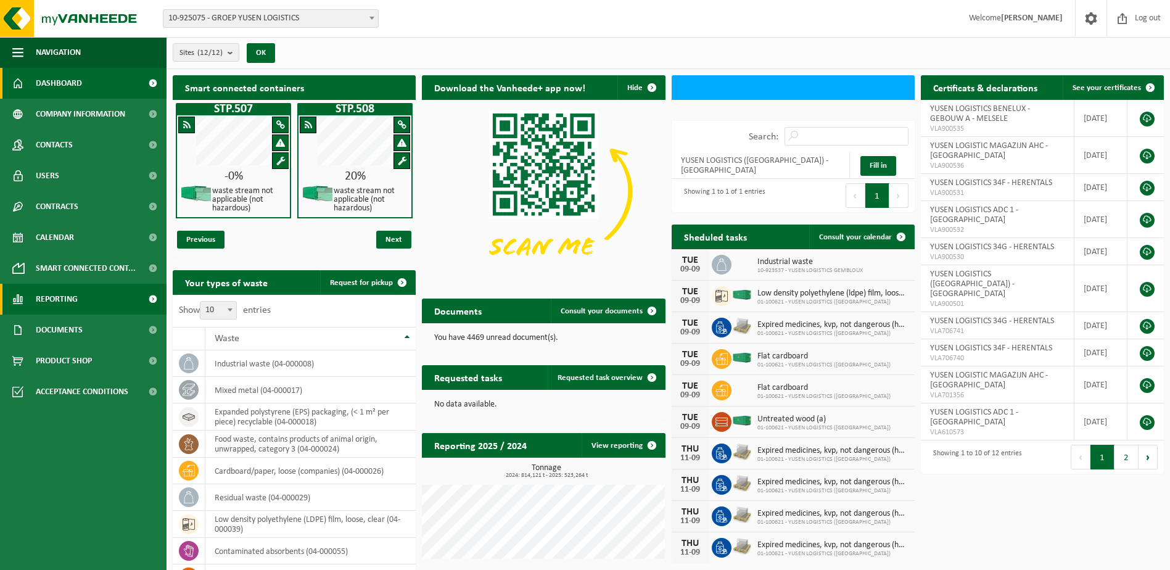
click at [67, 301] on span "Reporting" at bounding box center [57, 299] width 42 height 31
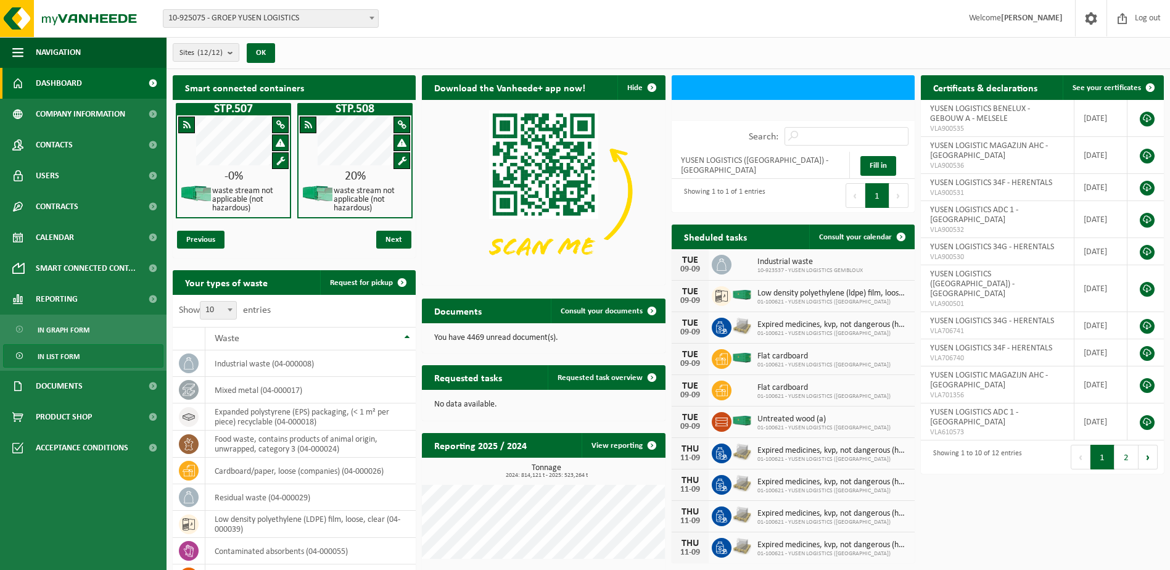
click at [67, 353] on span "In list form" at bounding box center [59, 356] width 42 height 23
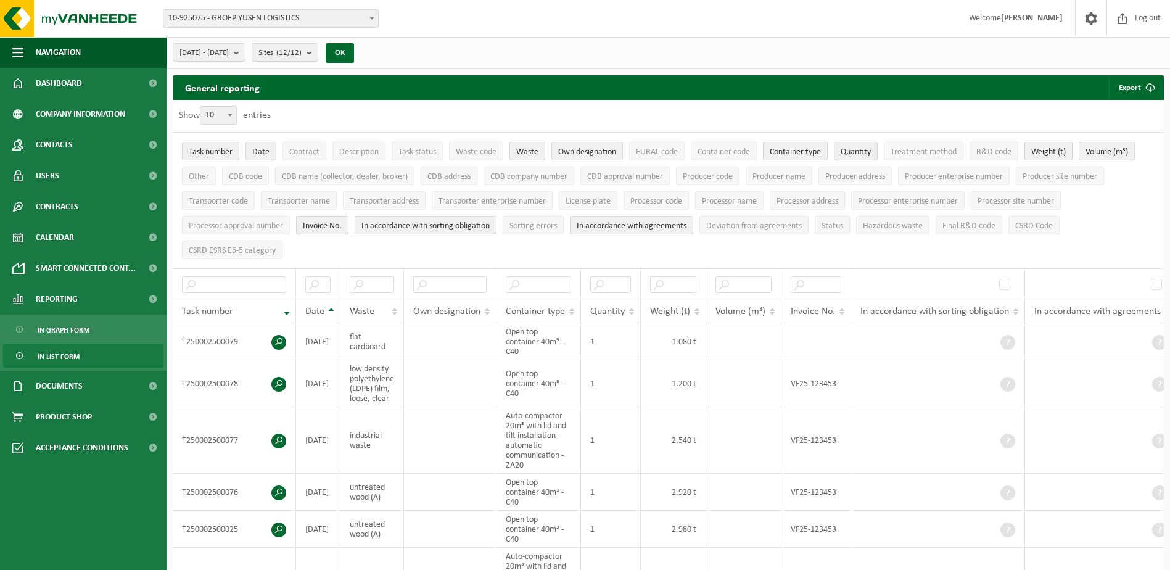
click at [332, 226] on span "Invoice No." at bounding box center [322, 225] width 39 height 9
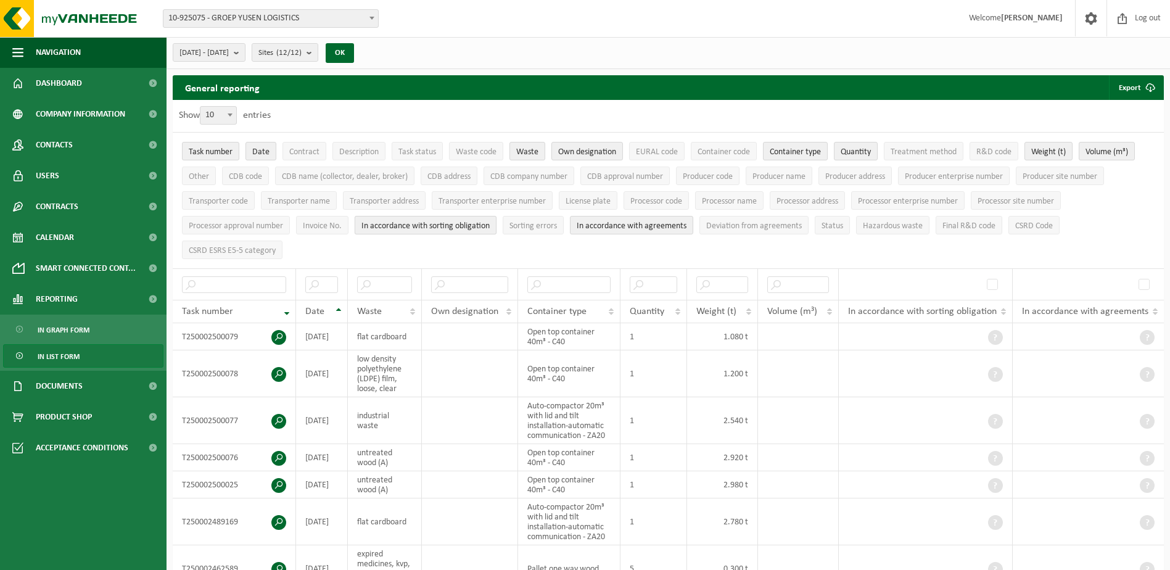
drag, startPoint x: 384, startPoint y: 228, endPoint x: 454, endPoint y: 225, distance: 69.8
click at [386, 227] on span "In accordance with sorting obligation" at bounding box center [425, 225] width 128 height 9
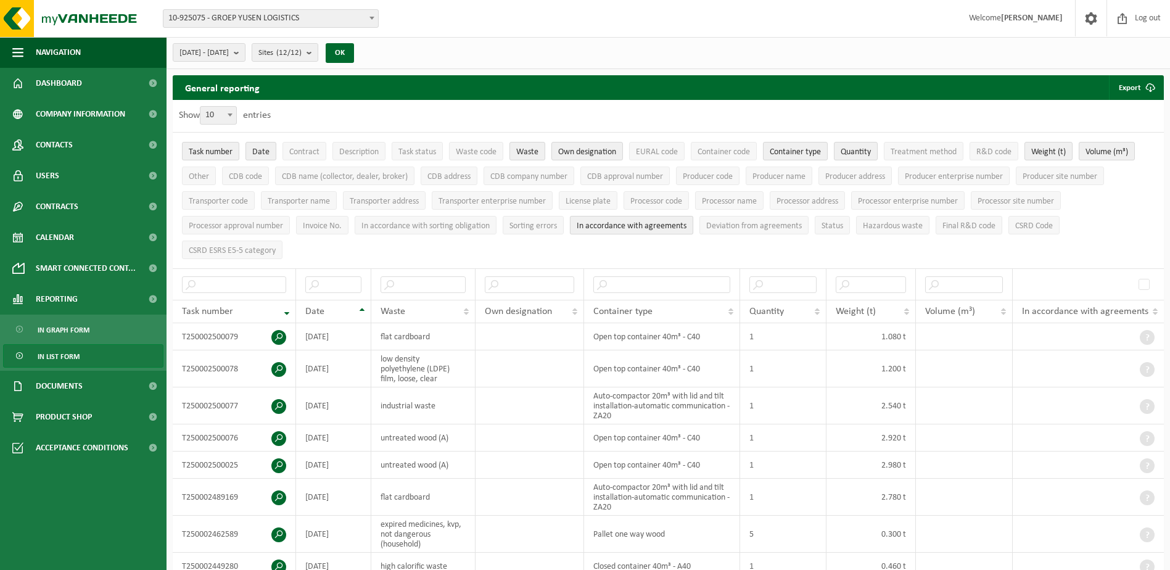
click at [625, 221] on span "In accordance with agreements" at bounding box center [632, 225] width 110 height 9
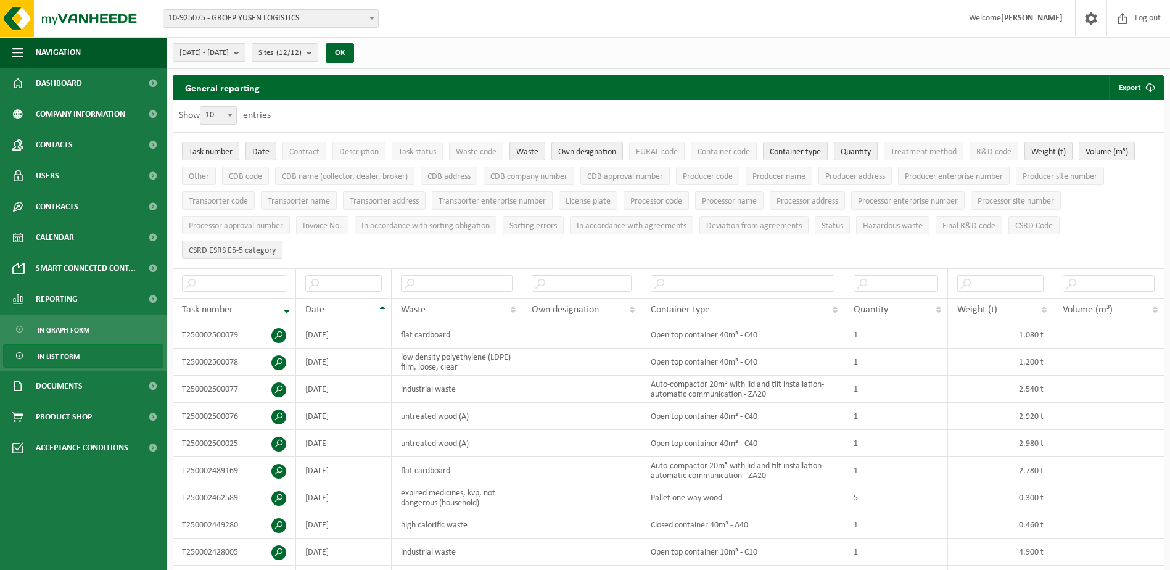
drag, startPoint x: 213, startPoint y: 249, endPoint x: 223, endPoint y: 244, distance: 10.8
click at [214, 249] on span "CSRD ESRS E5-5 category" at bounding box center [232, 250] width 87 height 9
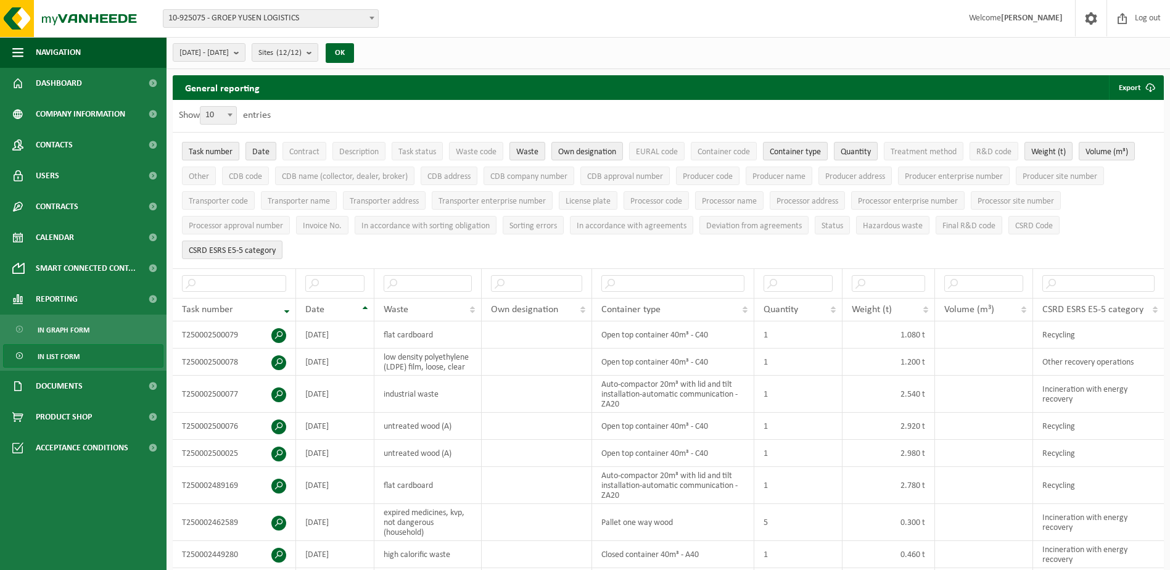
click at [209, 143] on button "Task number" at bounding box center [210, 151] width 57 height 19
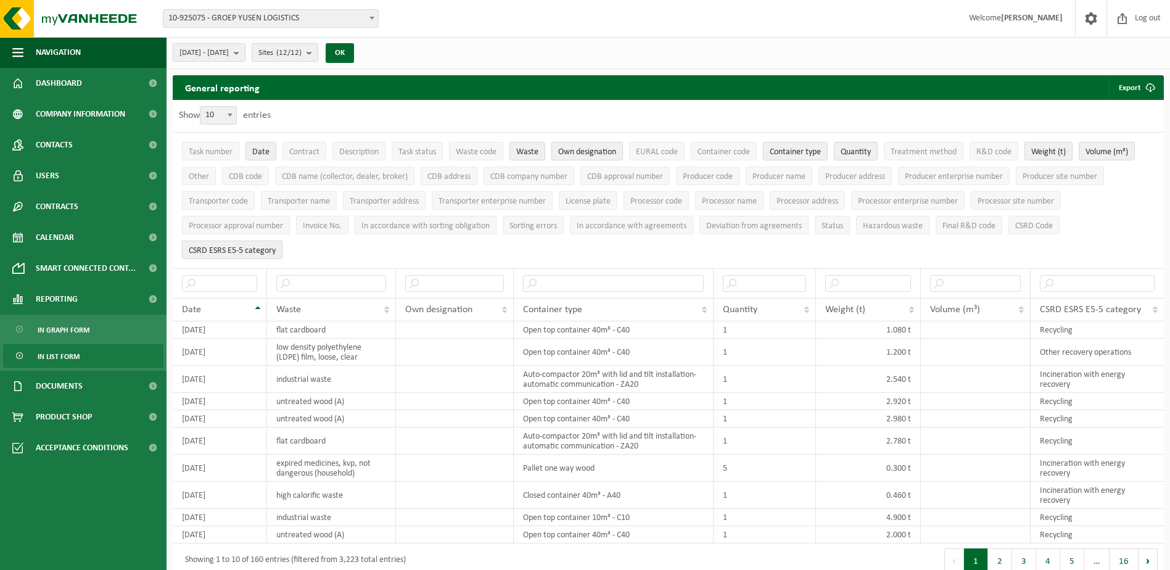
click at [587, 151] on span "Own designation" at bounding box center [587, 151] width 58 height 9
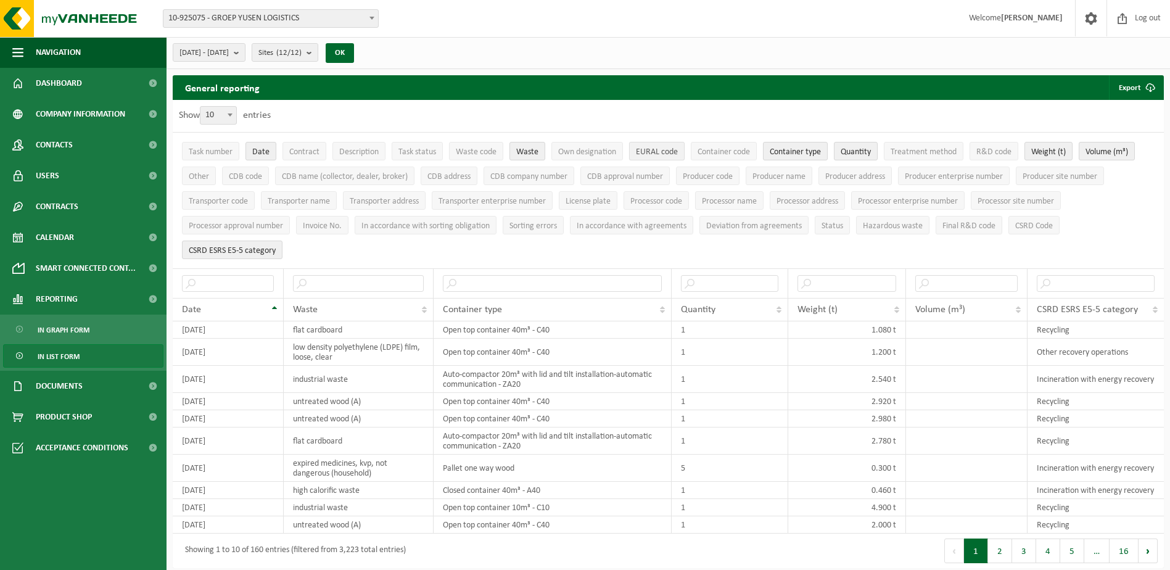
click at [656, 150] on span "EURAL code" at bounding box center [657, 151] width 42 height 9
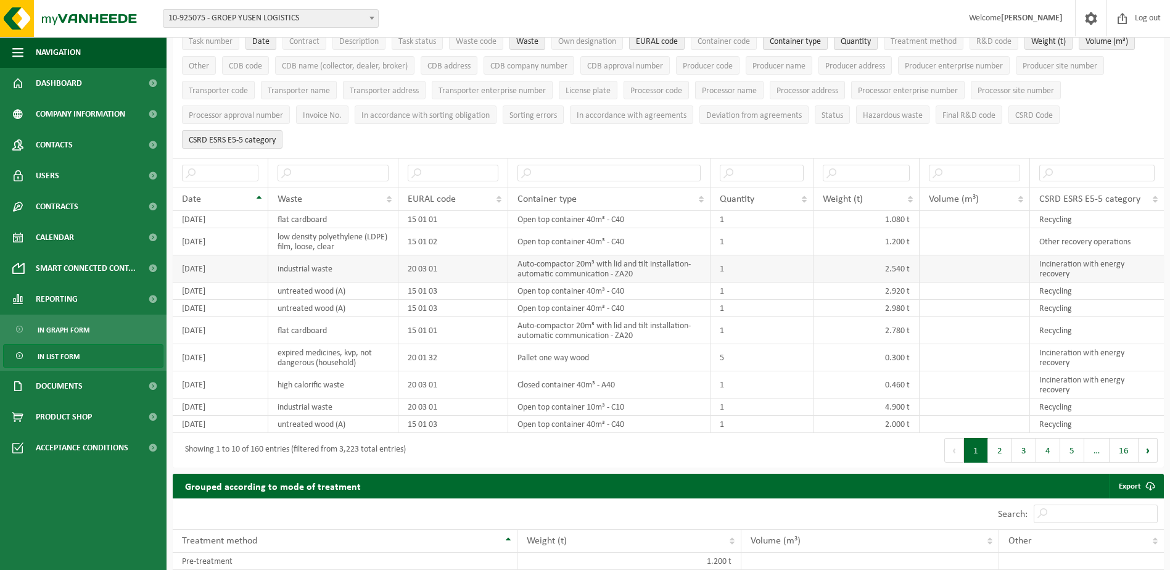
scroll to position [123, 0]
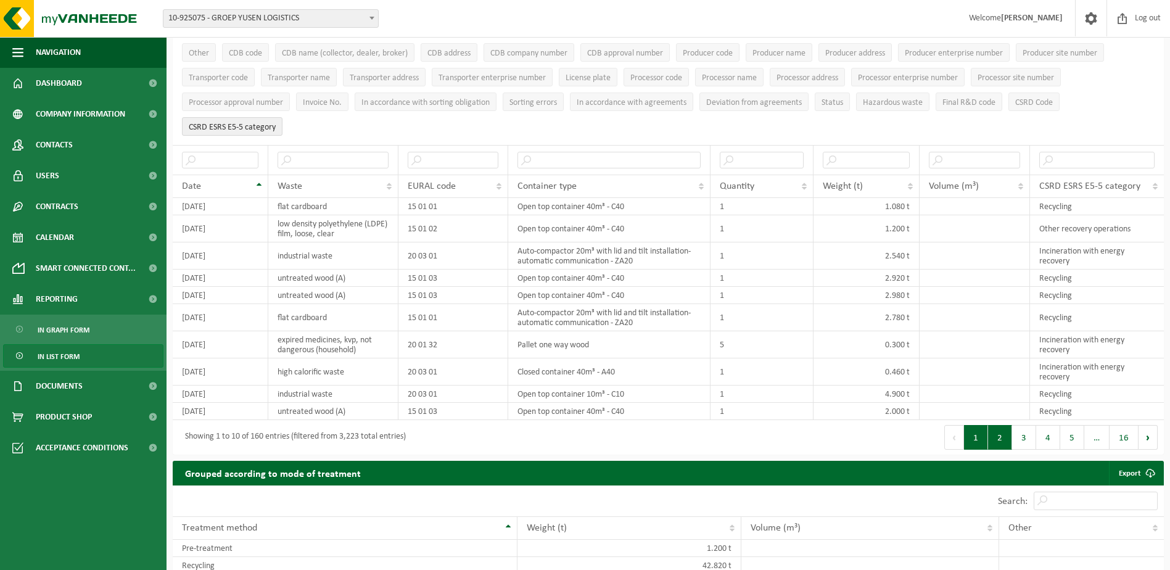
click at [999, 435] on button "2" at bounding box center [1000, 437] width 24 height 25
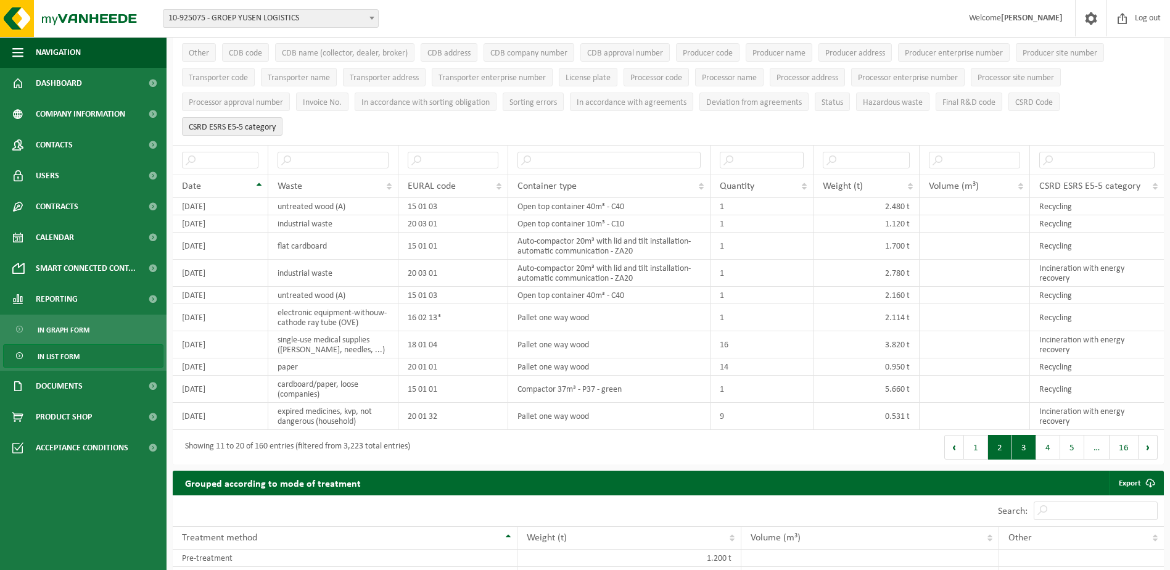
click at [1030, 445] on button "3" at bounding box center [1024, 447] width 24 height 25
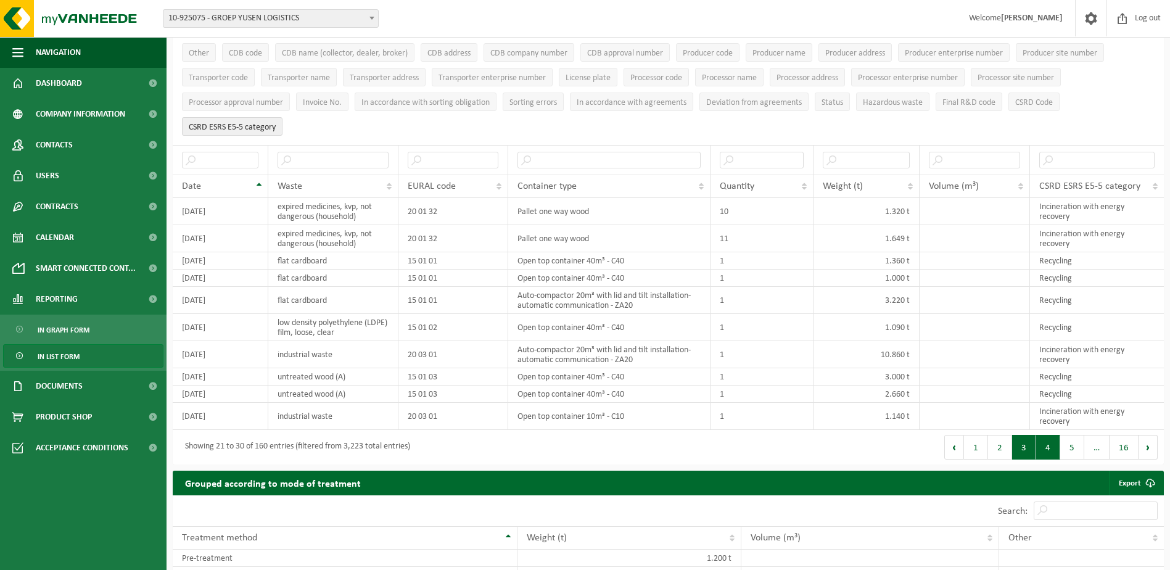
click at [1050, 448] on button "4" at bounding box center [1048, 447] width 24 height 25
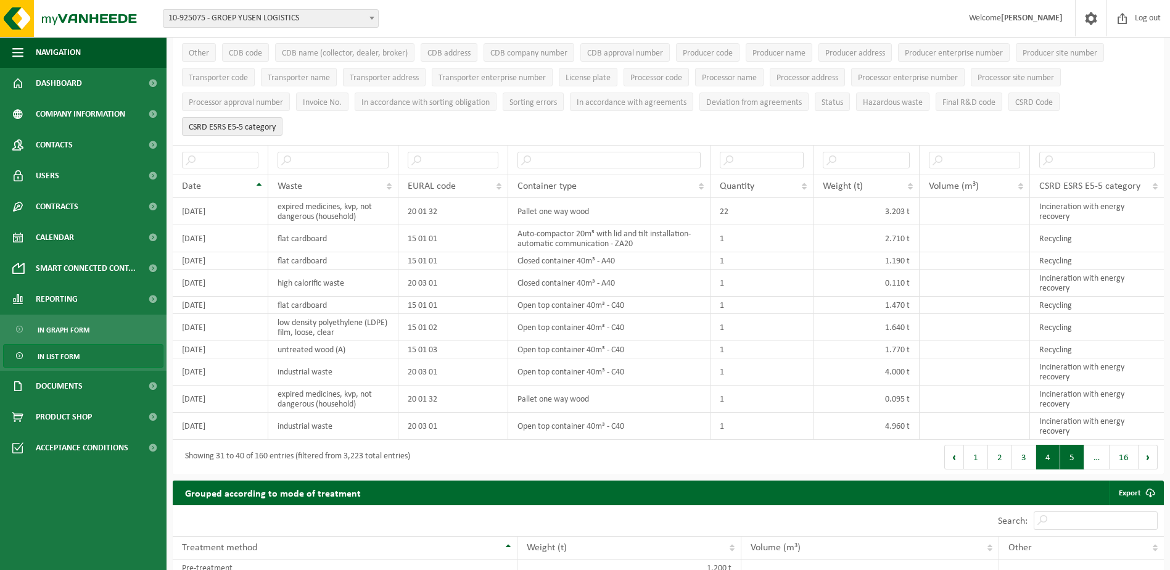
click at [1068, 452] on button "5" at bounding box center [1072, 457] width 24 height 25
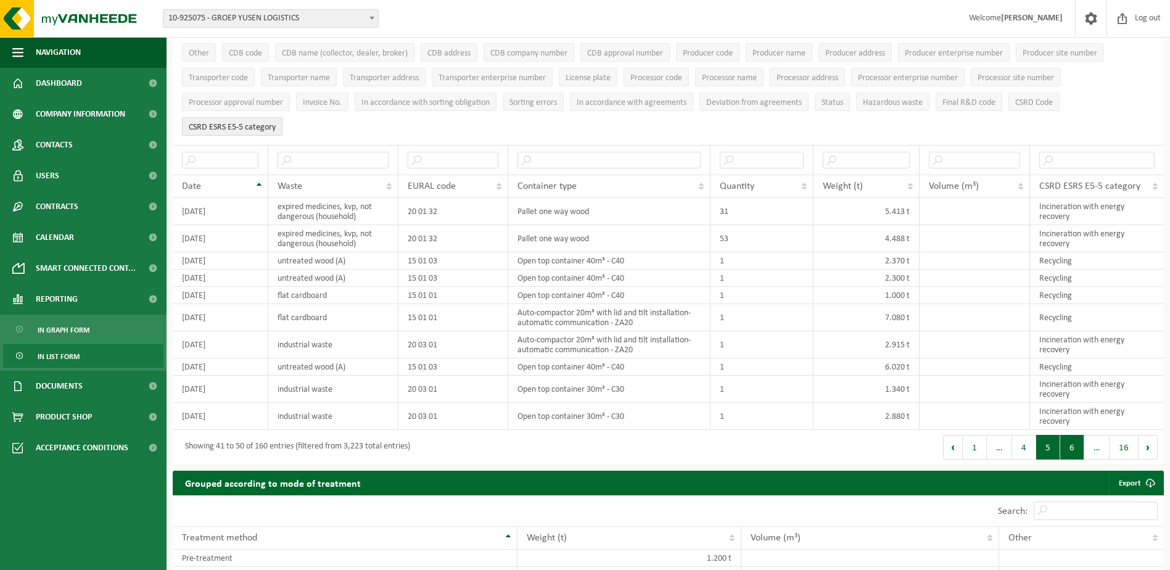
click at [1074, 443] on button "6" at bounding box center [1072, 447] width 24 height 25
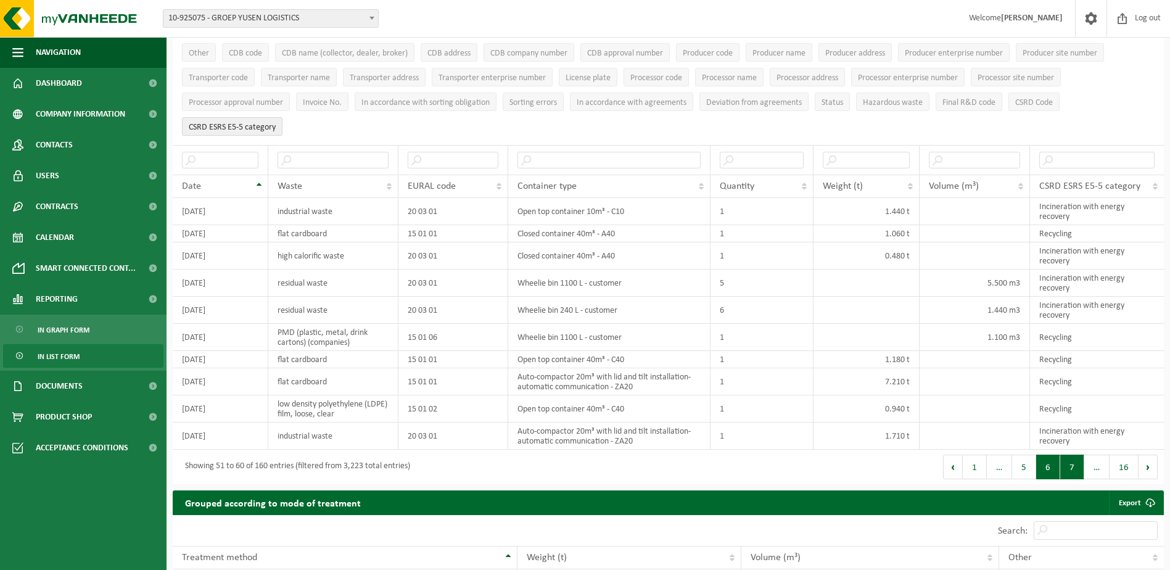
click at [1074, 465] on button "7" at bounding box center [1072, 467] width 24 height 25
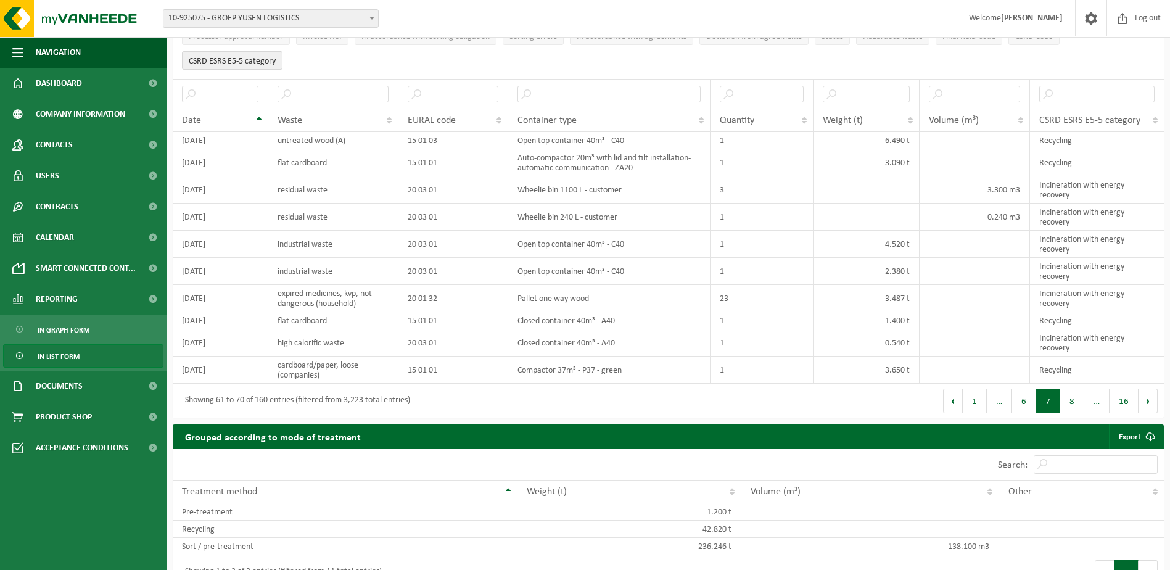
scroll to position [185, 0]
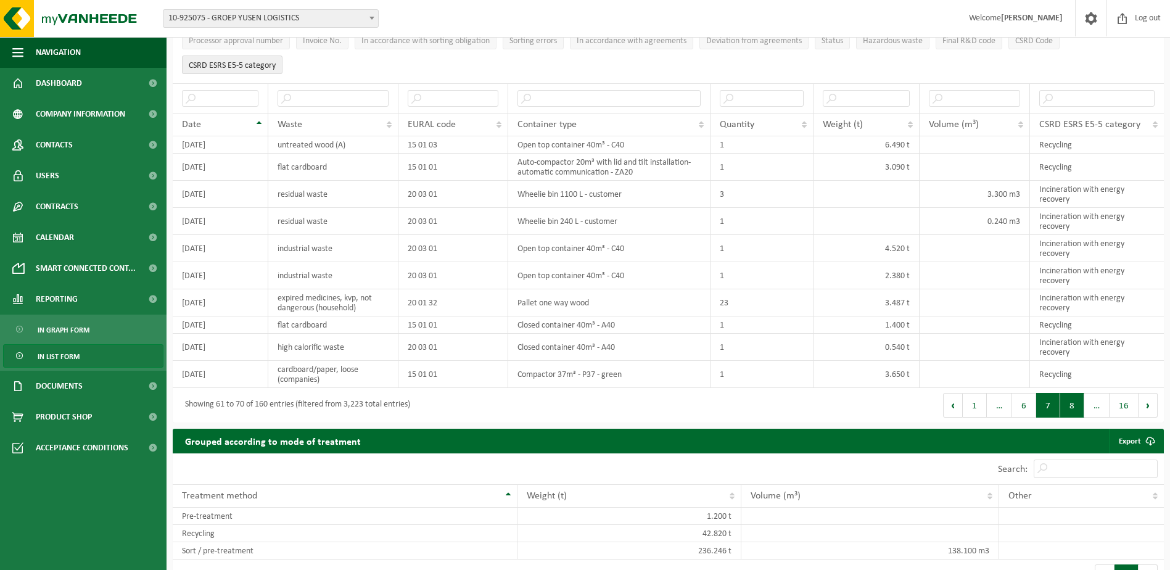
click at [1075, 406] on button "8" at bounding box center [1072, 405] width 24 height 25
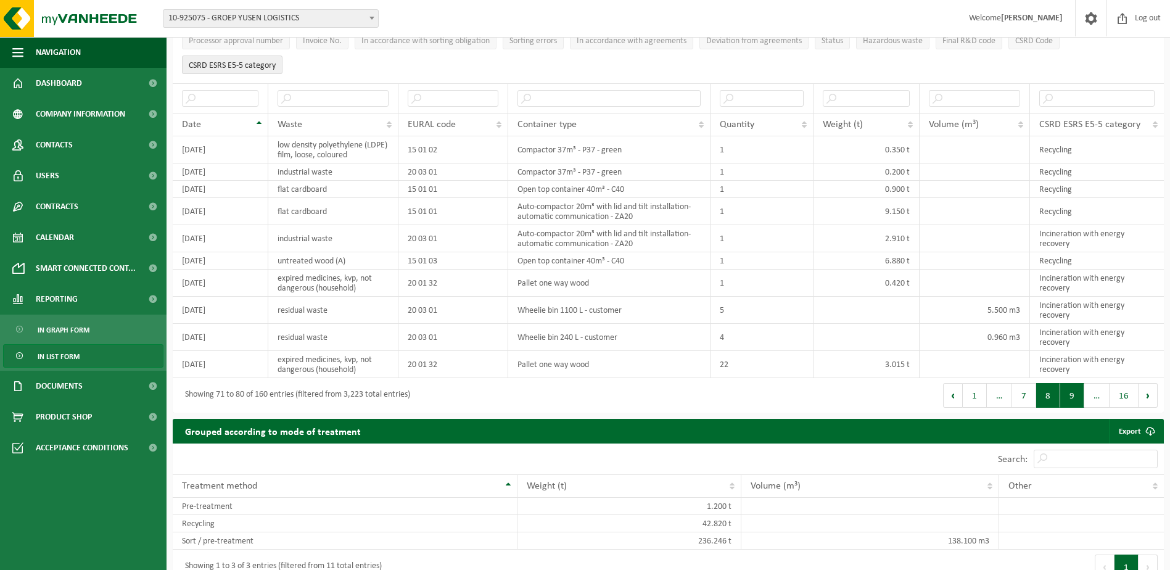
click at [1071, 390] on button "9" at bounding box center [1072, 395] width 24 height 25
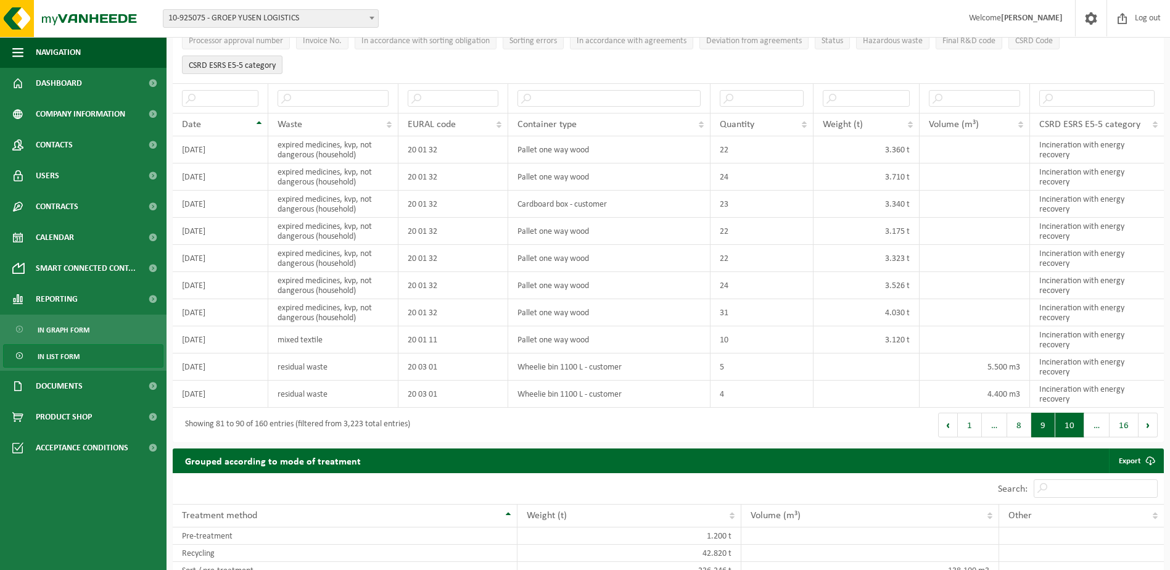
click at [1074, 423] on button "10" at bounding box center [1069, 425] width 29 height 25
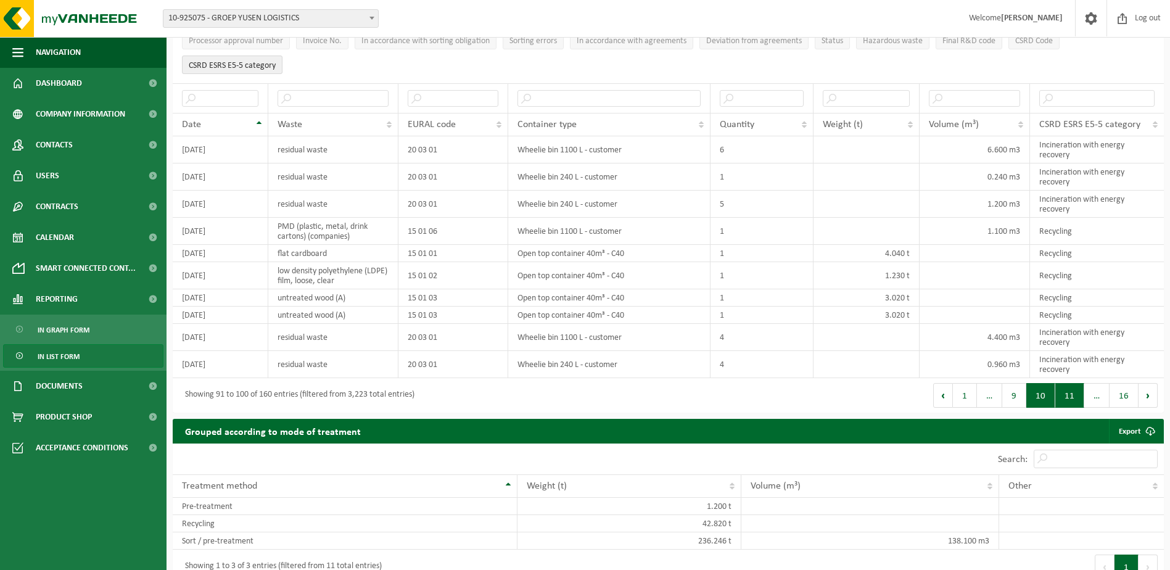
click at [1070, 393] on button "11" at bounding box center [1069, 395] width 29 height 25
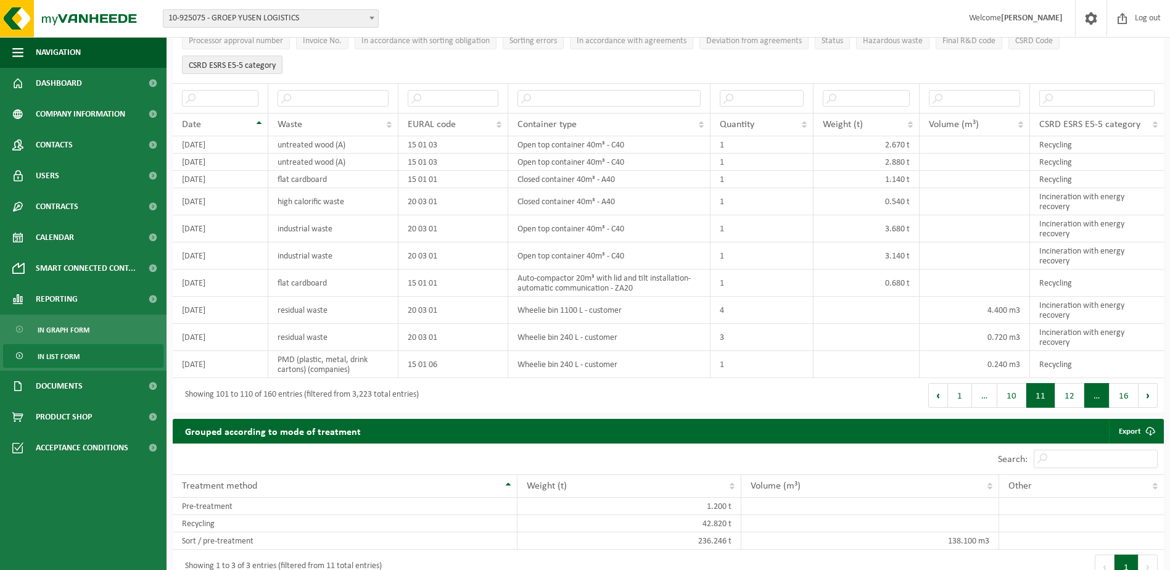
click at [1093, 393] on span "…" at bounding box center [1096, 395] width 25 height 25
click at [1074, 392] on button "12" at bounding box center [1069, 395] width 29 height 25
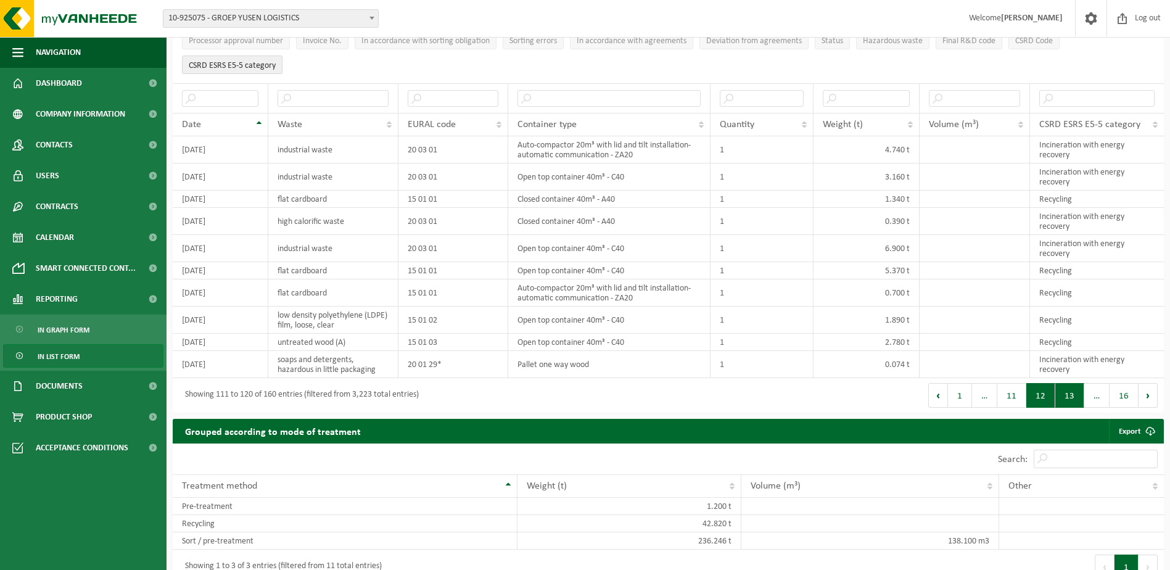
click at [1072, 393] on button "13" at bounding box center [1069, 395] width 29 height 25
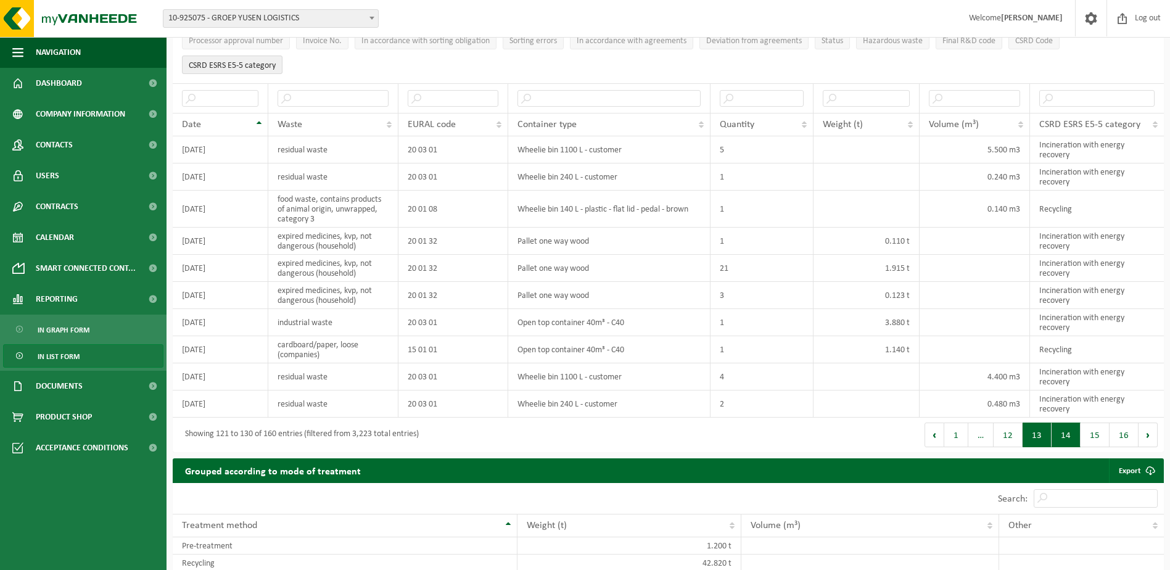
click at [1065, 434] on button "14" at bounding box center [1066, 435] width 29 height 25
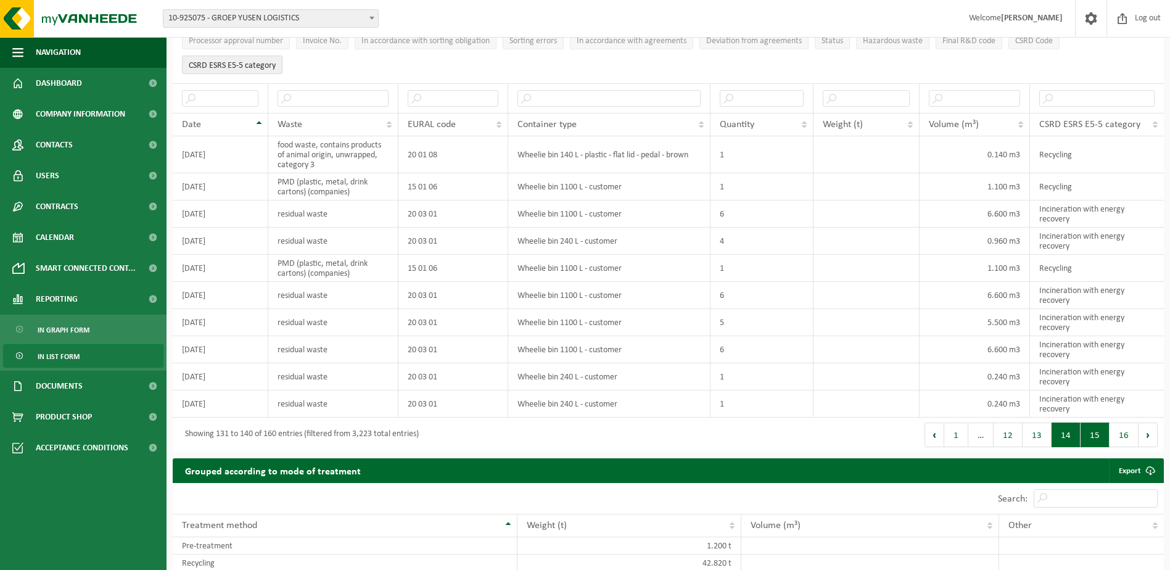
click at [1094, 432] on button "15" at bounding box center [1095, 435] width 29 height 25
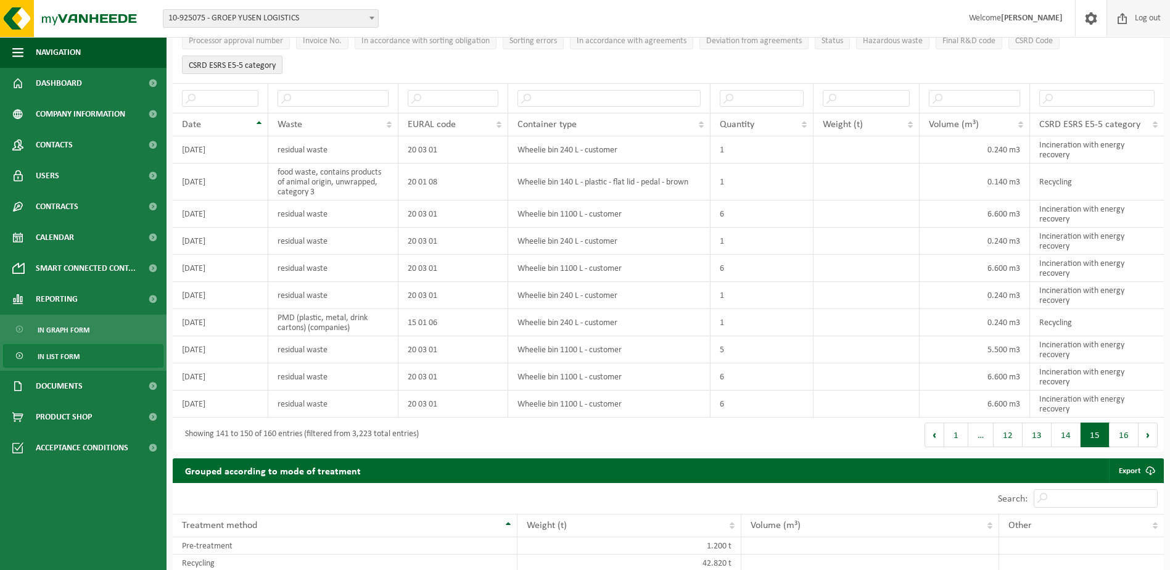
click at [1138, 19] on span "Log out" at bounding box center [1148, 18] width 32 height 36
